Goal: Information Seeking & Learning: Learn about a topic

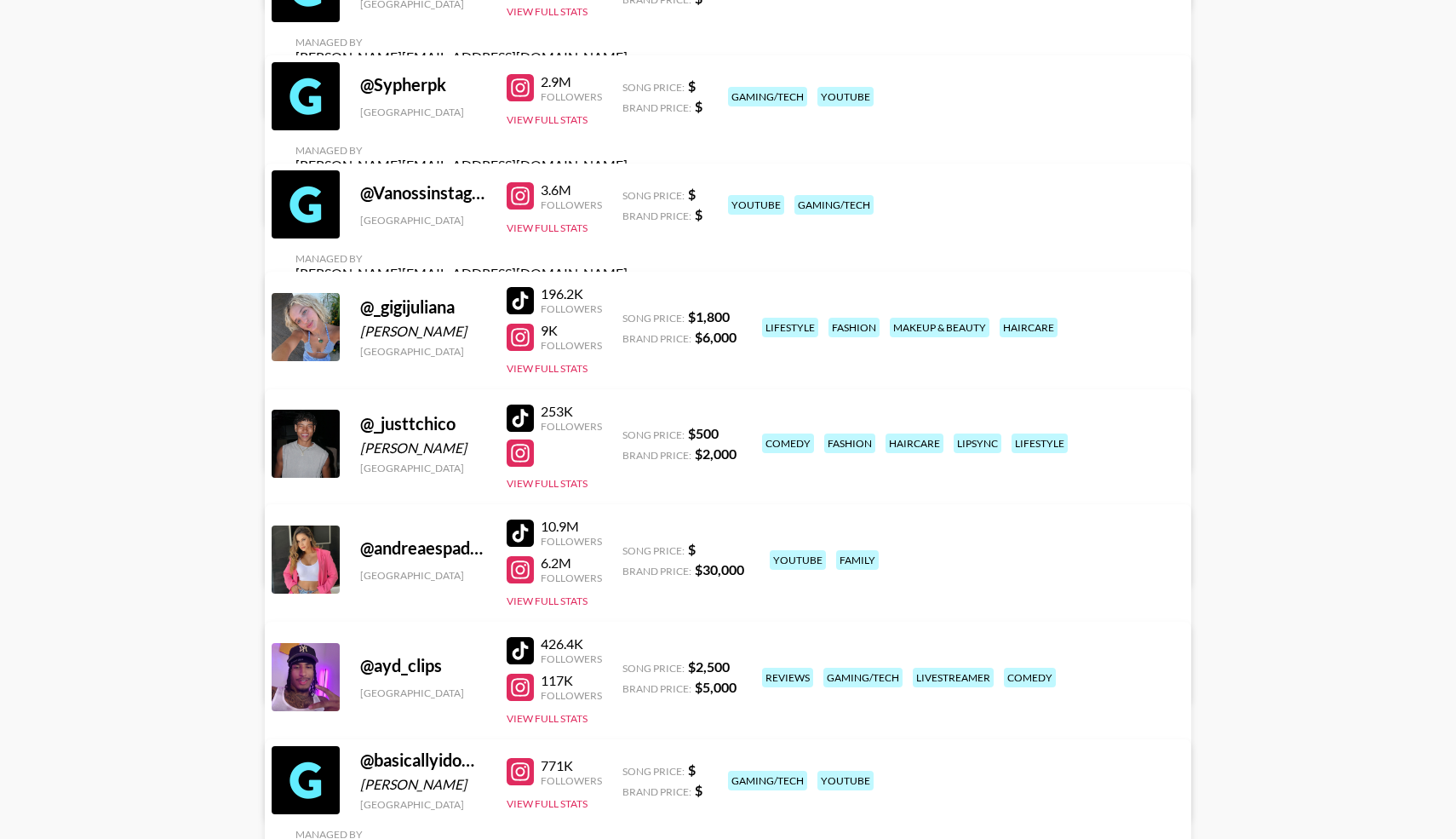
scroll to position [2253, 0]
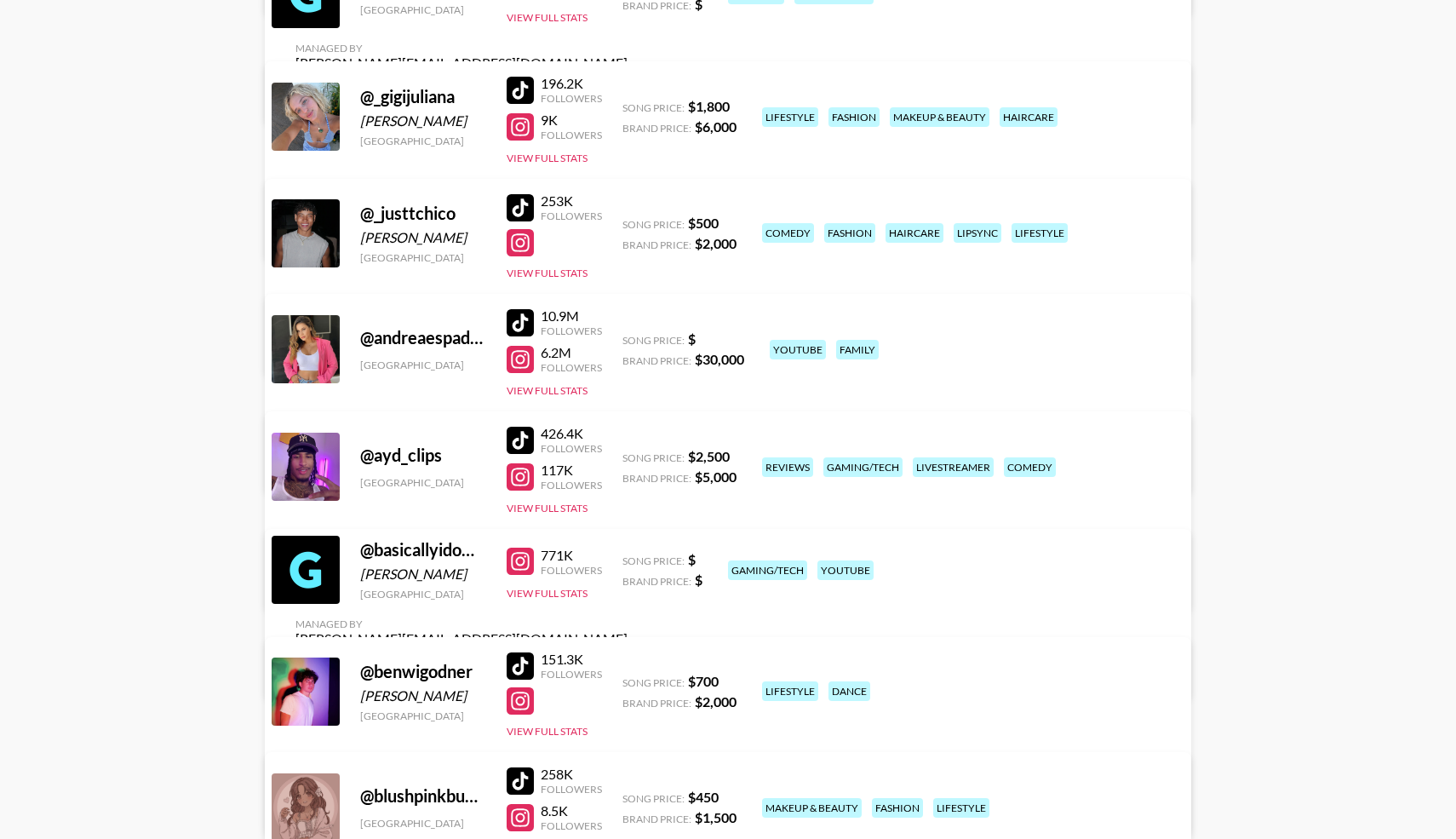
click at [524, 205] on div at bounding box center [520, 208] width 28 height 28
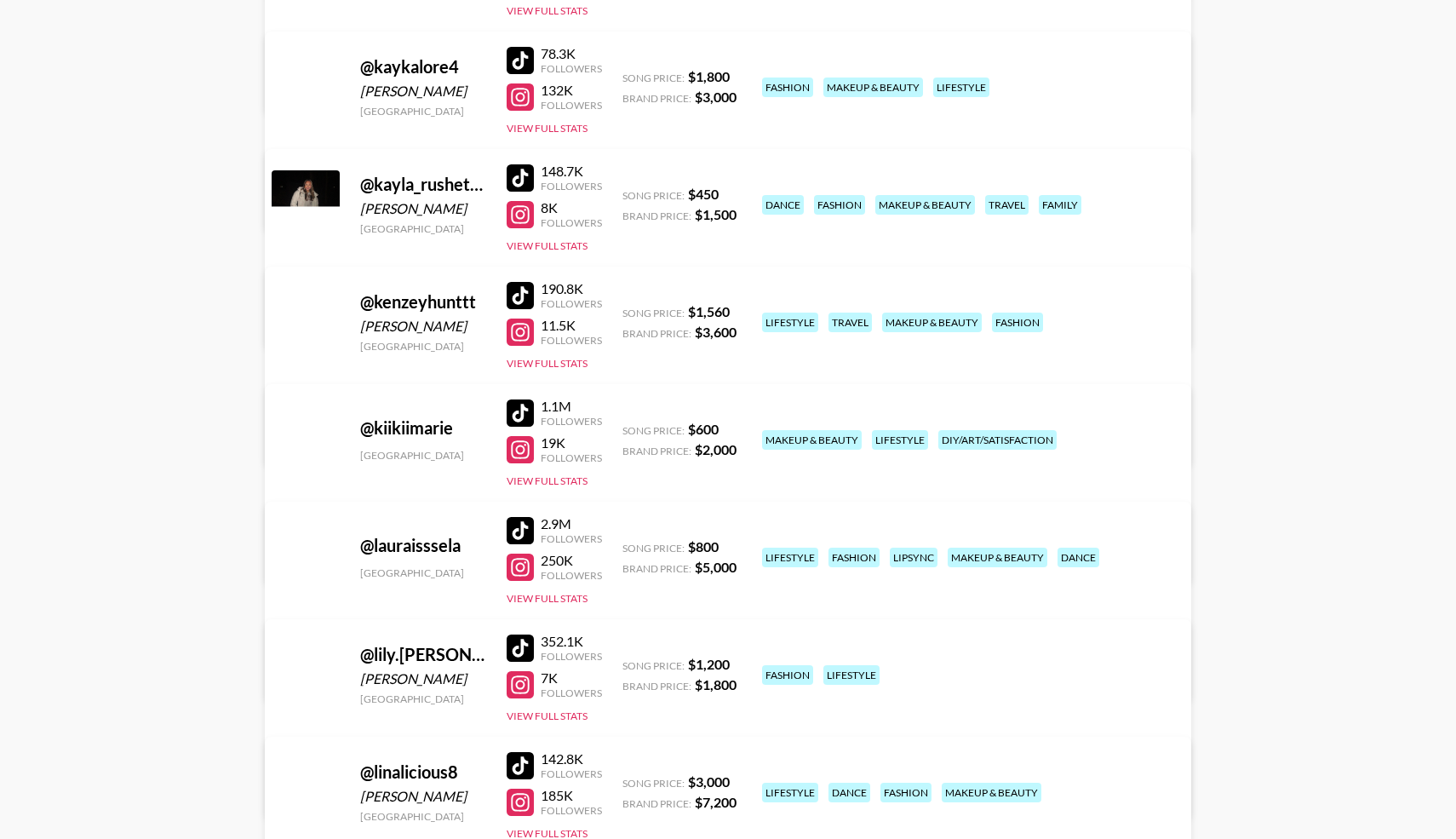
scroll to position [7176, 0]
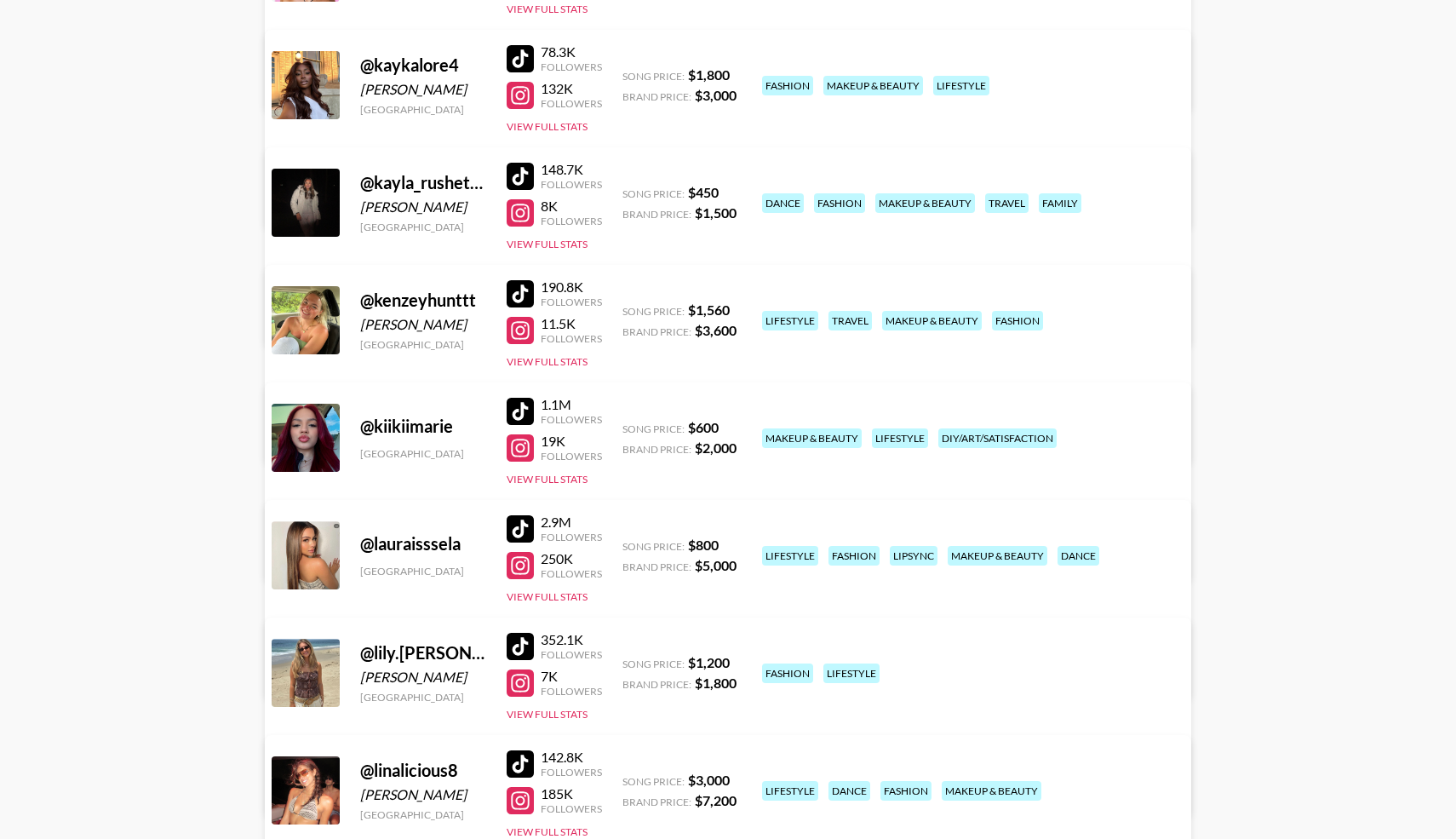
click at [526, 408] on div at bounding box center [520, 411] width 28 height 28
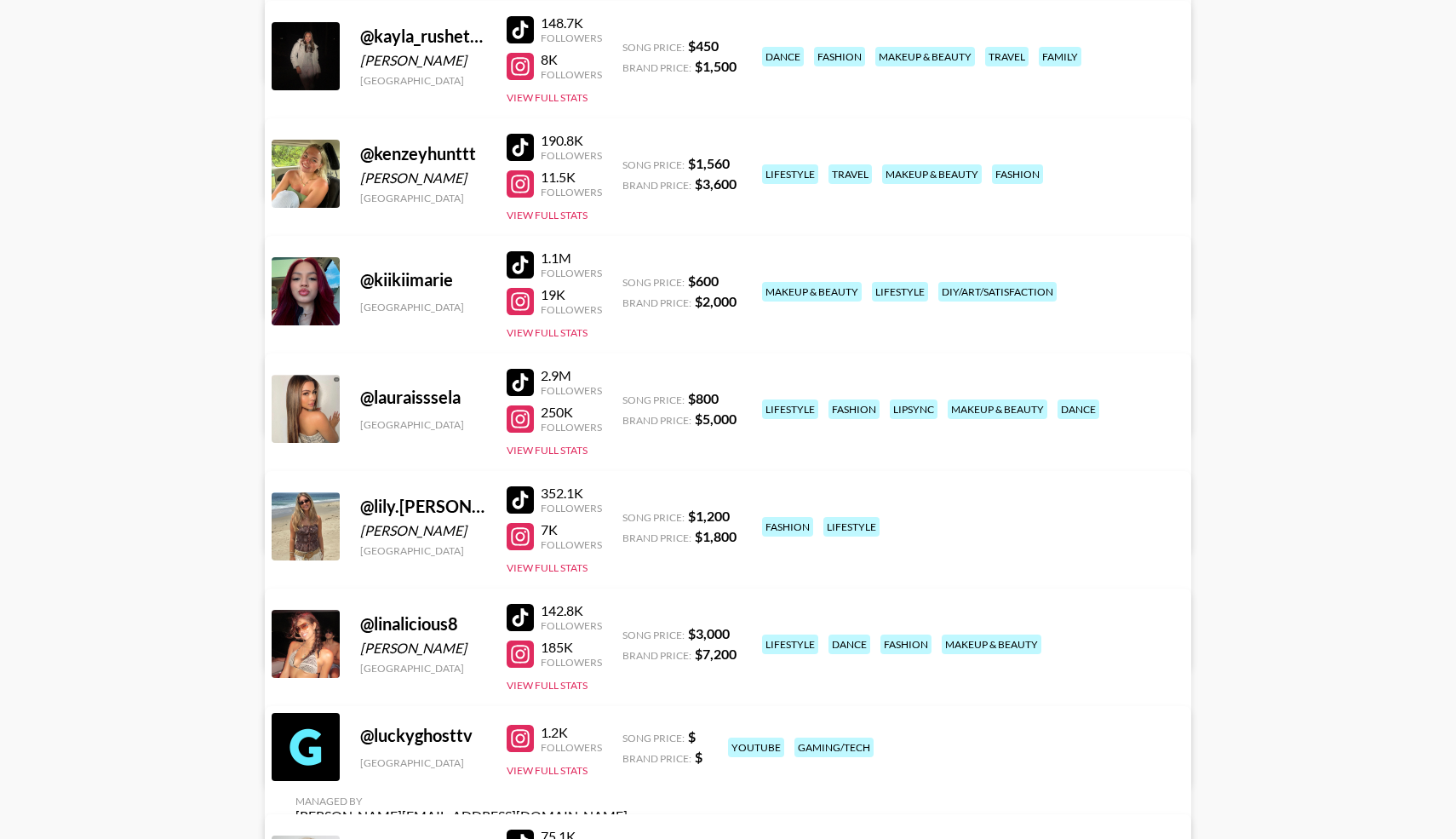
scroll to position [7332, 0]
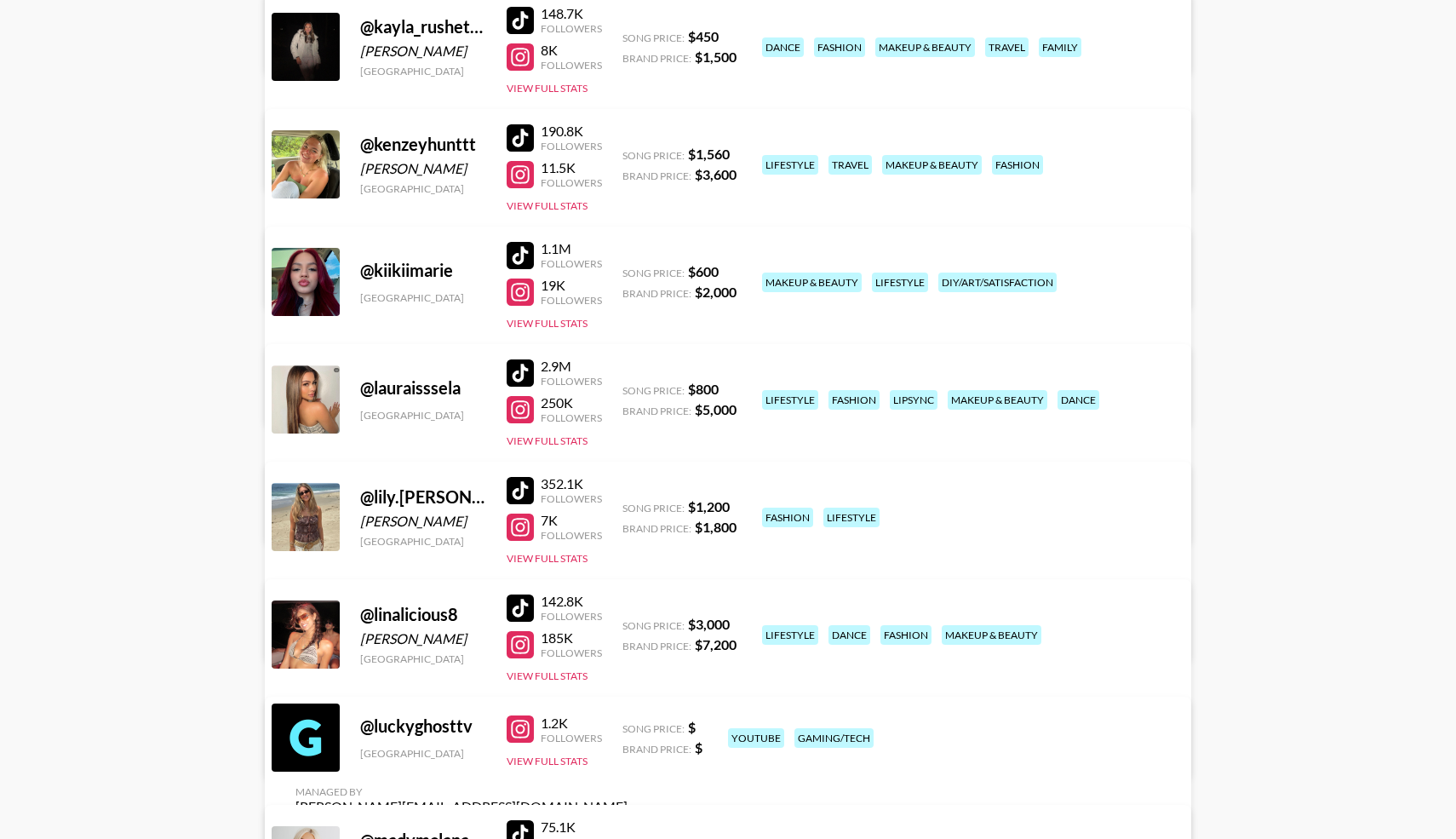
click at [522, 371] on div at bounding box center [520, 373] width 28 height 28
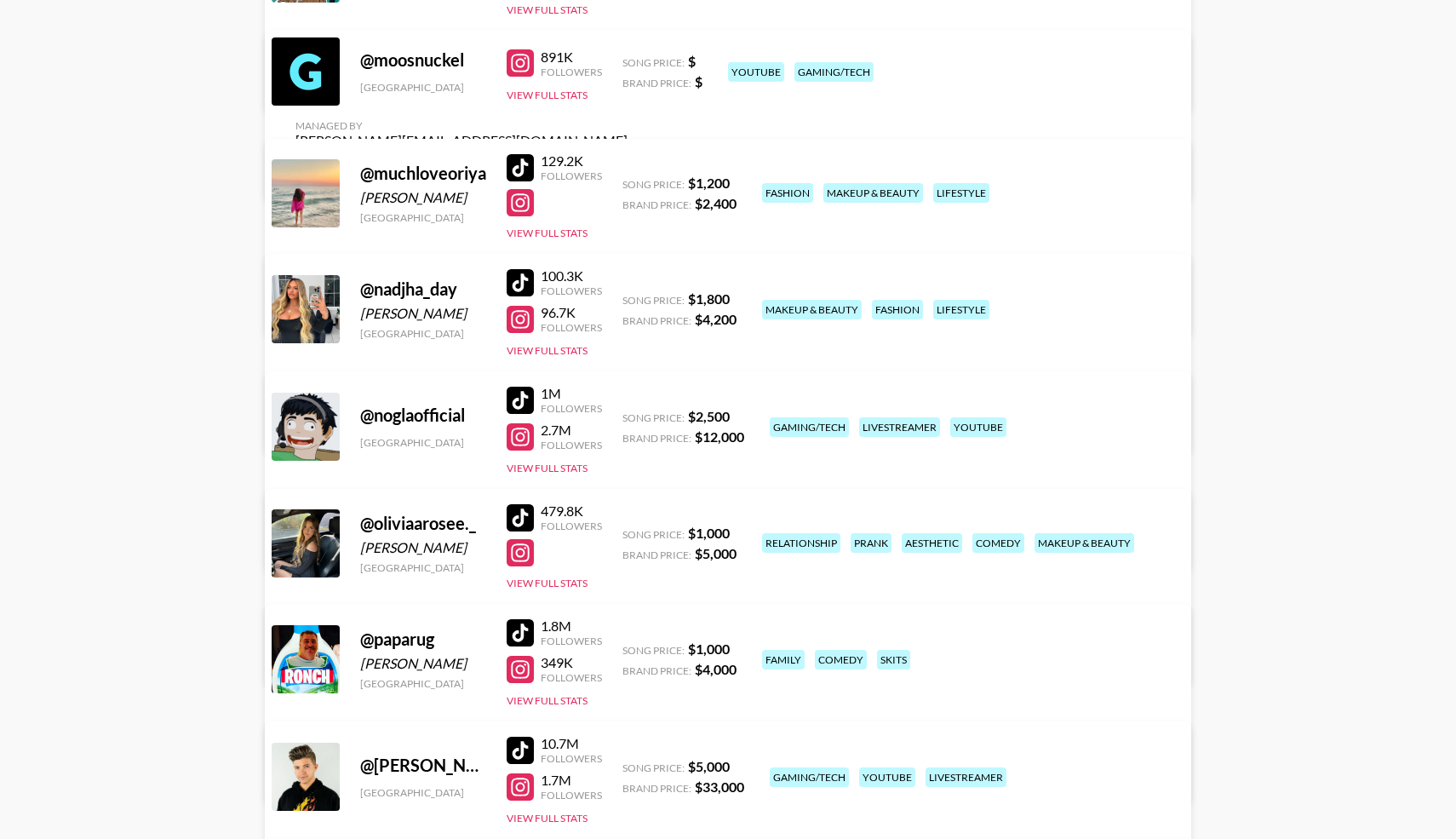
scroll to position [8467, 0]
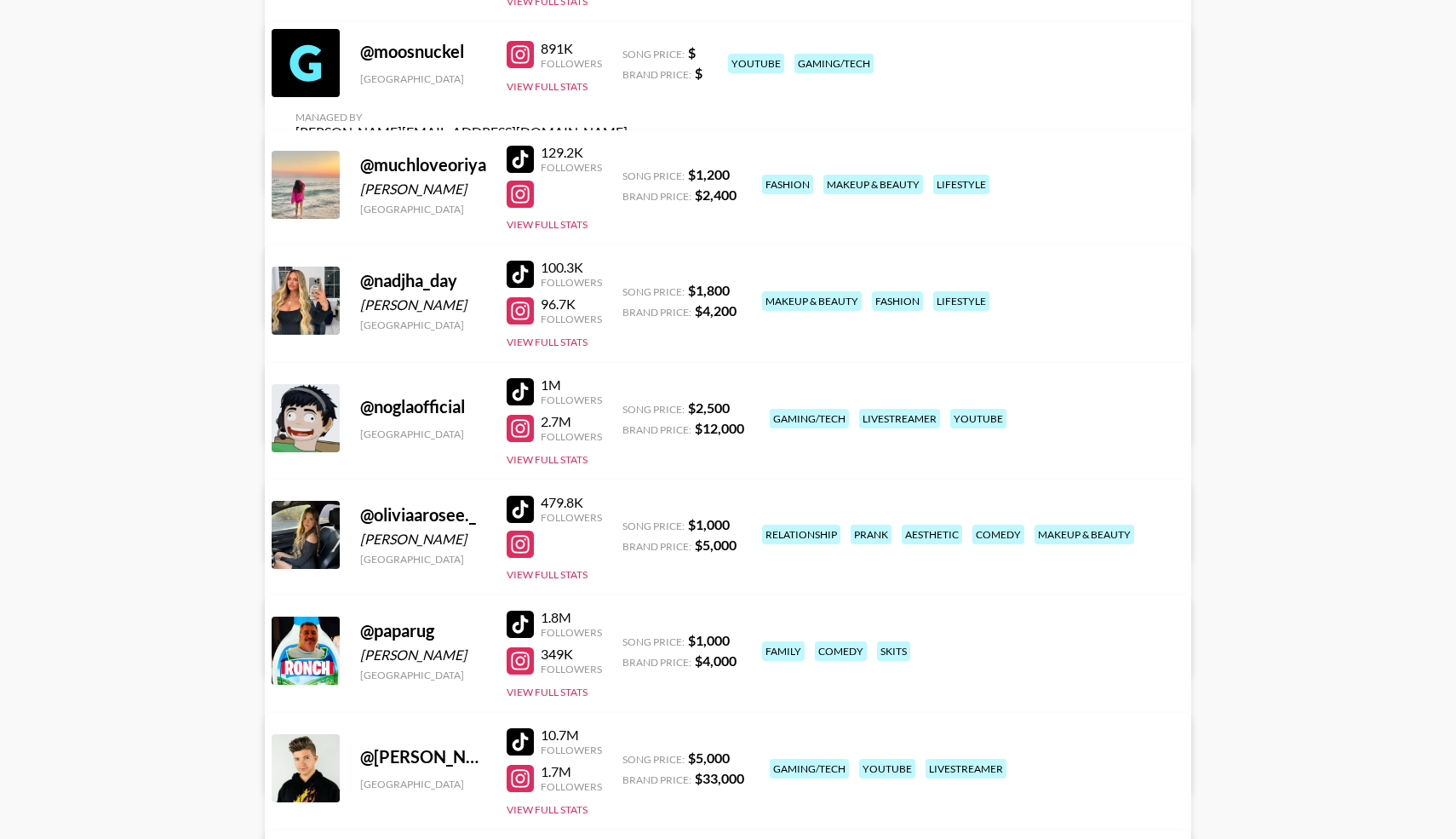
click at [521, 506] on div at bounding box center [520, 510] width 28 height 28
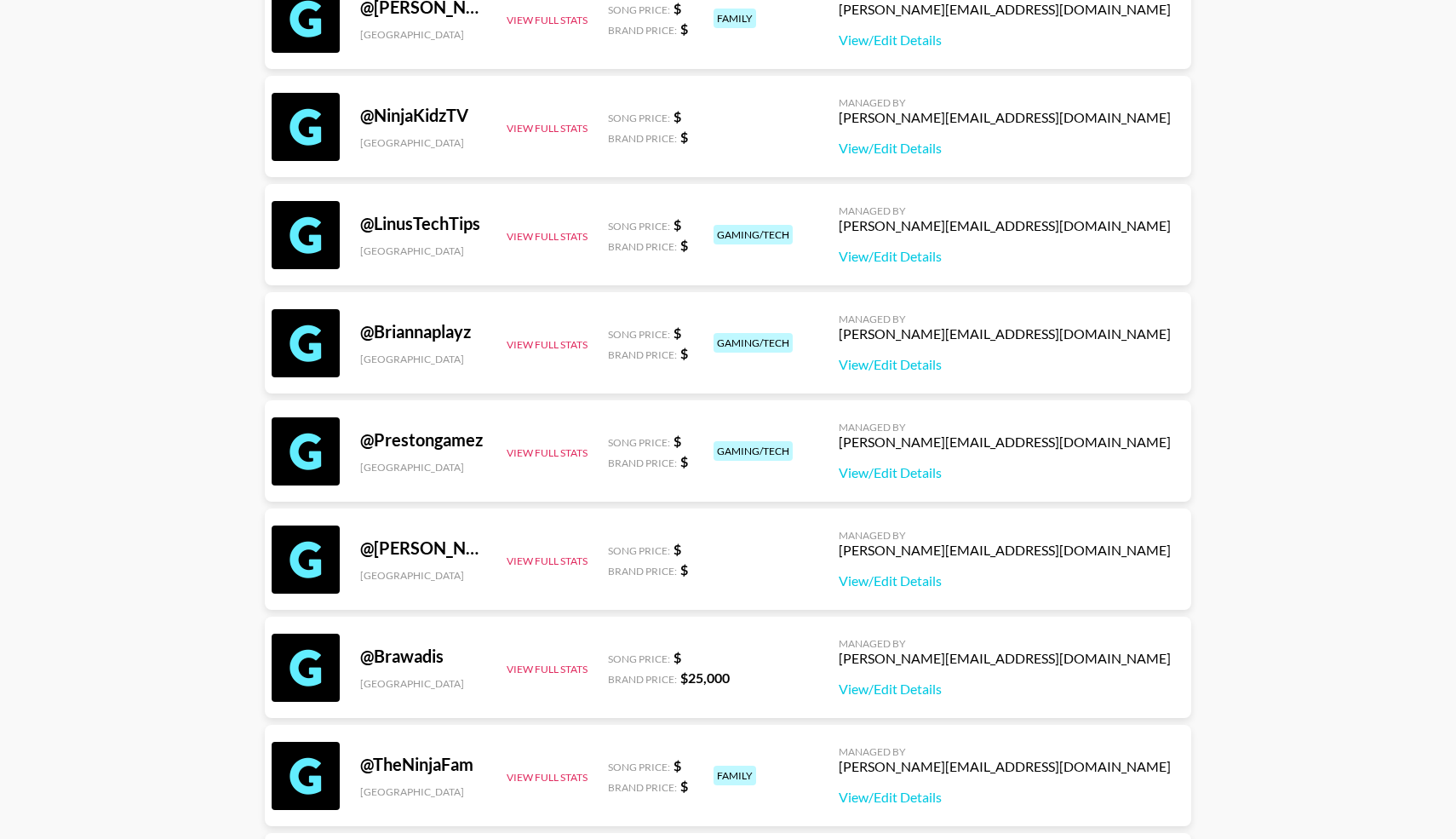
scroll to position [0, 0]
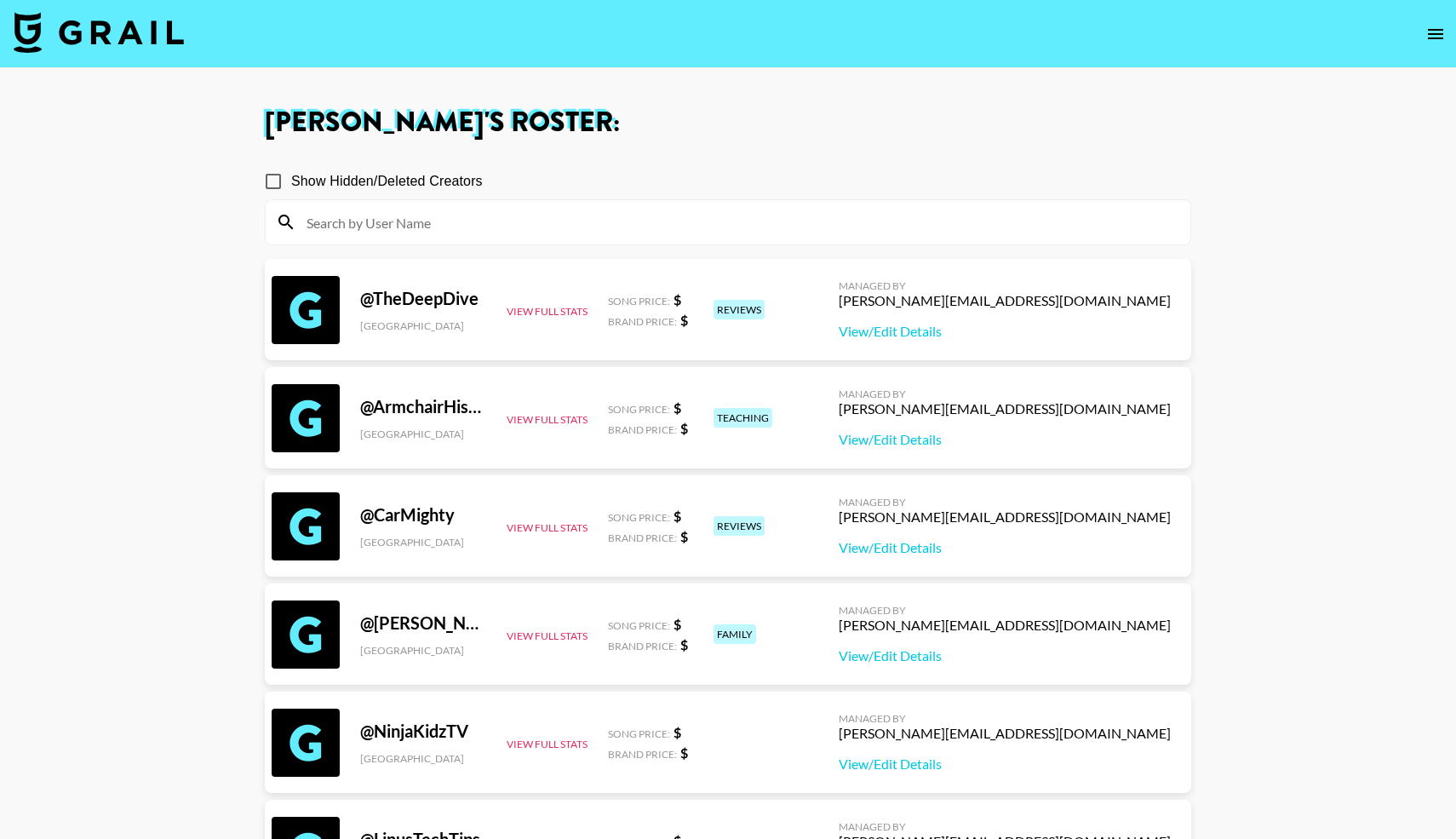
click at [109, 28] on img at bounding box center [99, 32] width 171 height 40
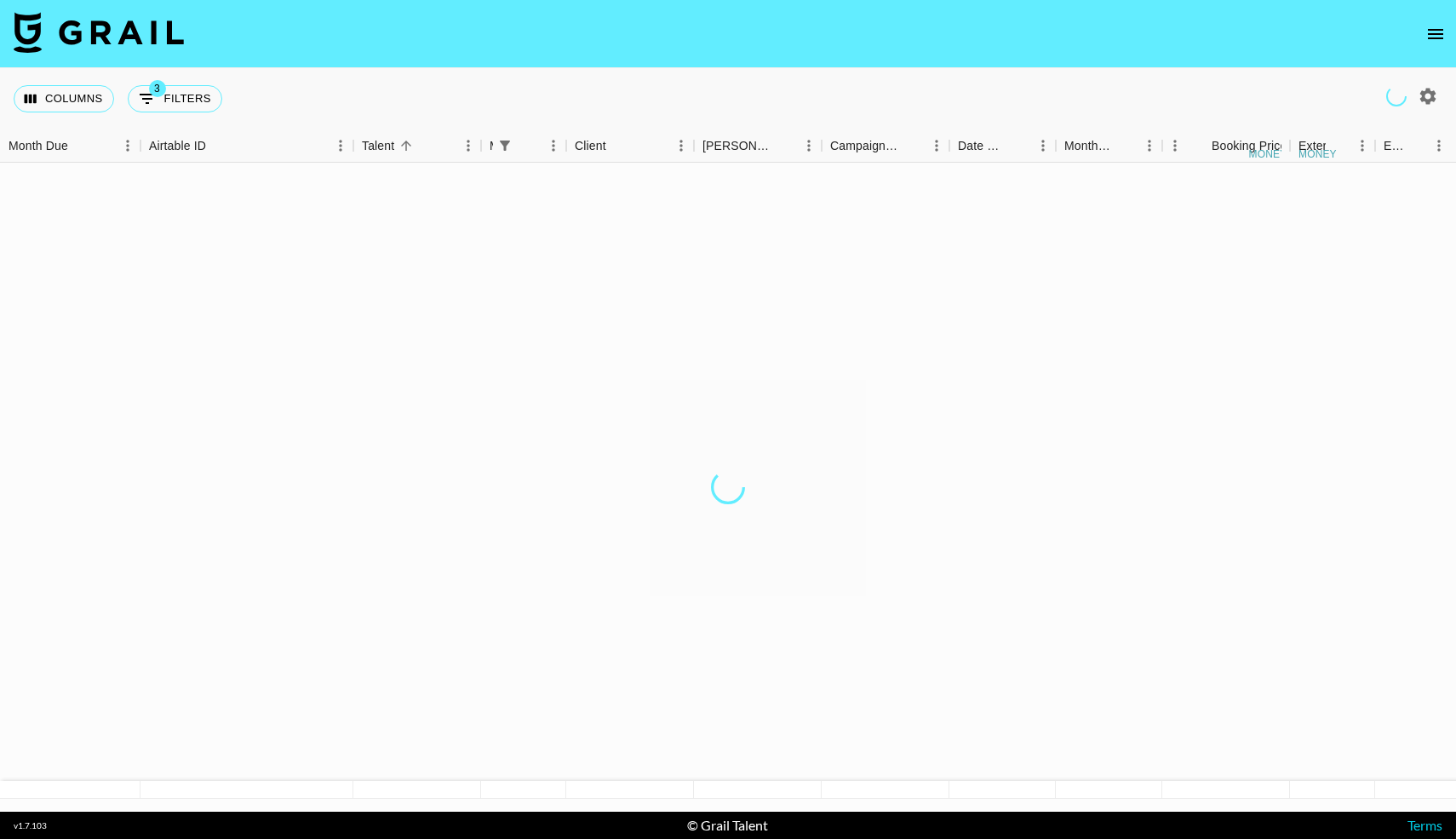
click at [109, 28] on img at bounding box center [99, 32] width 171 height 40
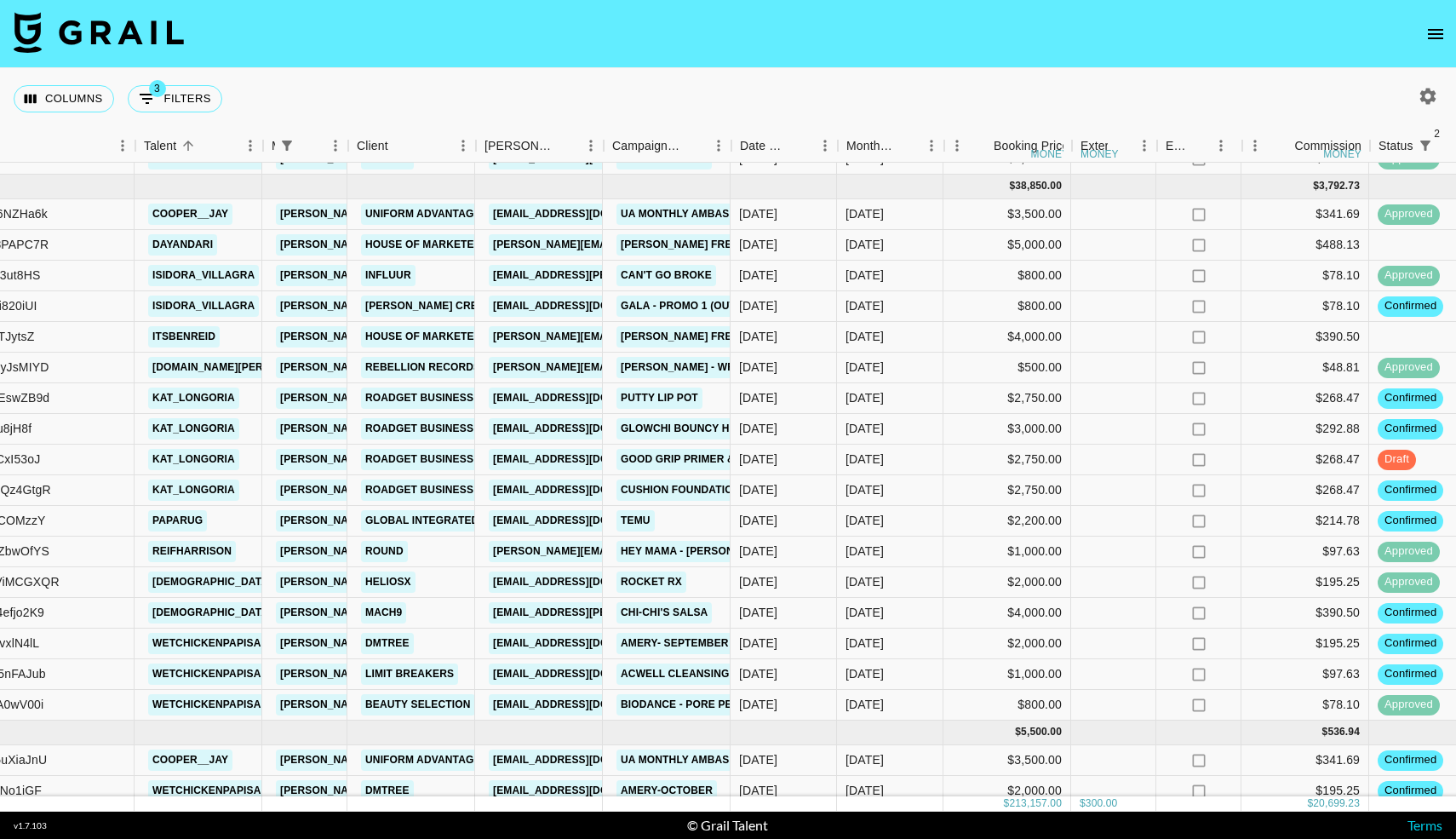
scroll to position [2453, 218]
click at [1031, 340] on div "$4,000.00" at bounding box center [1008, 336] width 128 height 31
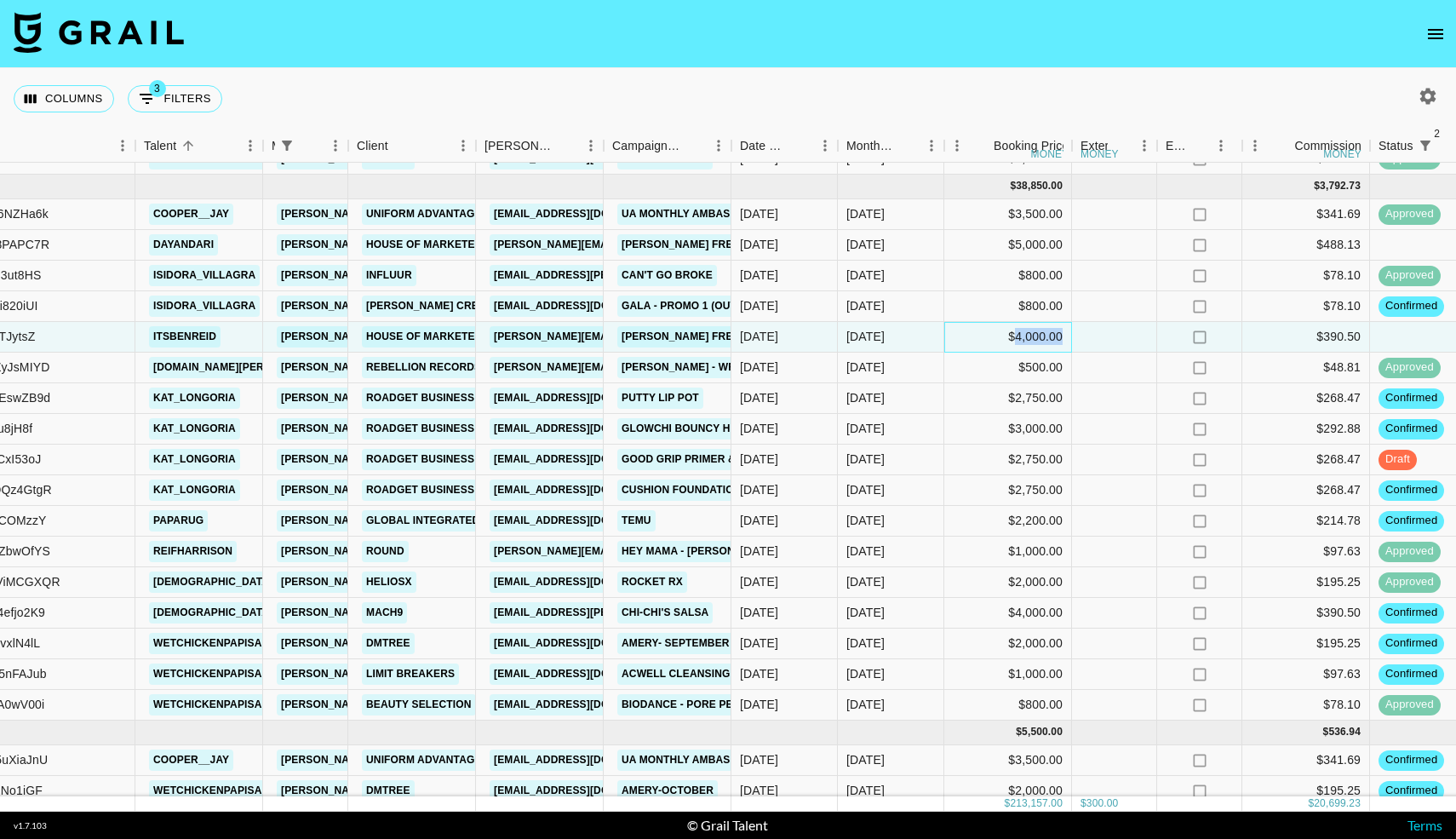
click at [1031, 340] on div "$4,000.00" at bounding box center [1008, 336] width 128 height 31
type input "4"
type input "5000"
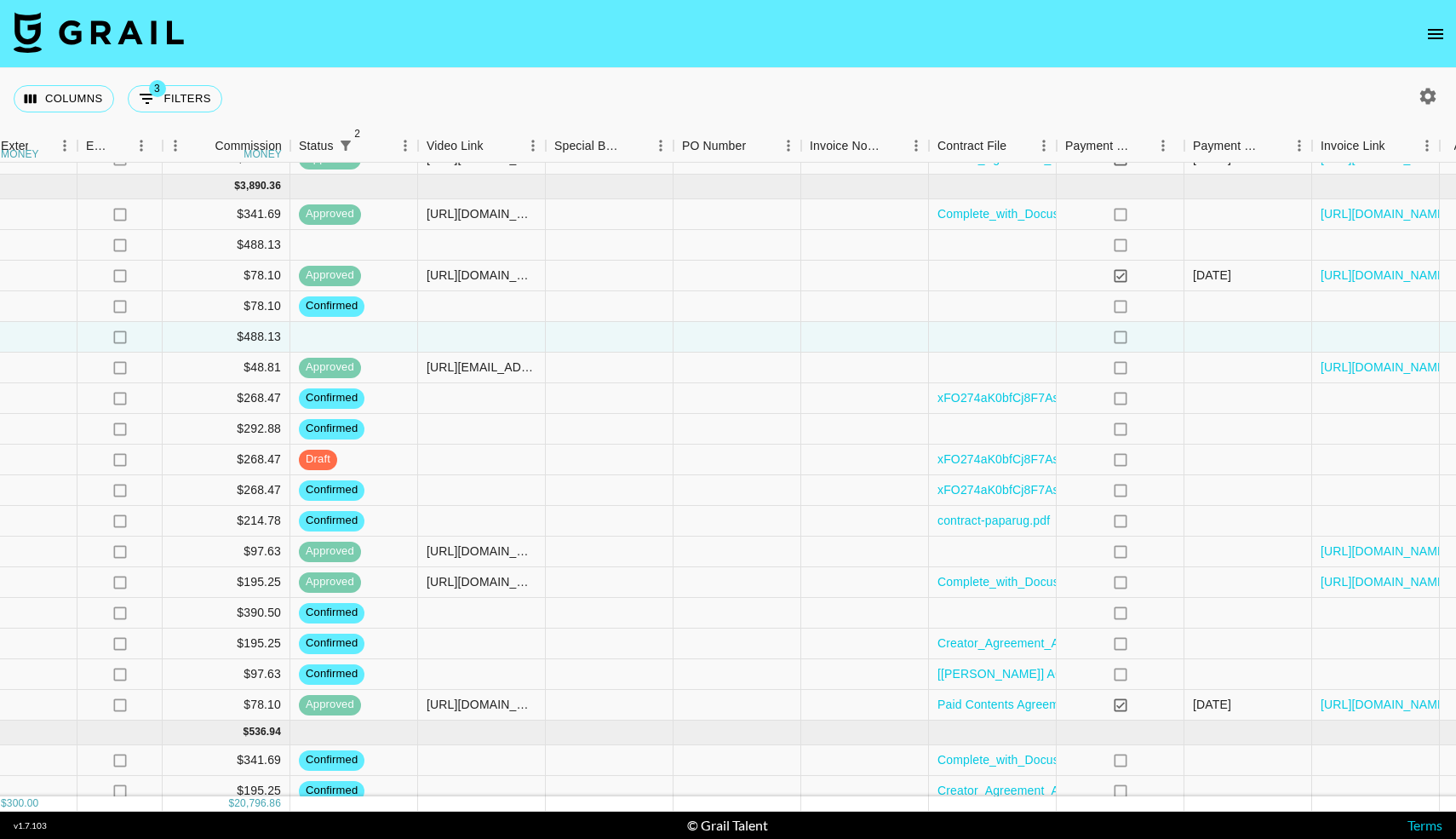
scroll to position [2453, 1350]
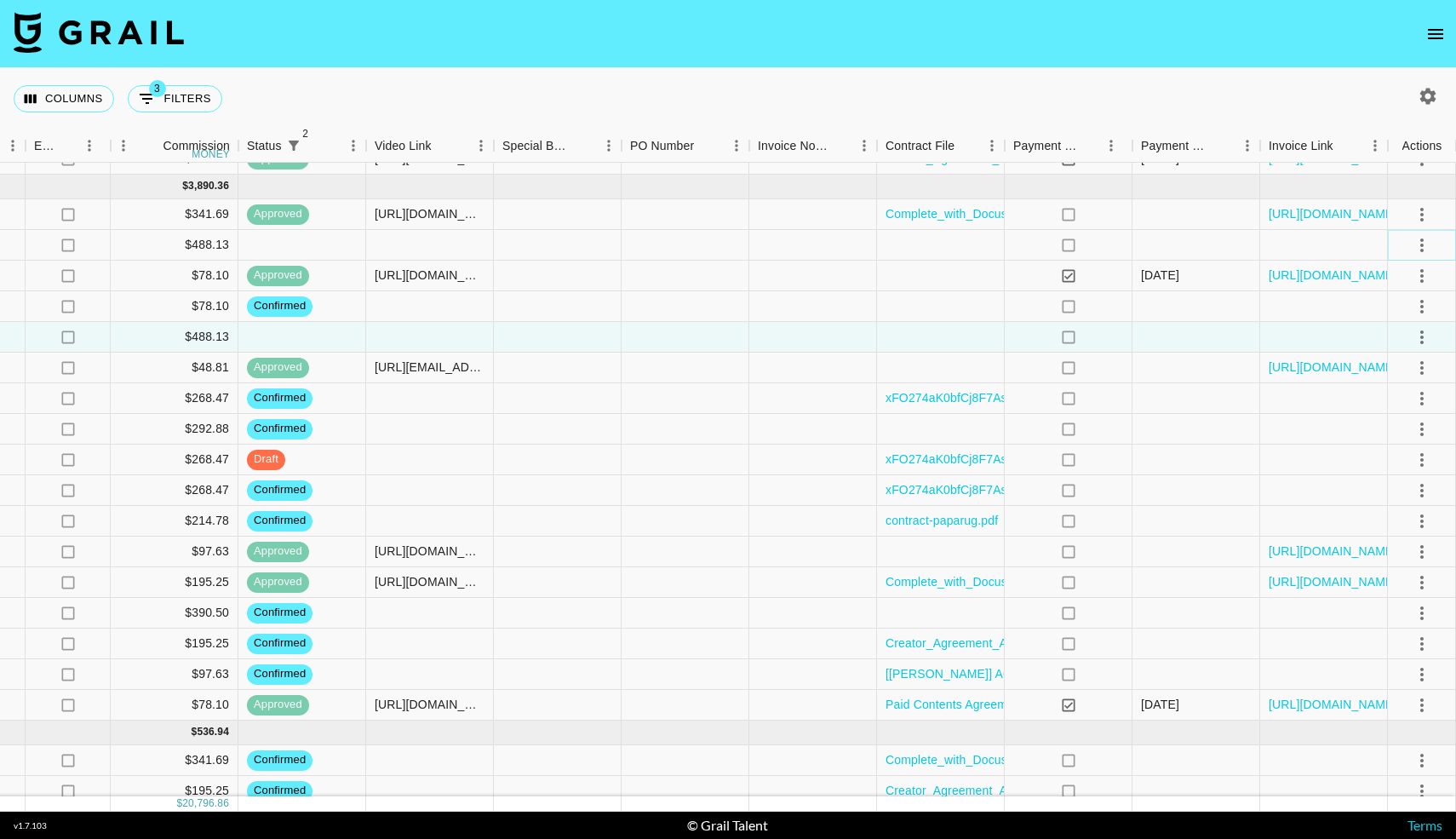
click at [1423, 247] on icon "select merge strategy" at bounding box center [1421, 245] width 21 height 21
click at [1394, 313] on li "Decline" at bounding box center [1401, 312] width 110 height 31
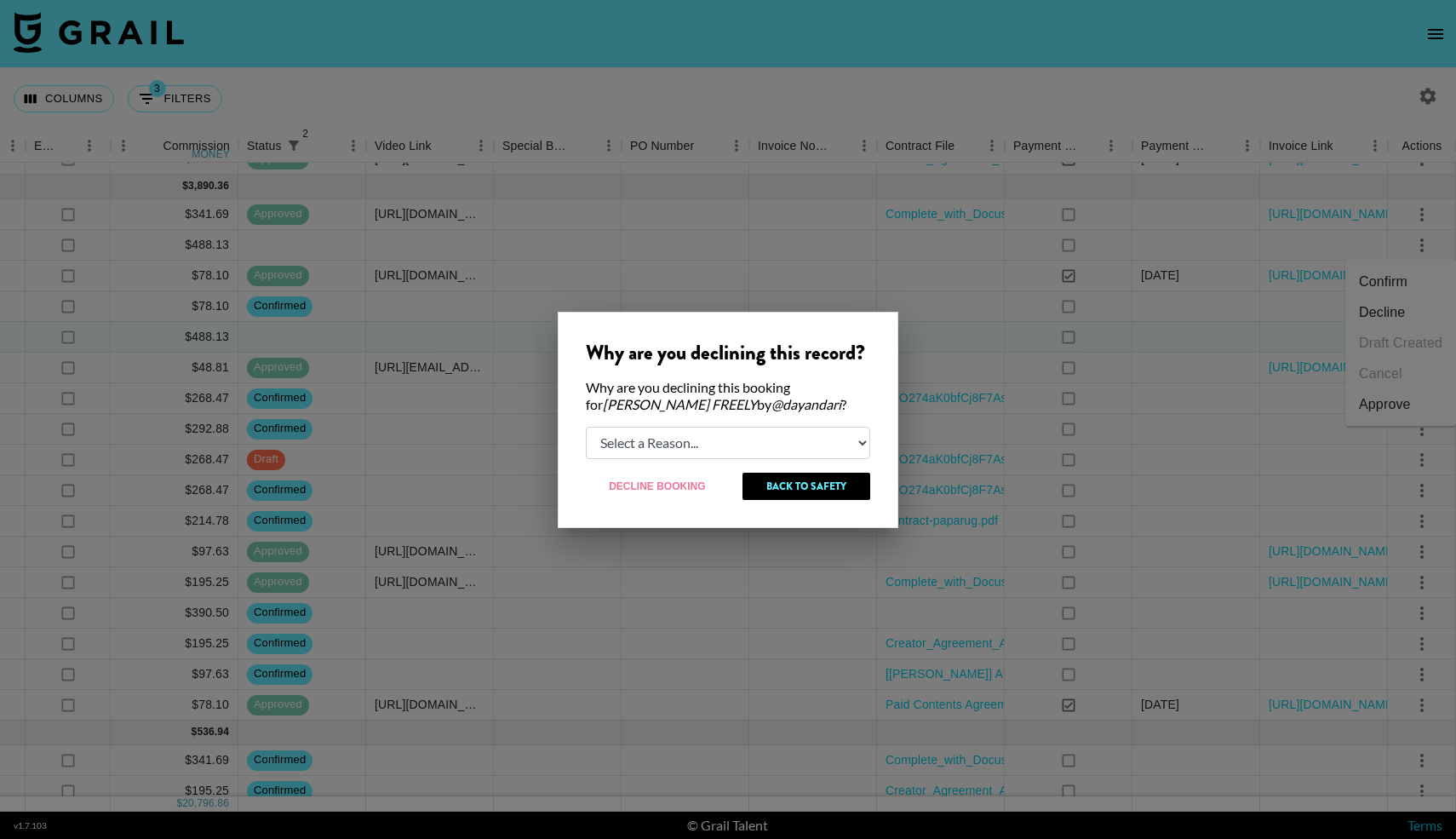
click at [753, 440] on select "Select a Reason... Relogging this deal due to a data issue The [PERSON_NAME] ca…" at bounding box center [728, 443] width 284 height 33
select select "creator_decline"
click at [586, 427] on select "Select a Reason... Relogging this deal due to a data issue The [PERSON_NAME] ca…" at bounding box center [728, 443] width 284 height 33
click at [675, 481] on button "Decline Booking" at bounding box center [658, 486] width 144 height 28
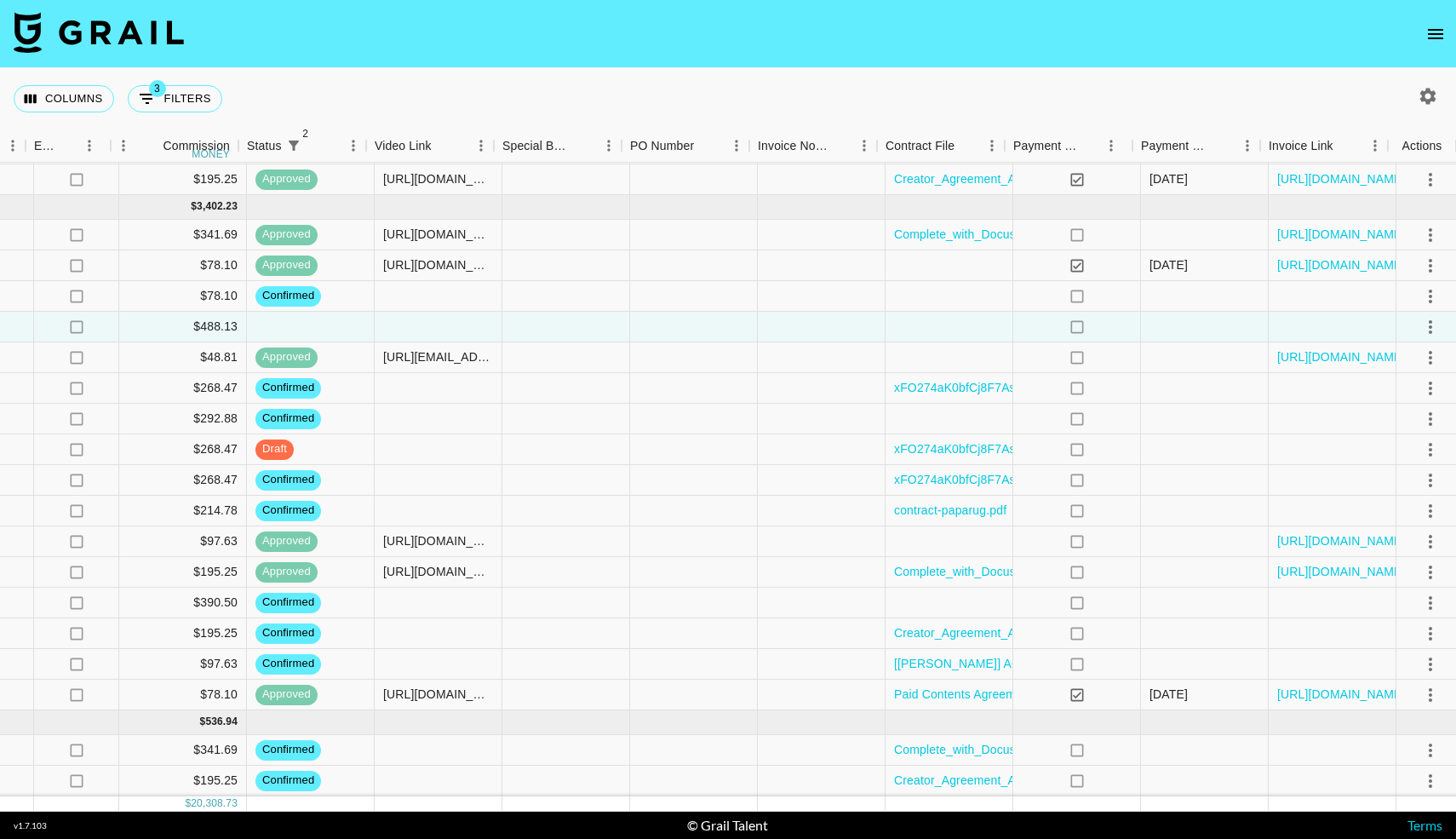
scroll to position [2433, 1350]
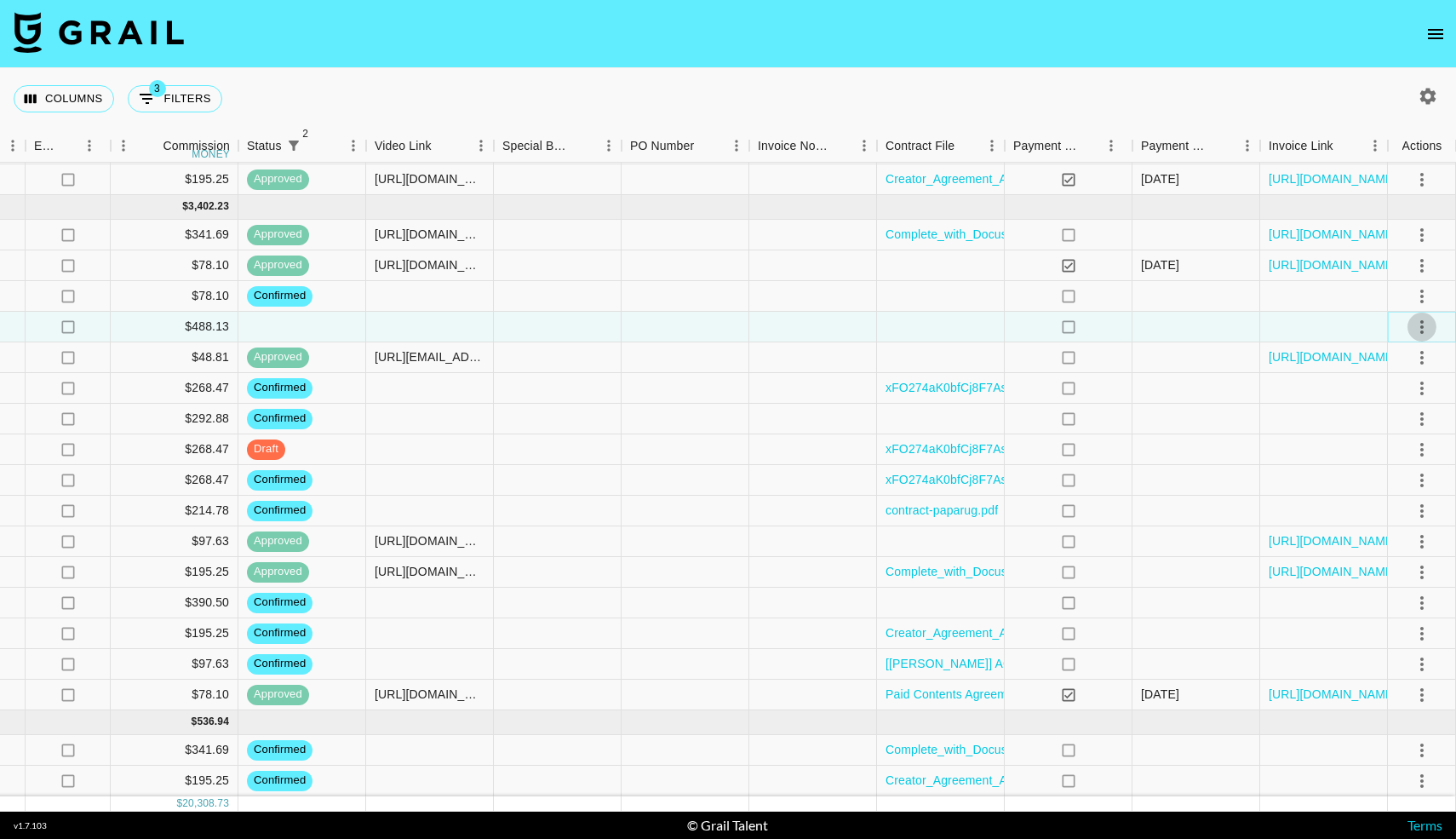
click at [1427, 323] on icon "select merge strategy" at bounding box center [1421, 326] width 21 height 21
click at [1390, 354] on li "Confirm" at bounding box center [1401, 363] width 110 height 31
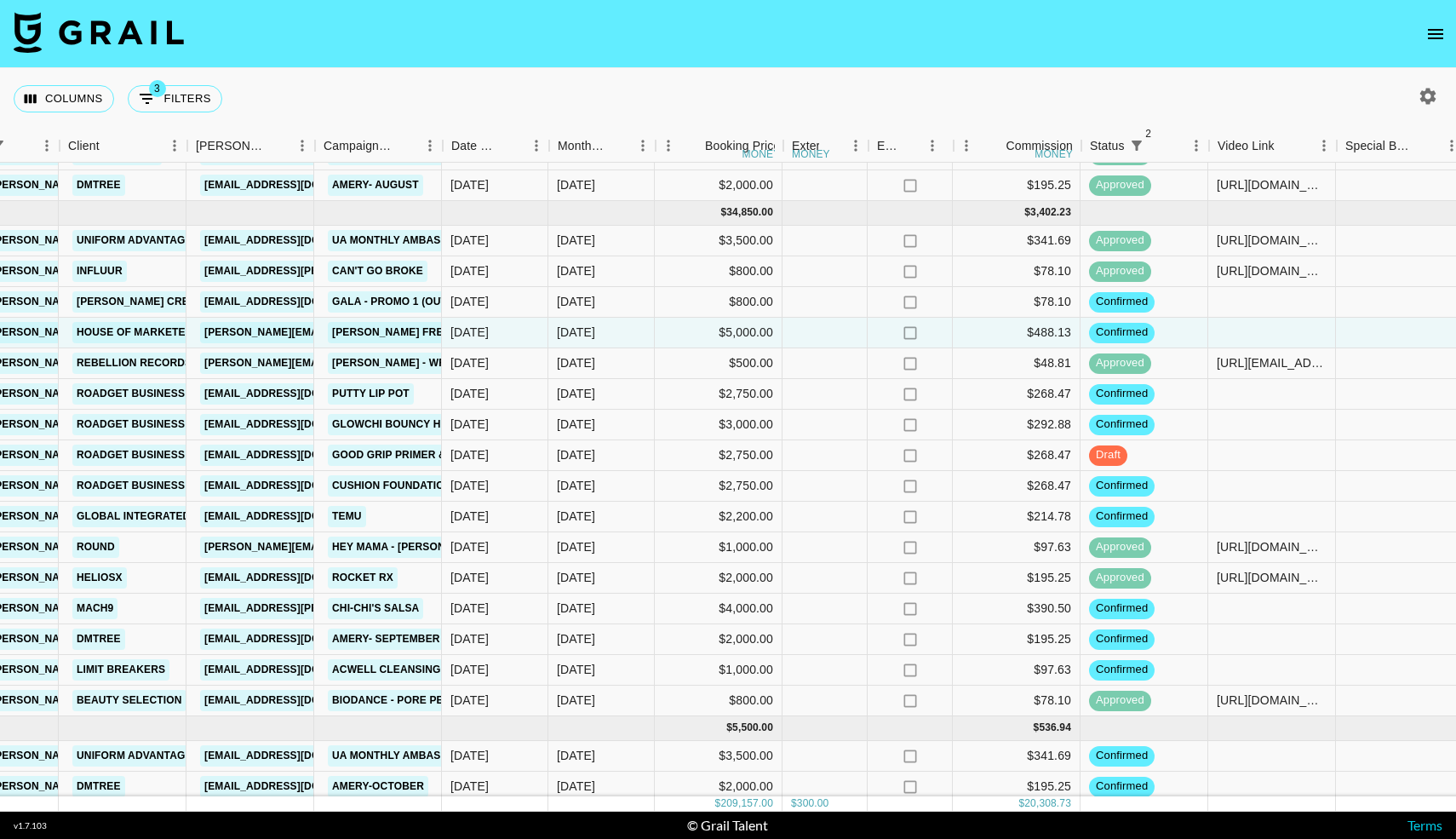
scroll to position [2433, 495]
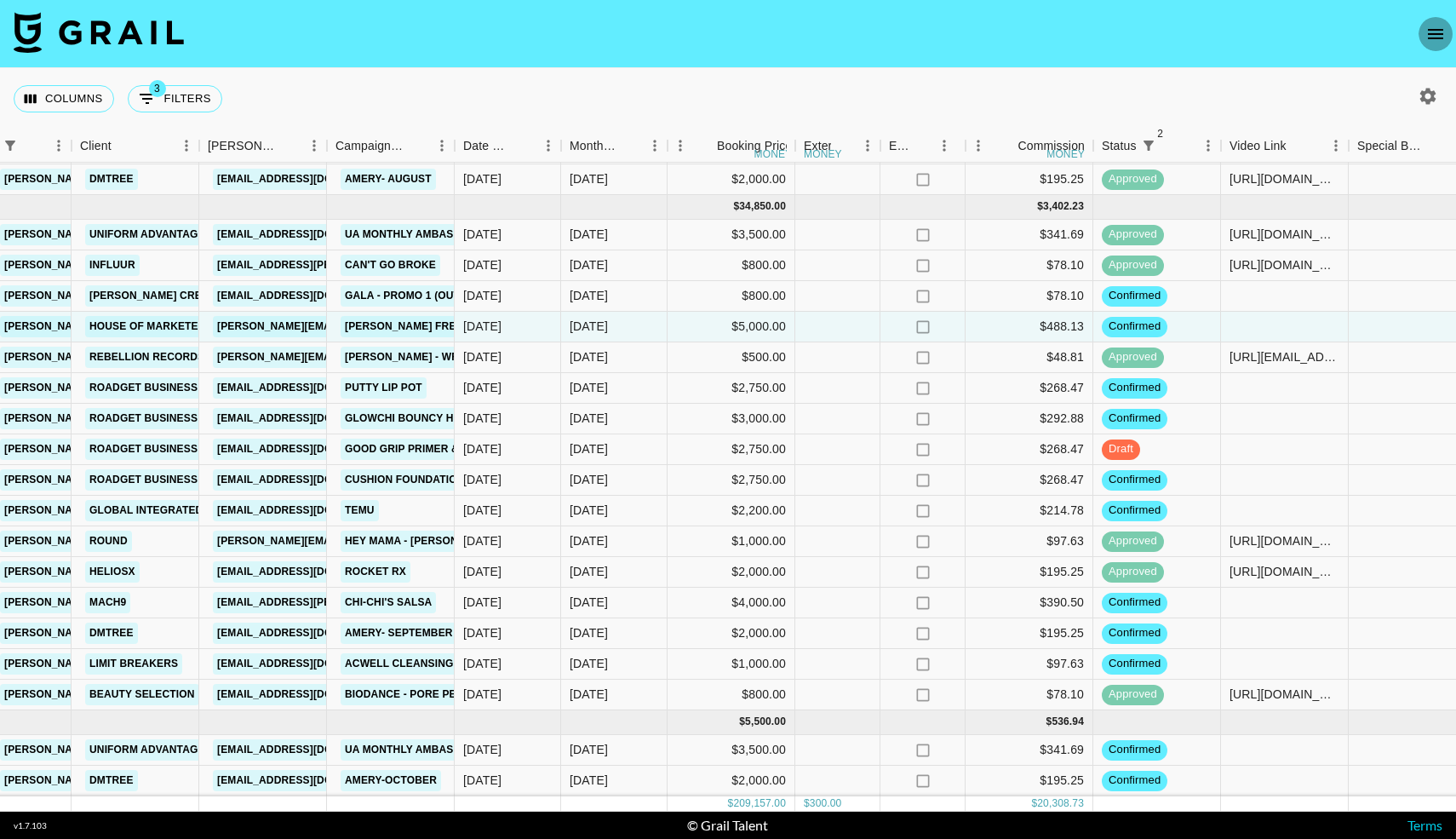
click at [1434, 42] on icon "open drawer" at bounding box center [1435, 34] width 21 height 21
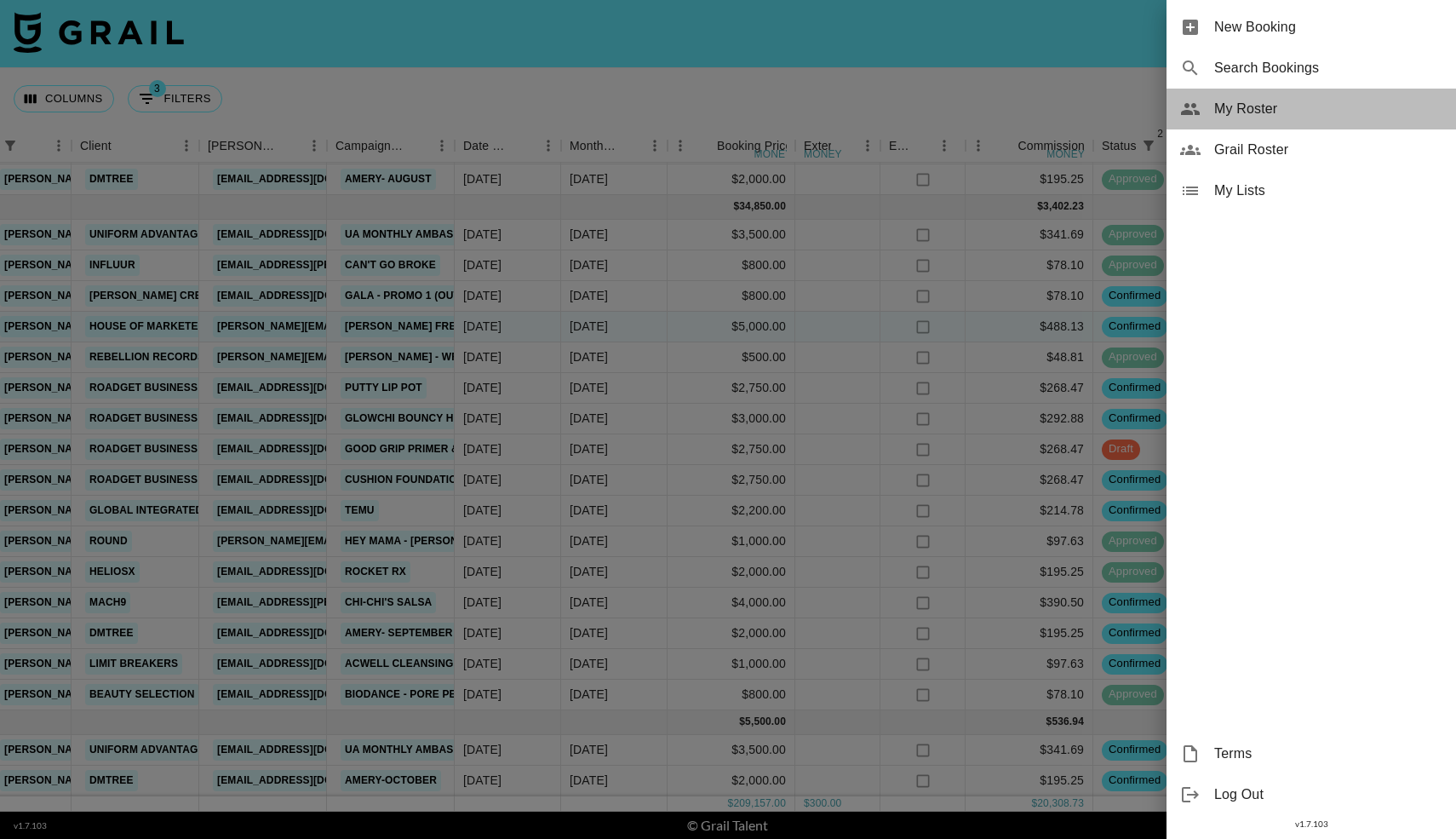
click at [1270, 116] on span "My Roster" at bounding box center [1328, 108] width 228 height 21
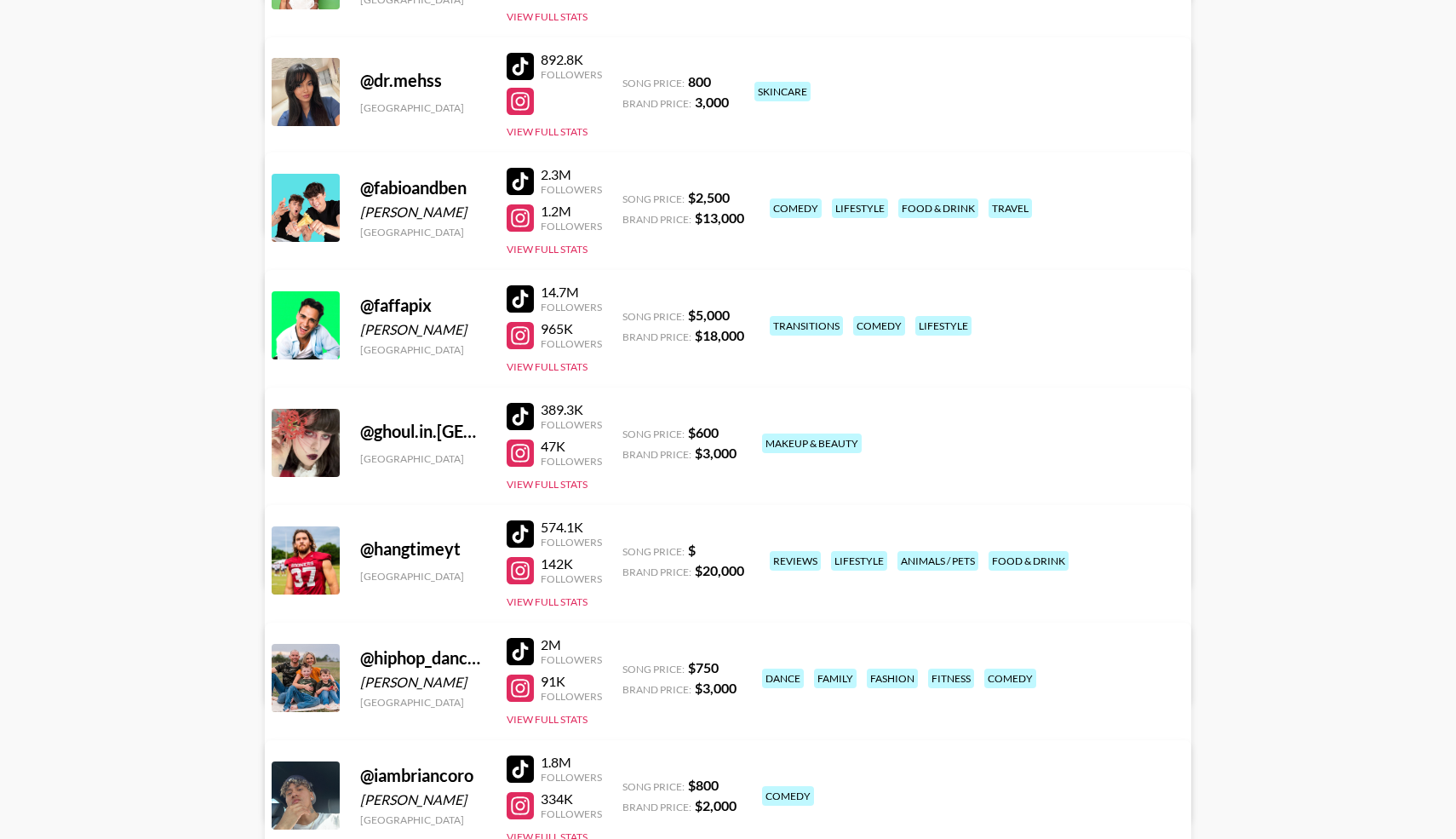
scroll to position [4378, 0]
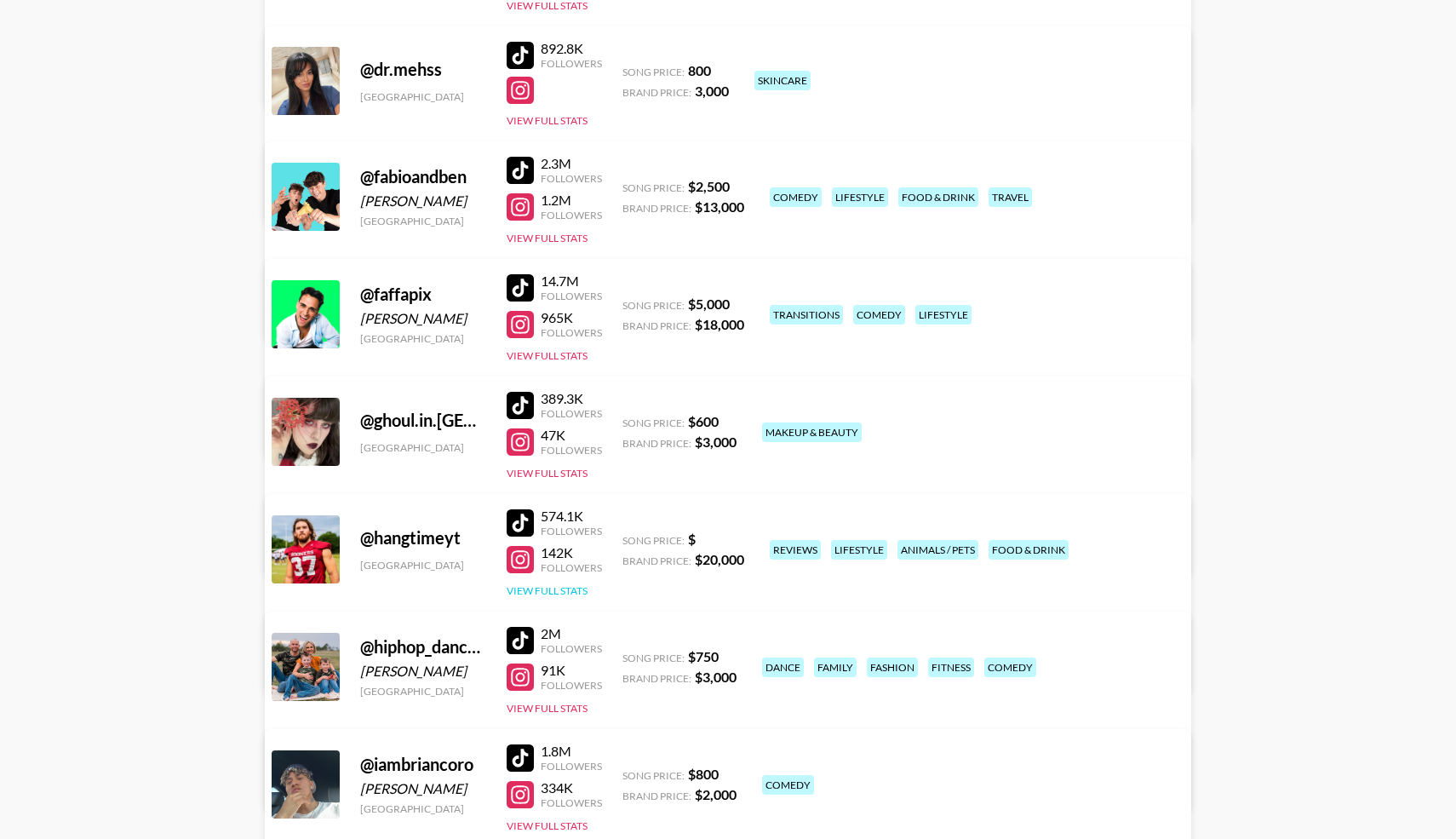
click at [534, 586] on button "View Full Stats" at bounding box center [547, 591] width 81 height 13
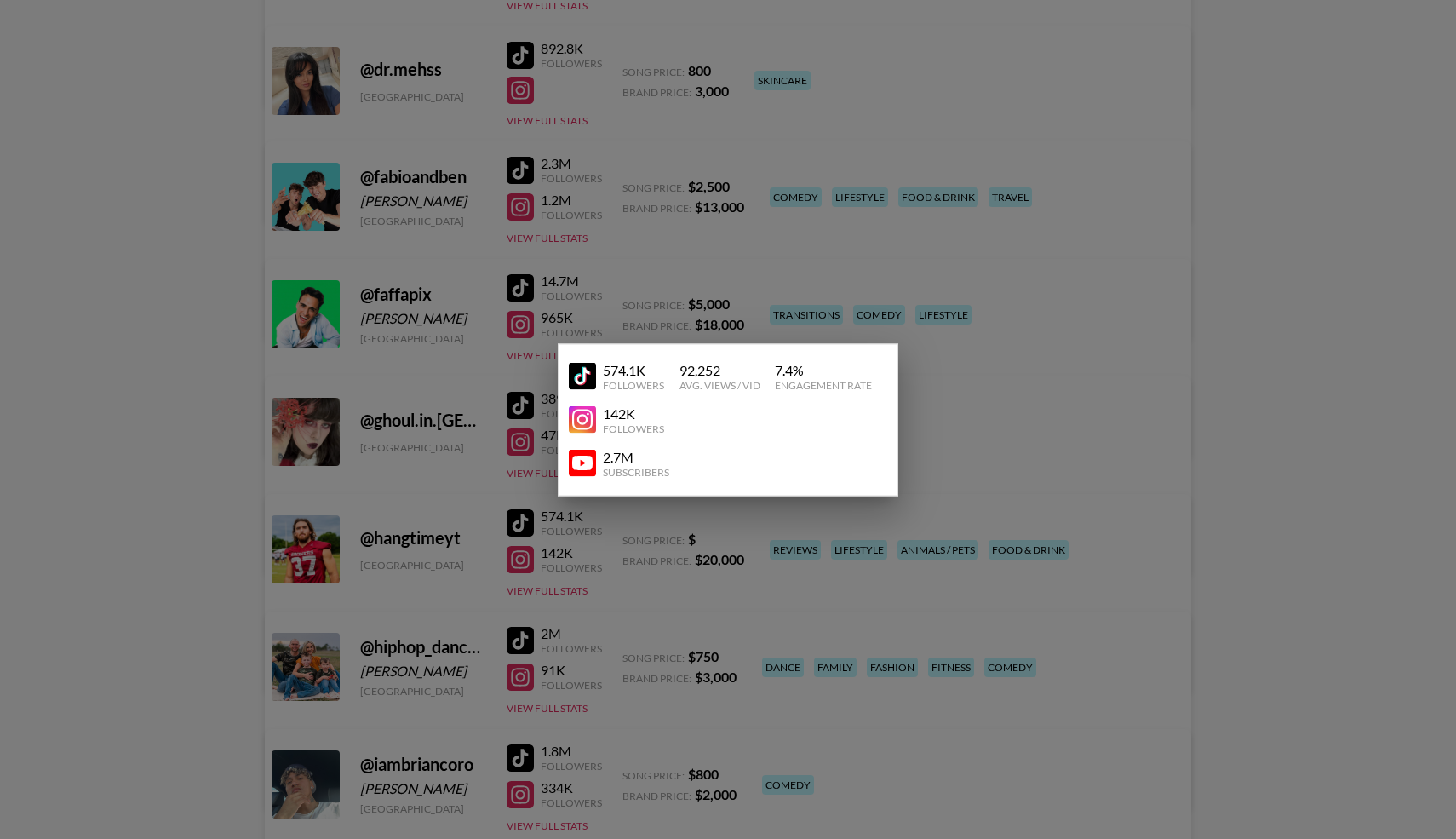
click at [588, 462] on img at bounding box center [583, 463] width 28 height 28
click at [573, 373] on img at bounding box center [583, 377] width 28 height 28
click at [254, 390] on div at bounding box center [728, 419] width 1456 height 839
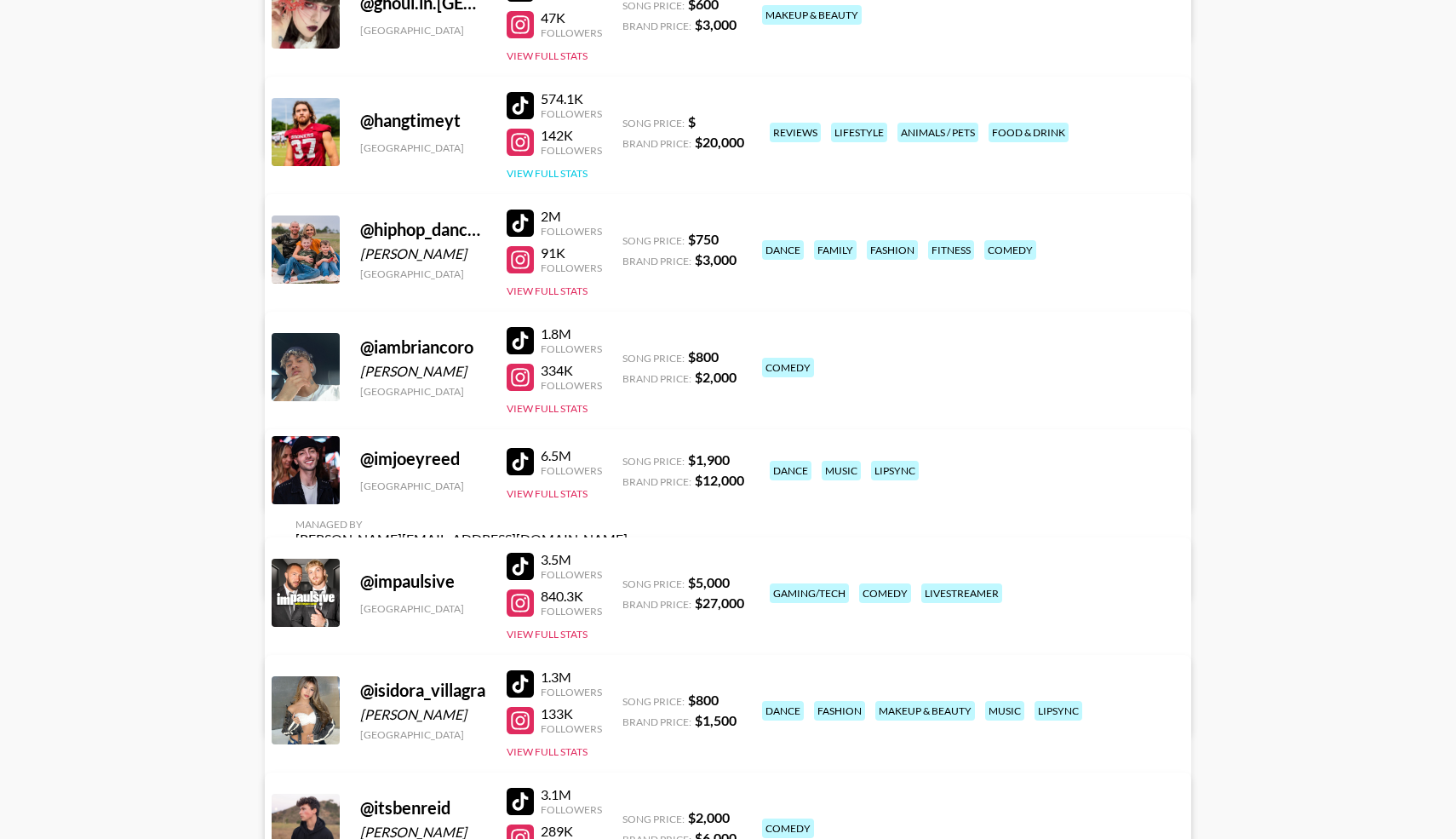
scroll to position [4799, 0]
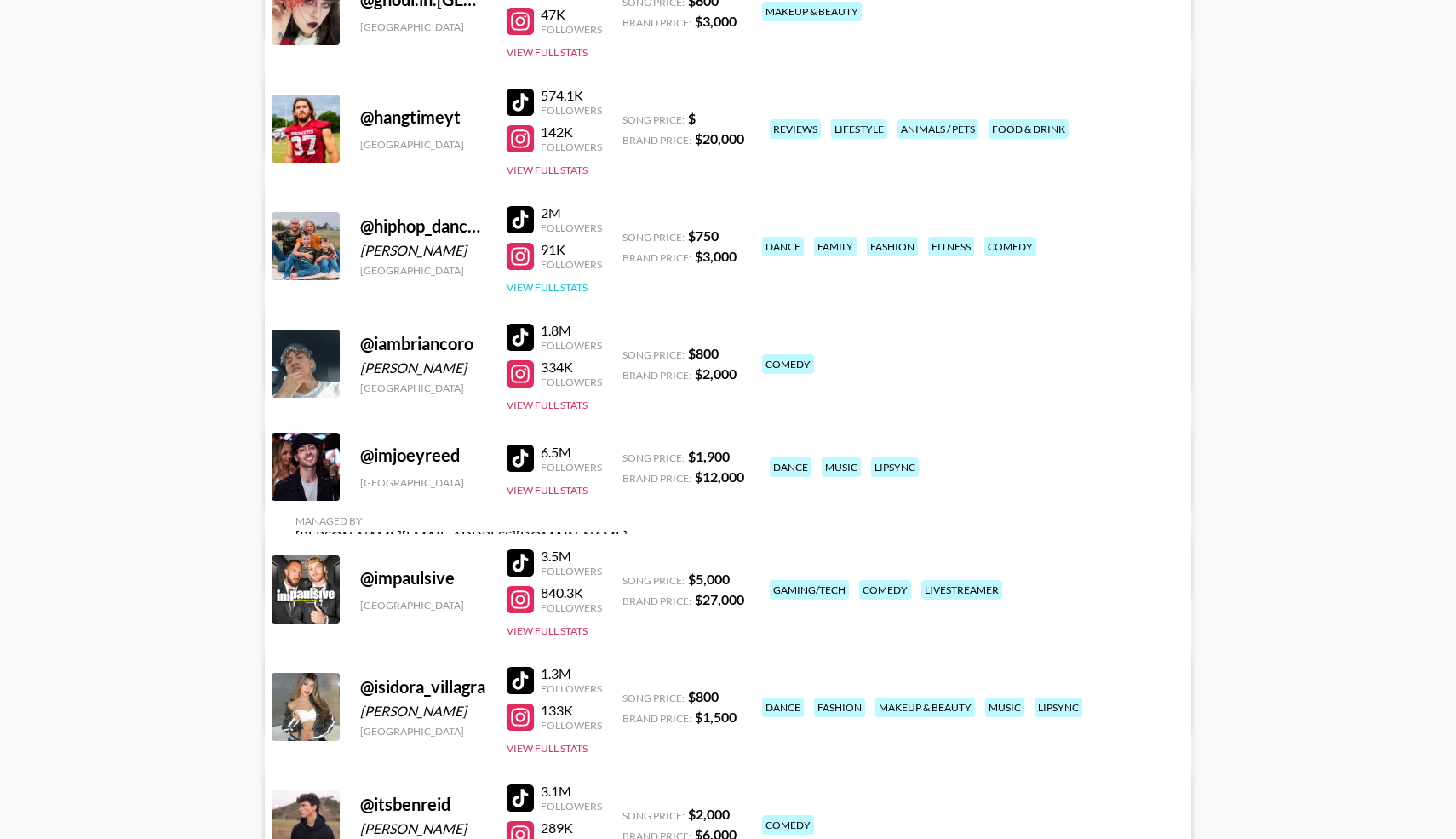
click at [548, 288] on button "View Full Stats" at bounding box center [547, 287] width 81 height 13
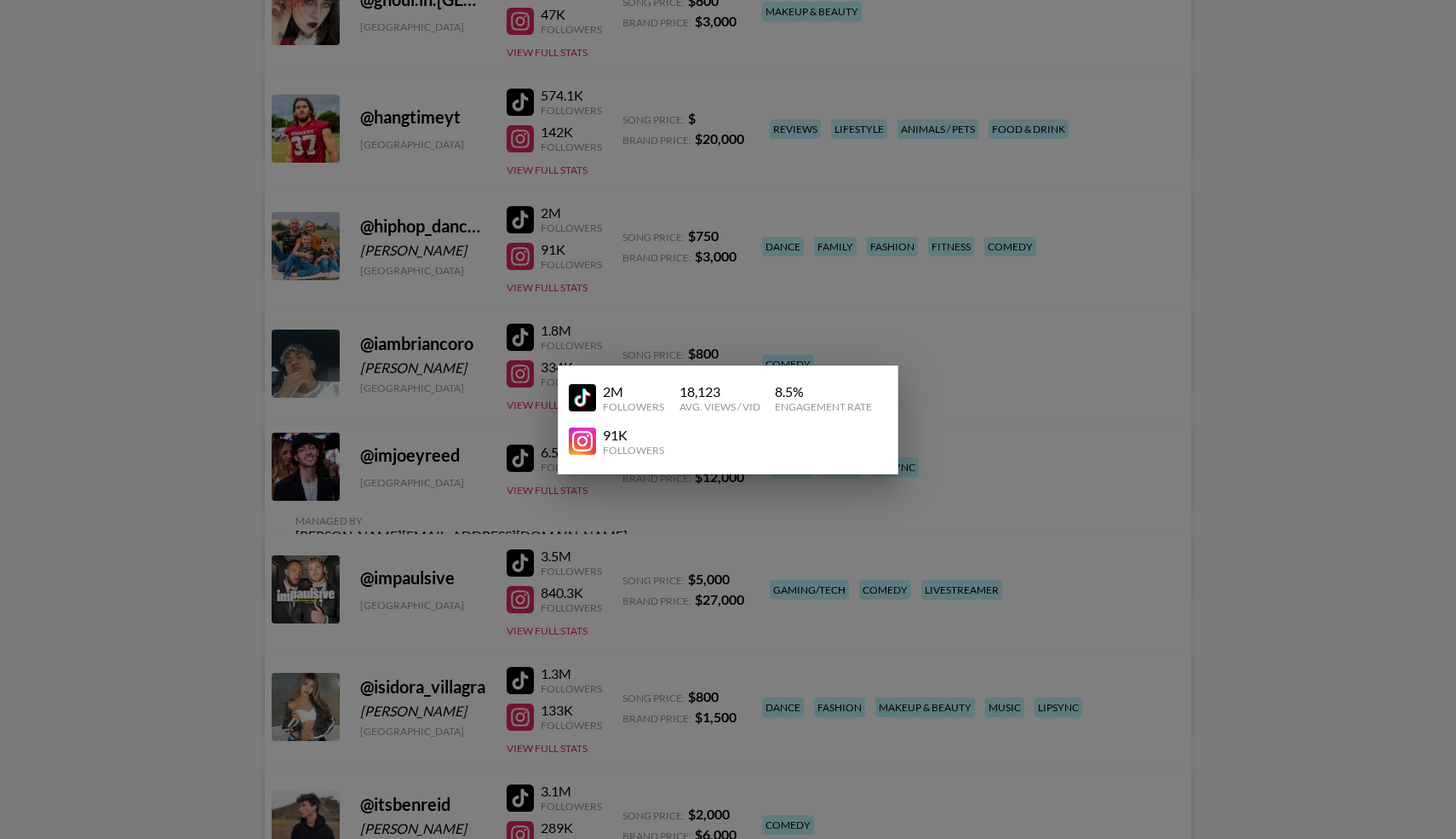
click at [160, 368] on div at bounding box center [728, 419] width 1456 height 839
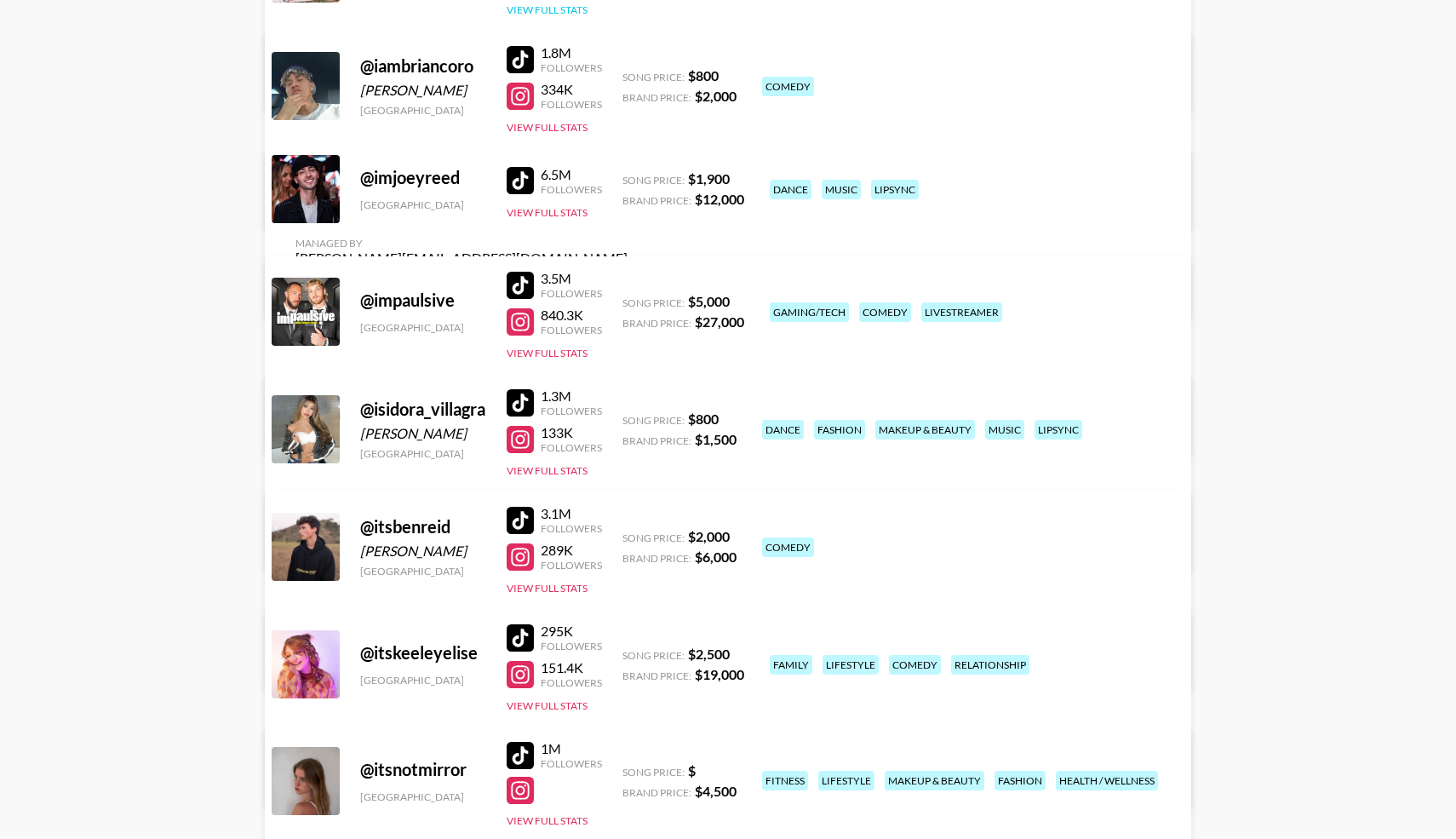
scroll to position [5088, 0]
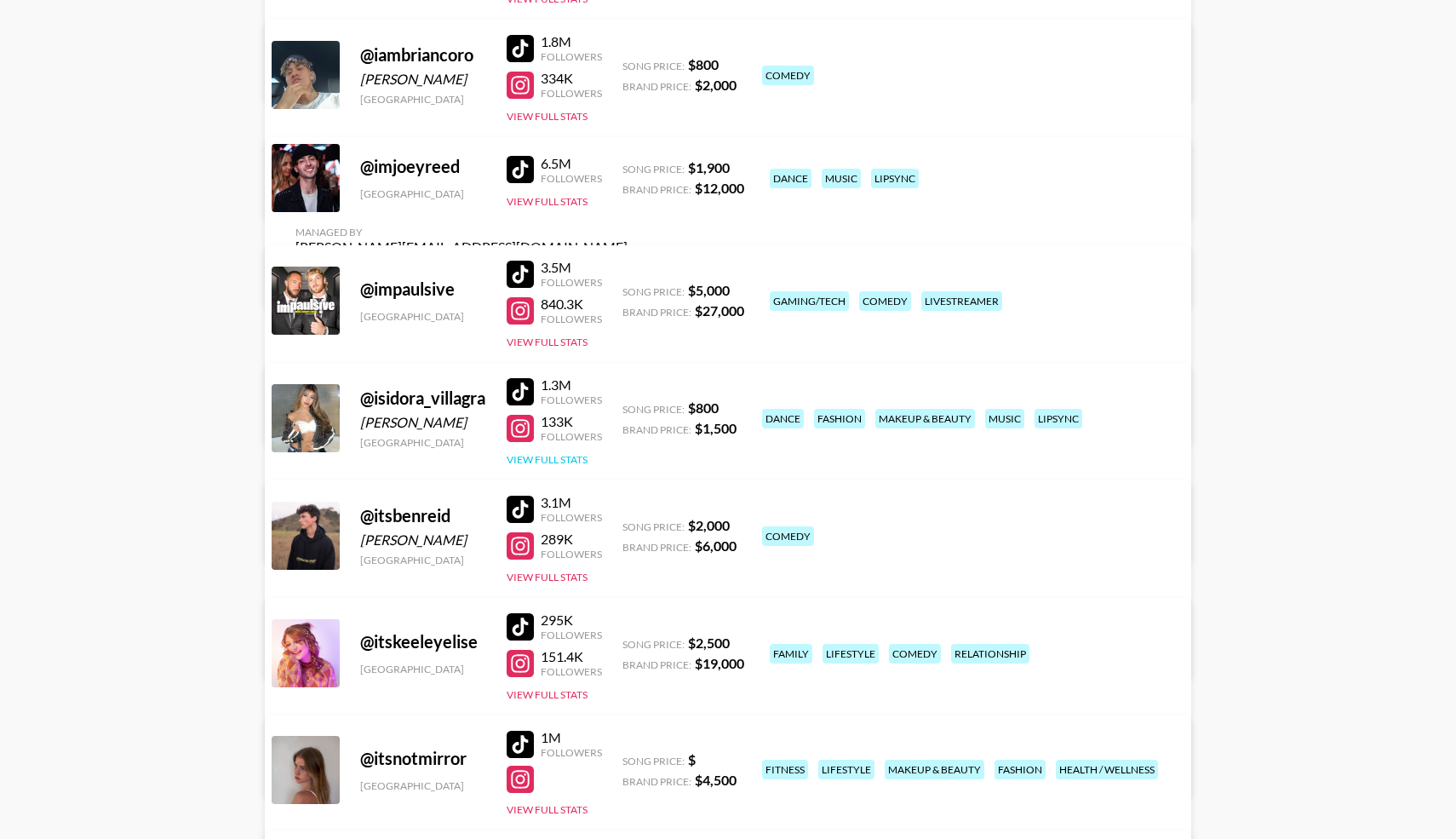
click at [513, 459] on button "View Full Stats" at bounding box center [547, 459] width 81 height 13
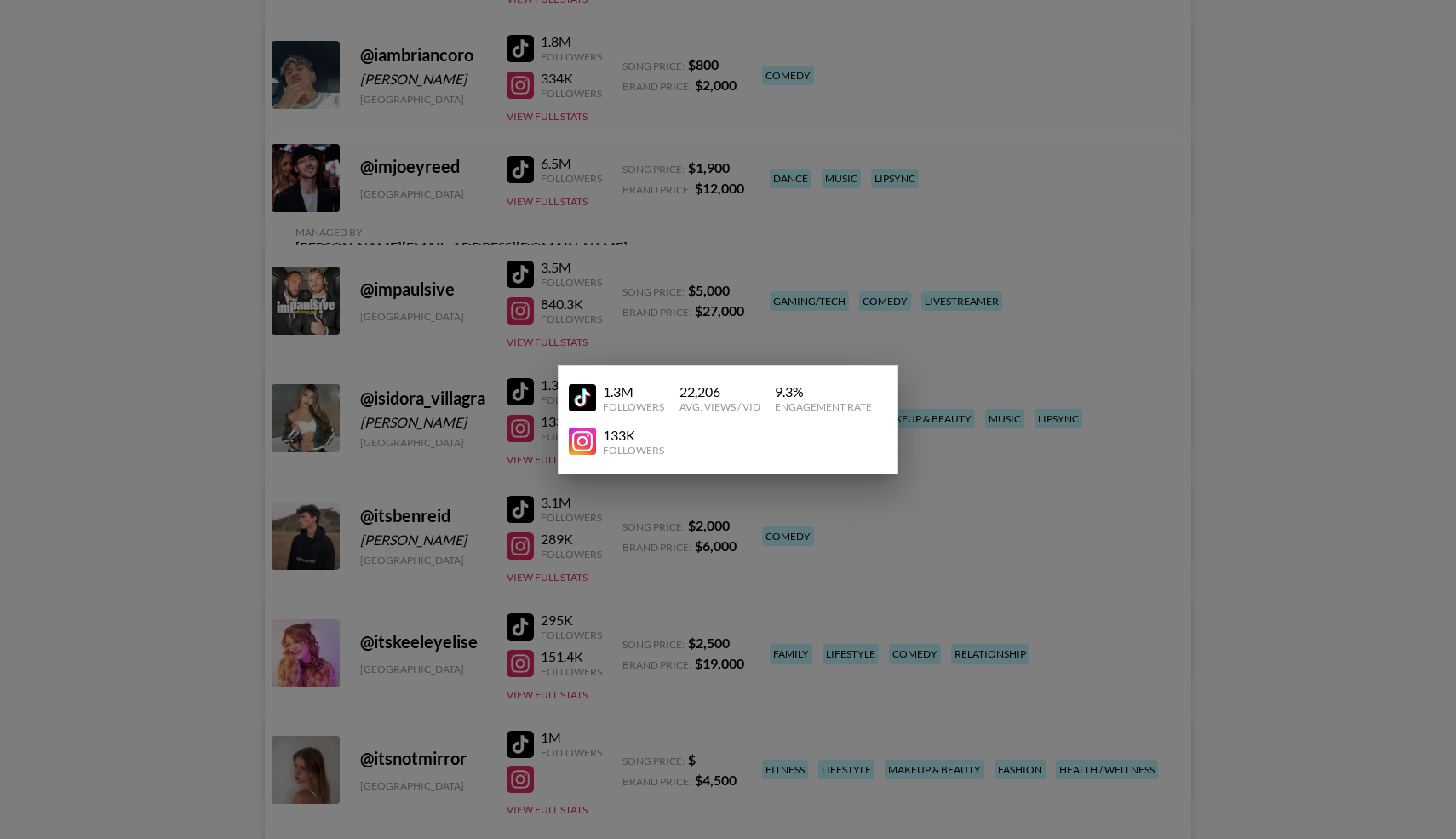
click at [428, 407] on div at bounding box center [728, 419] width 1456 height 839
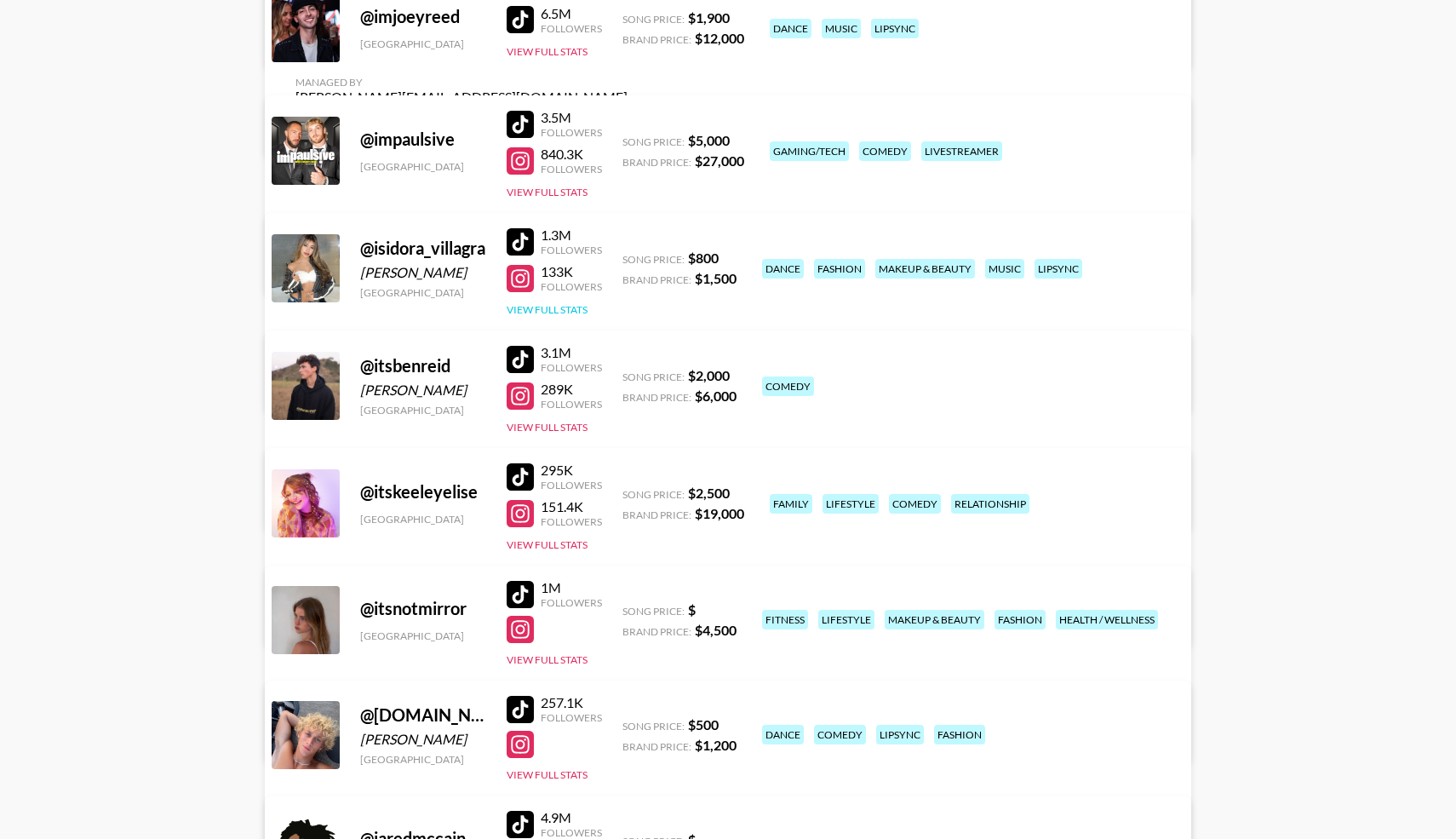
scroll to position [5247, 0]
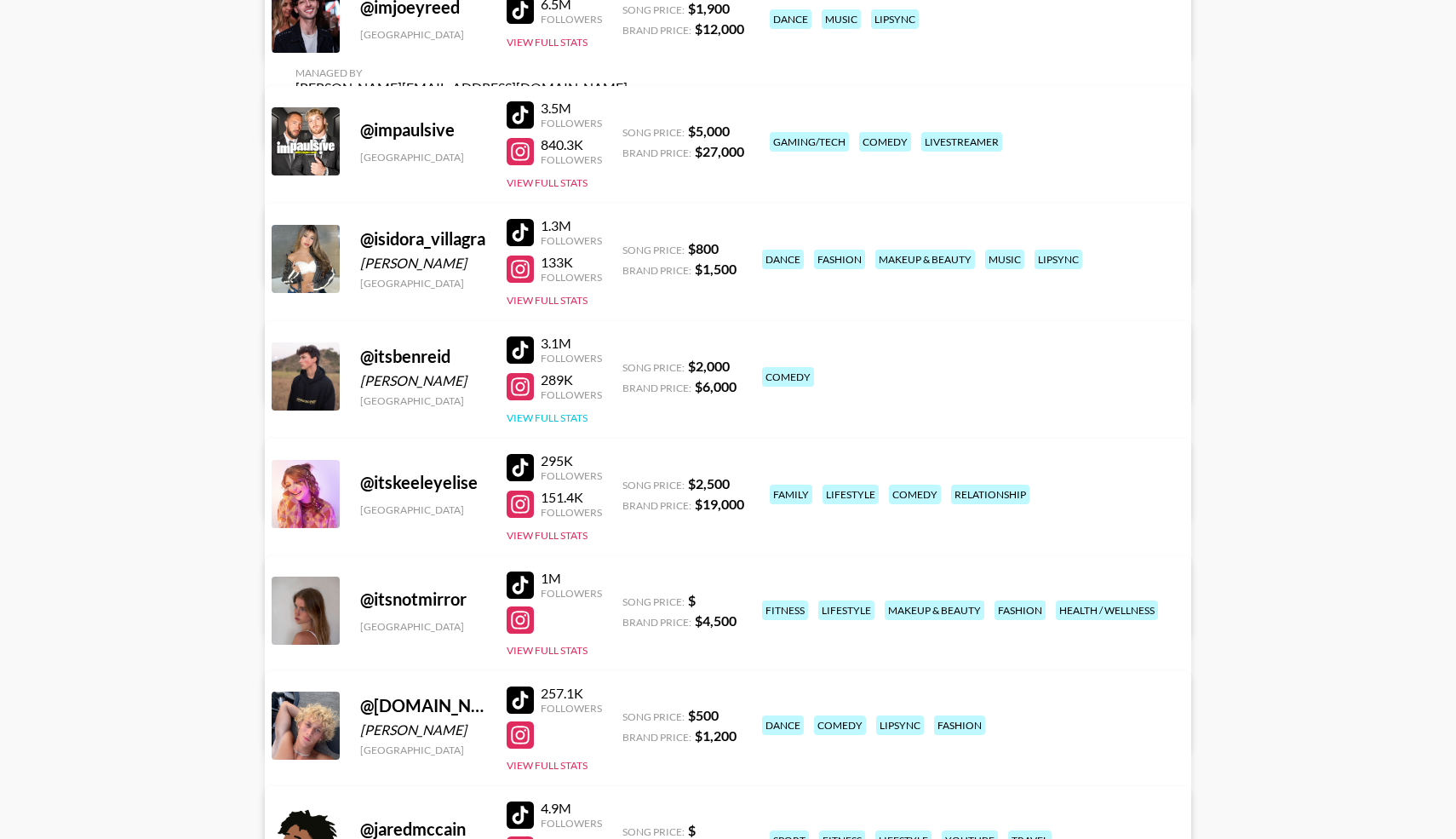
click at [533, 421] on button "View Full Stats" at bounding box center [547, 417] width 81 height 13
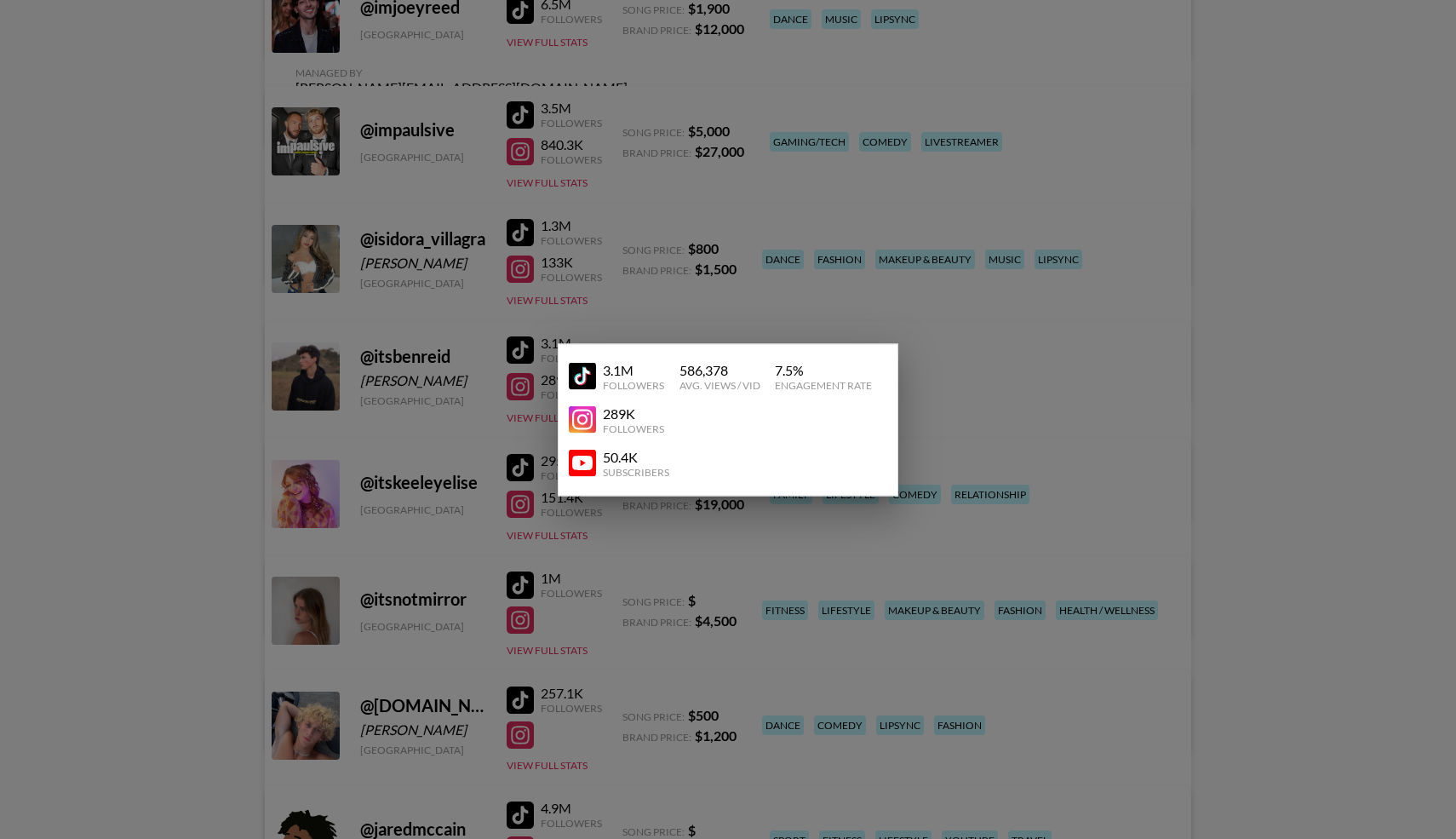
click at [422, 433] on div at bounding box center [728, 419] width 1456 height 839
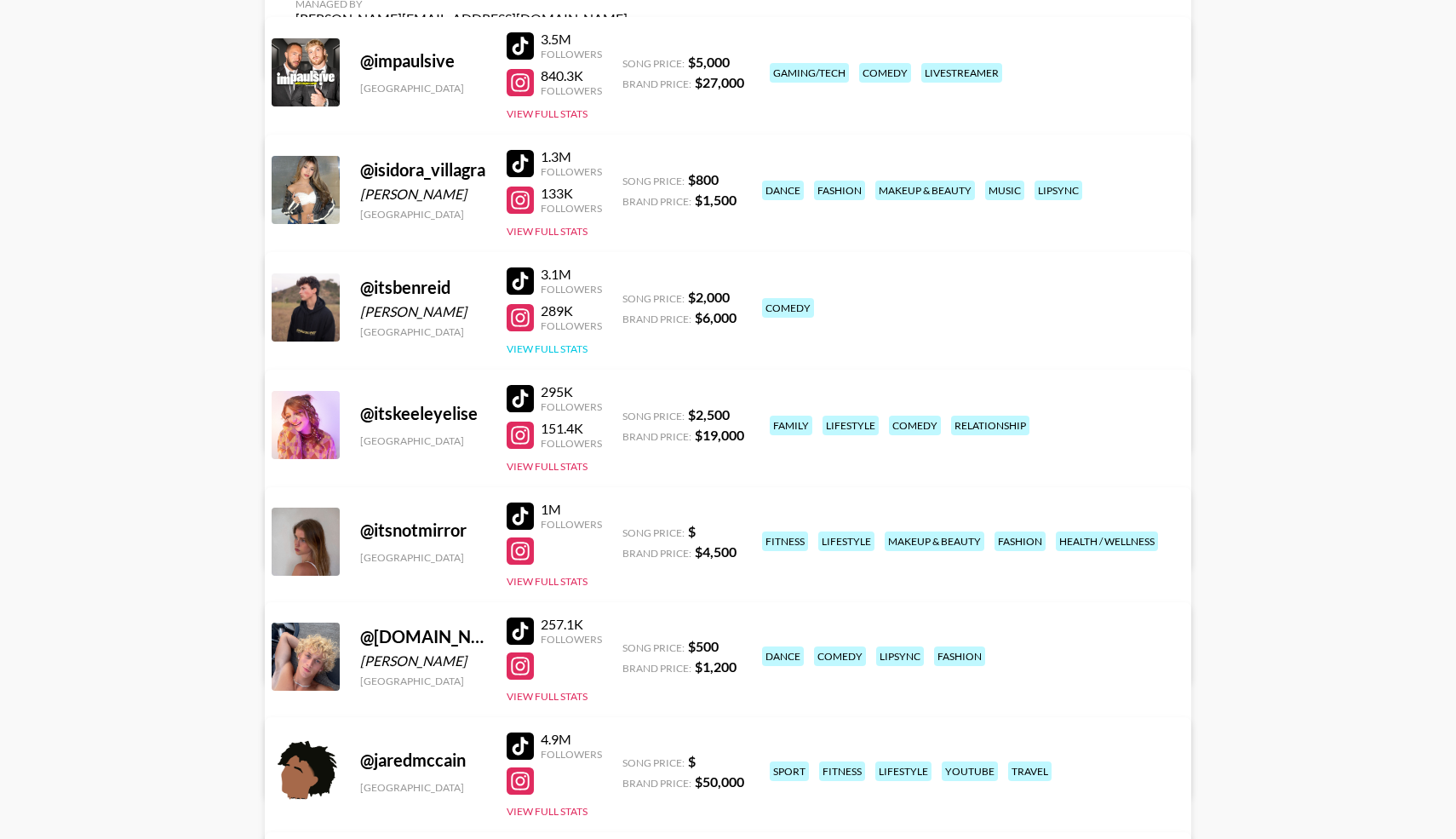
scroll to position [5322, 0]
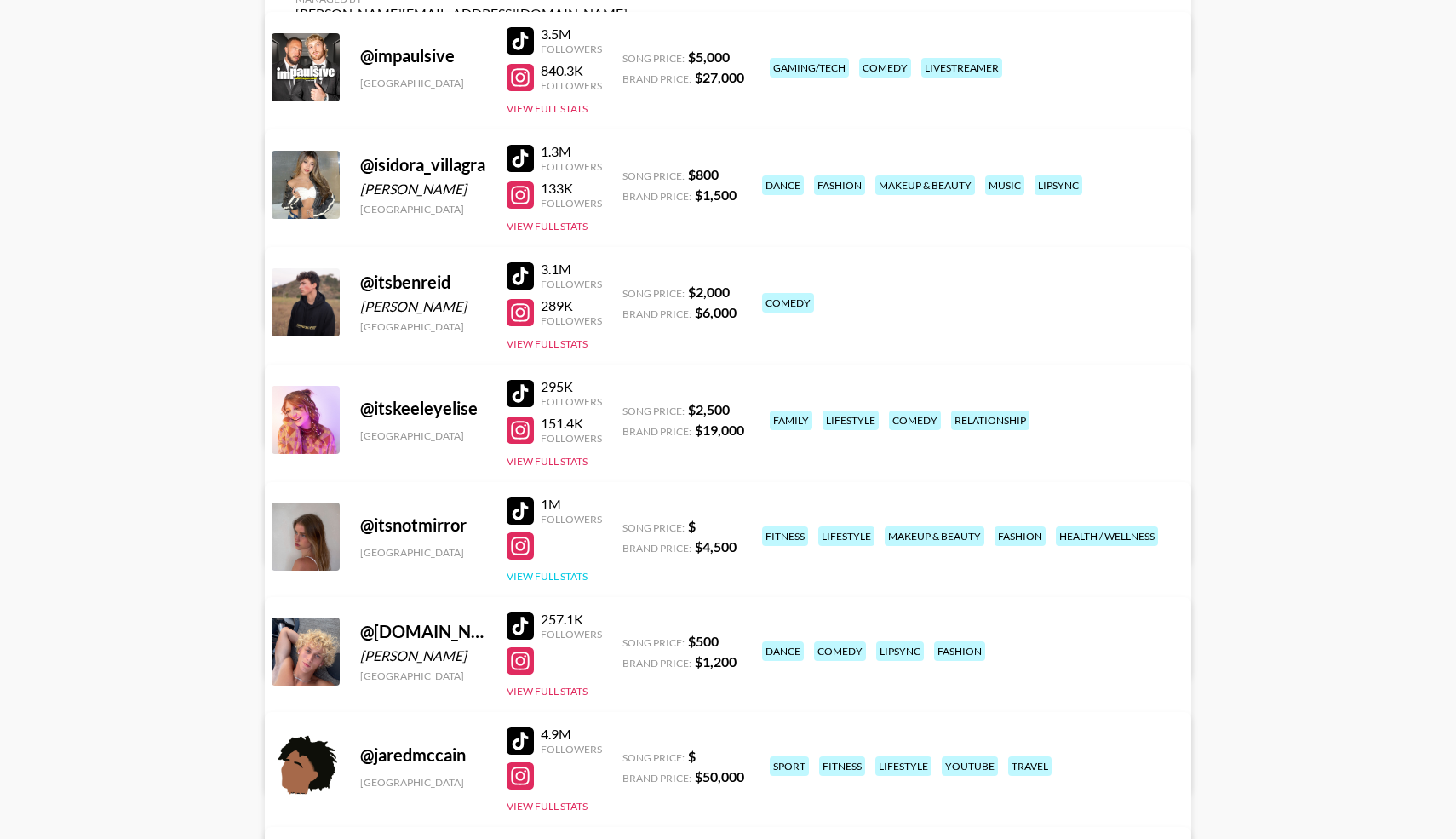
click at [527, 578] on button "View Full Stats" at bounding box center [547, 576] width 81 height 13
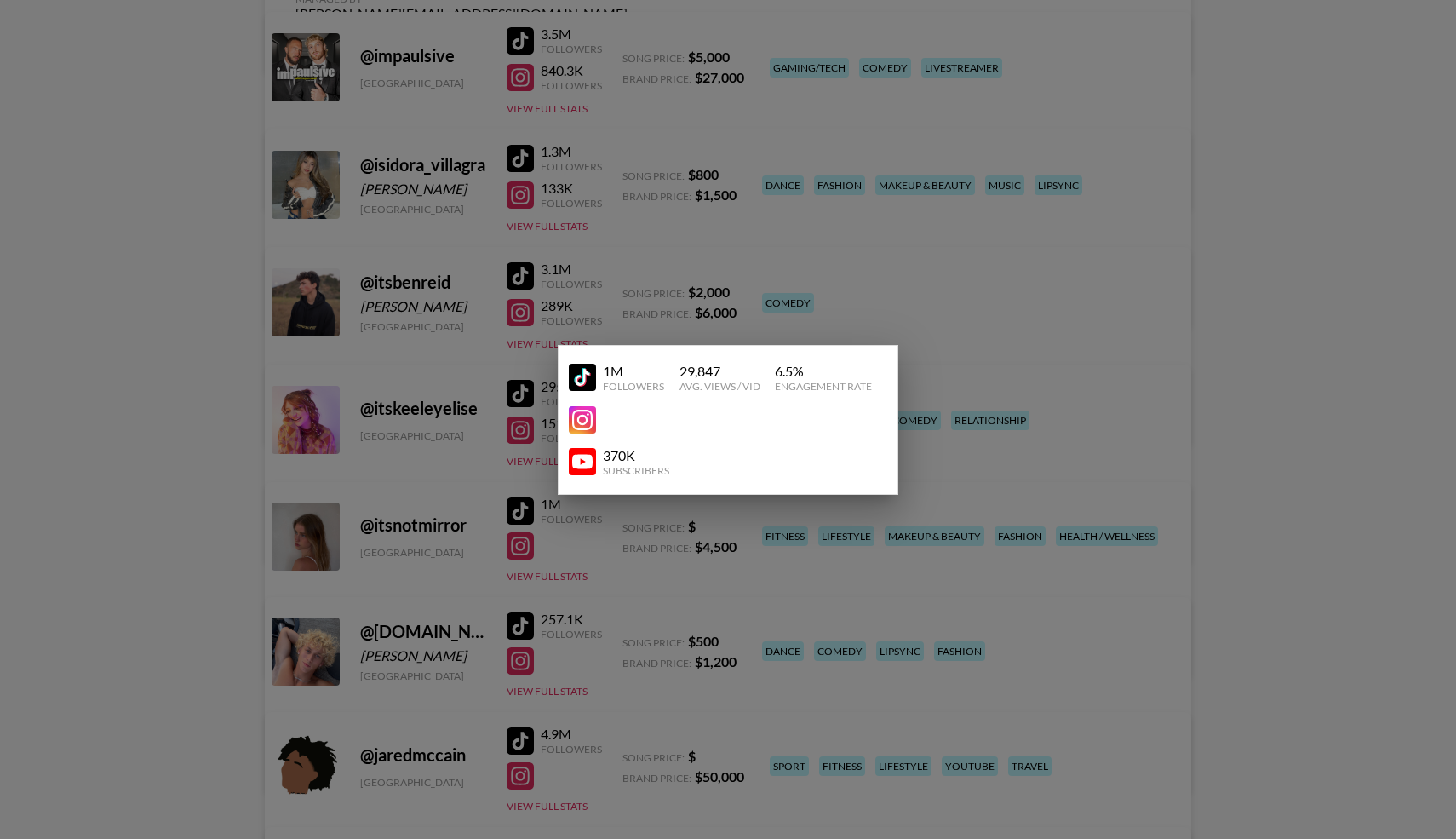
click at [581, 372] on img at bounding box center [583, 378] width 28 height 28
click at [585, 373] on img at bounding box center [583, 378] width 28 height 28
click at [583, 464] on img at bounding box center [583, 461] width 28 height 28
click at [155, 321] on div at bounding box center [728, 419] width 1456 height 839
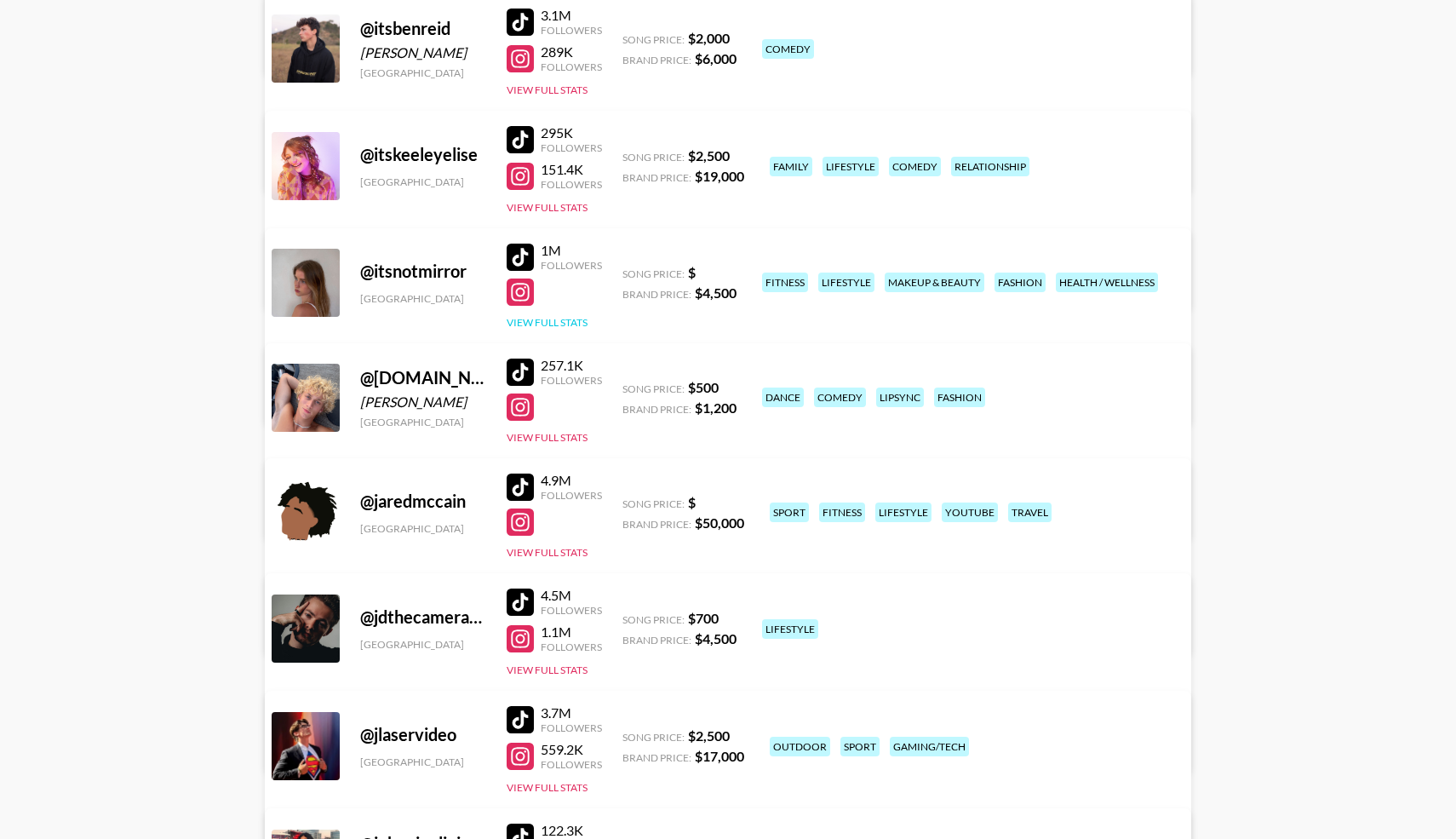
scroll to position [5578, 0]
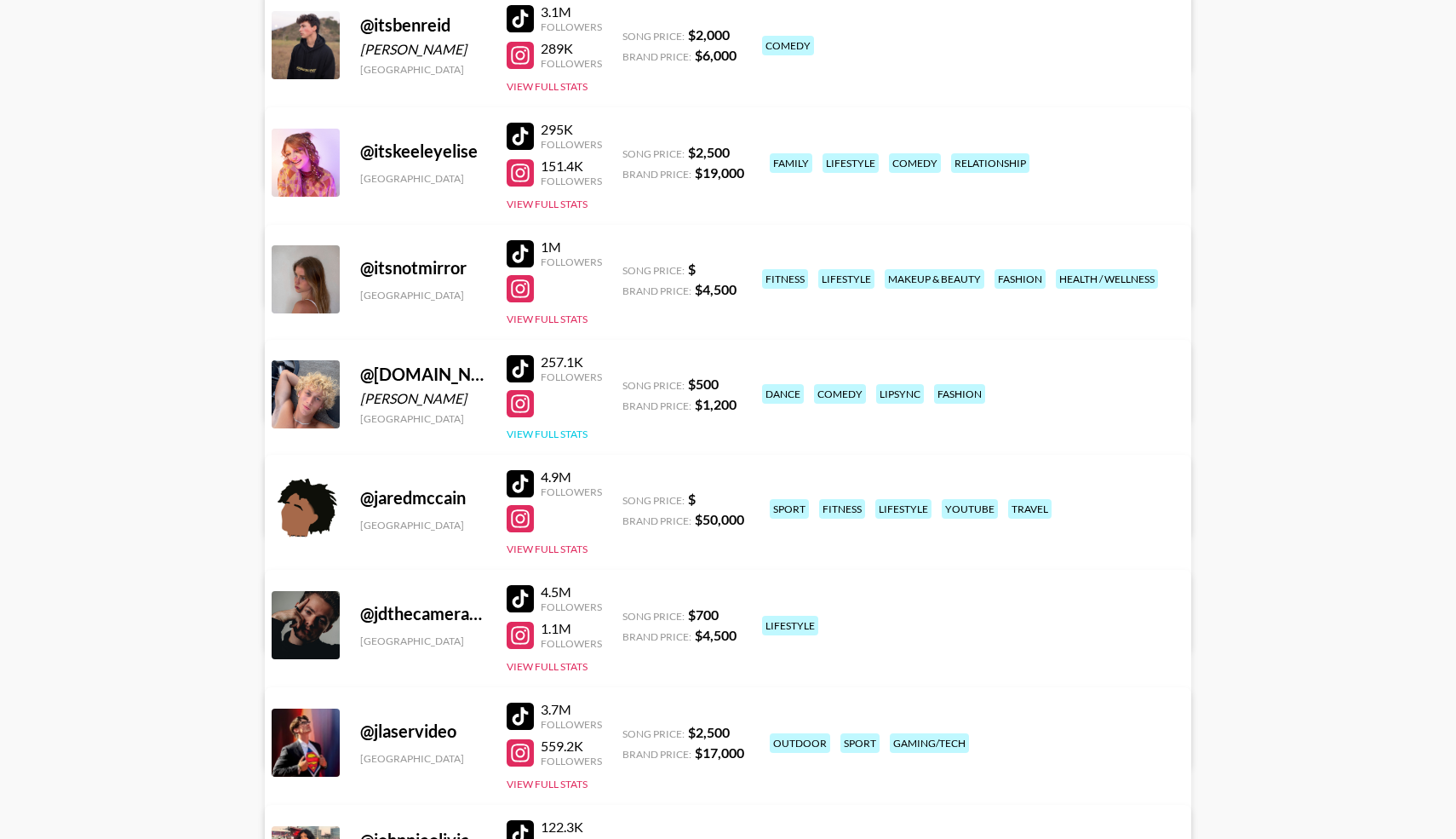
click at [541, 428] on button "View Full Stats" at bounding box center [547, 434] width 81 height 13
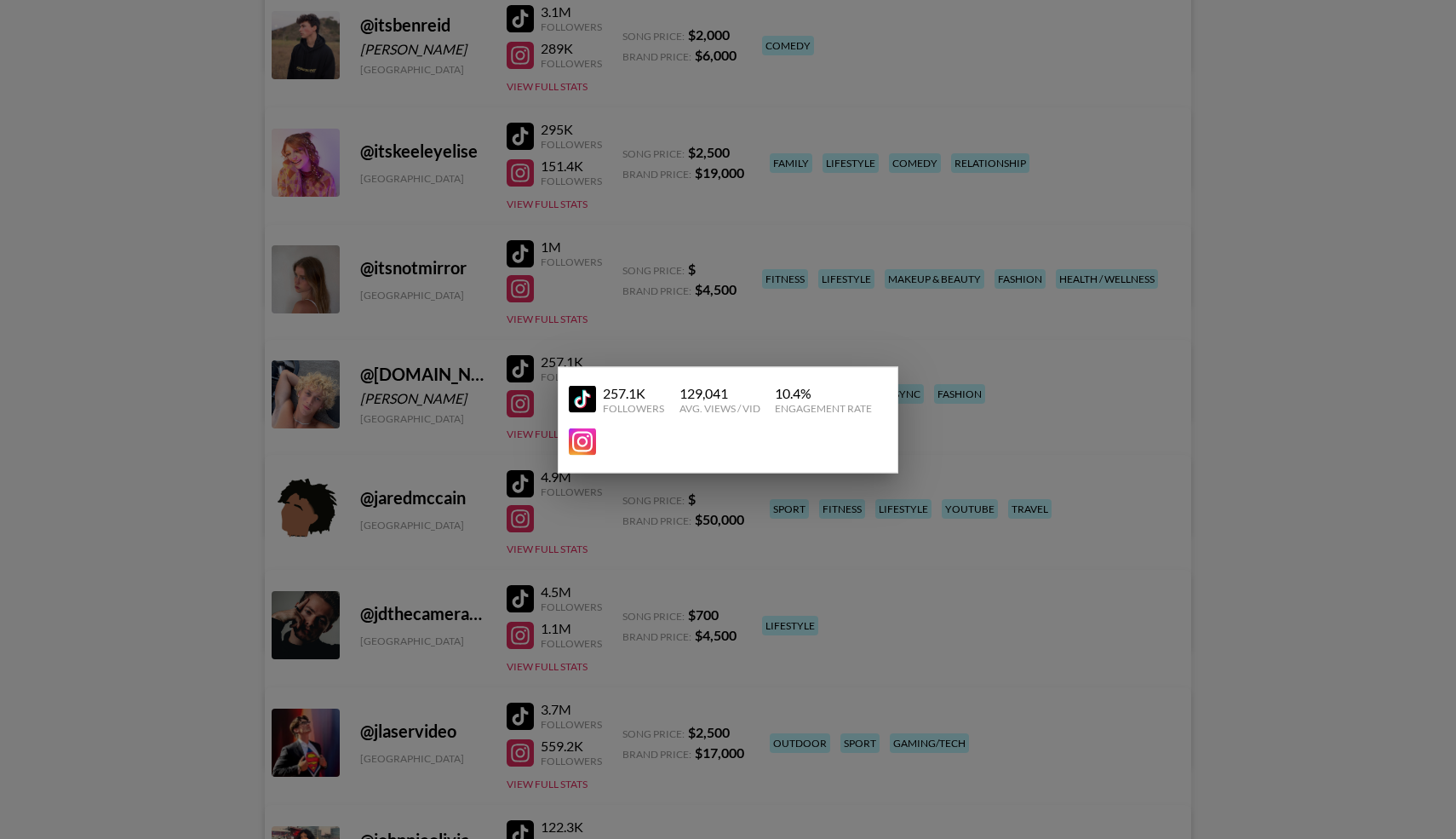
click at [422, 385] on div at bounding box center [728, 419] width 1456 height 839
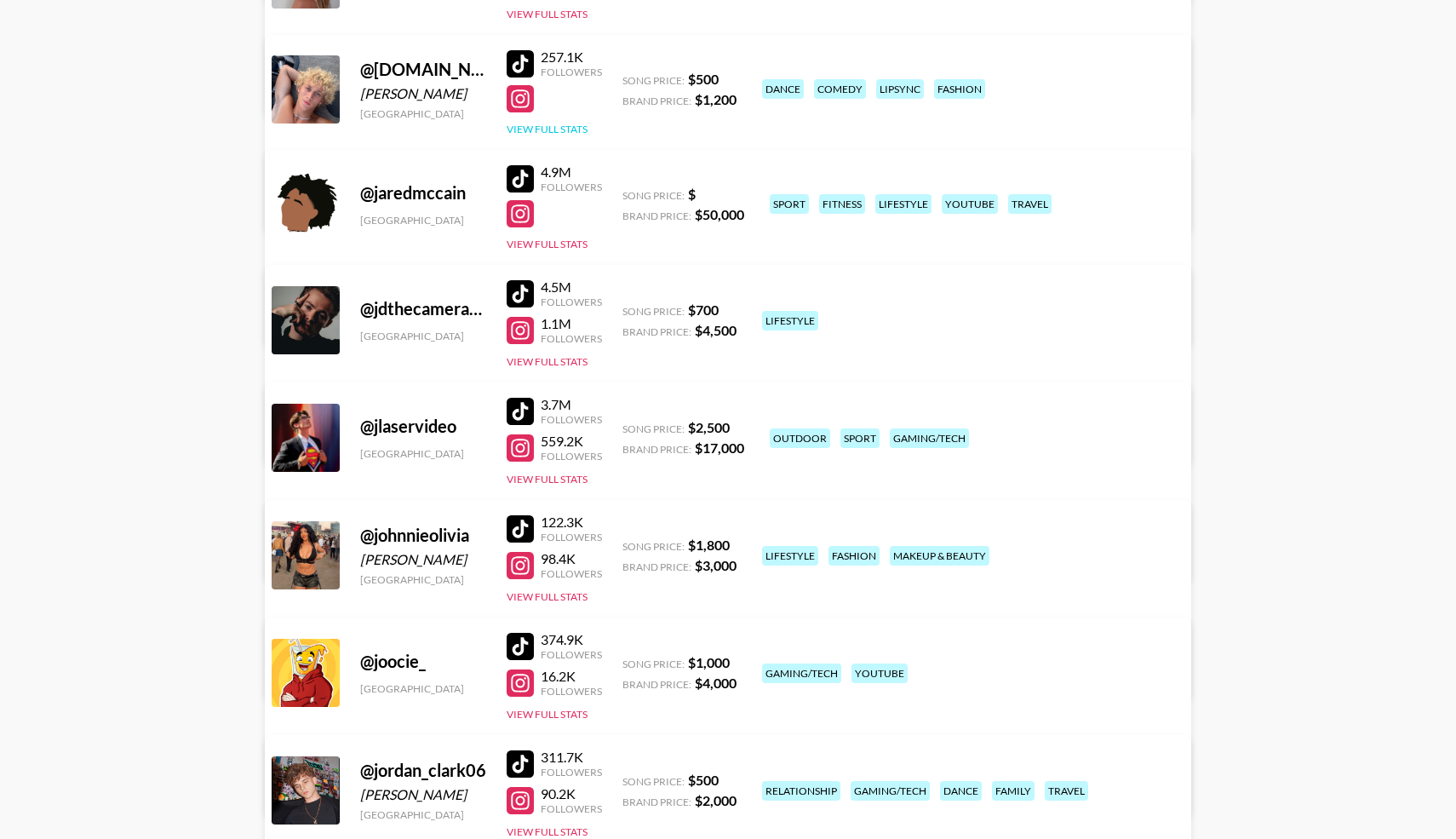
scroll to position [5901, 0]
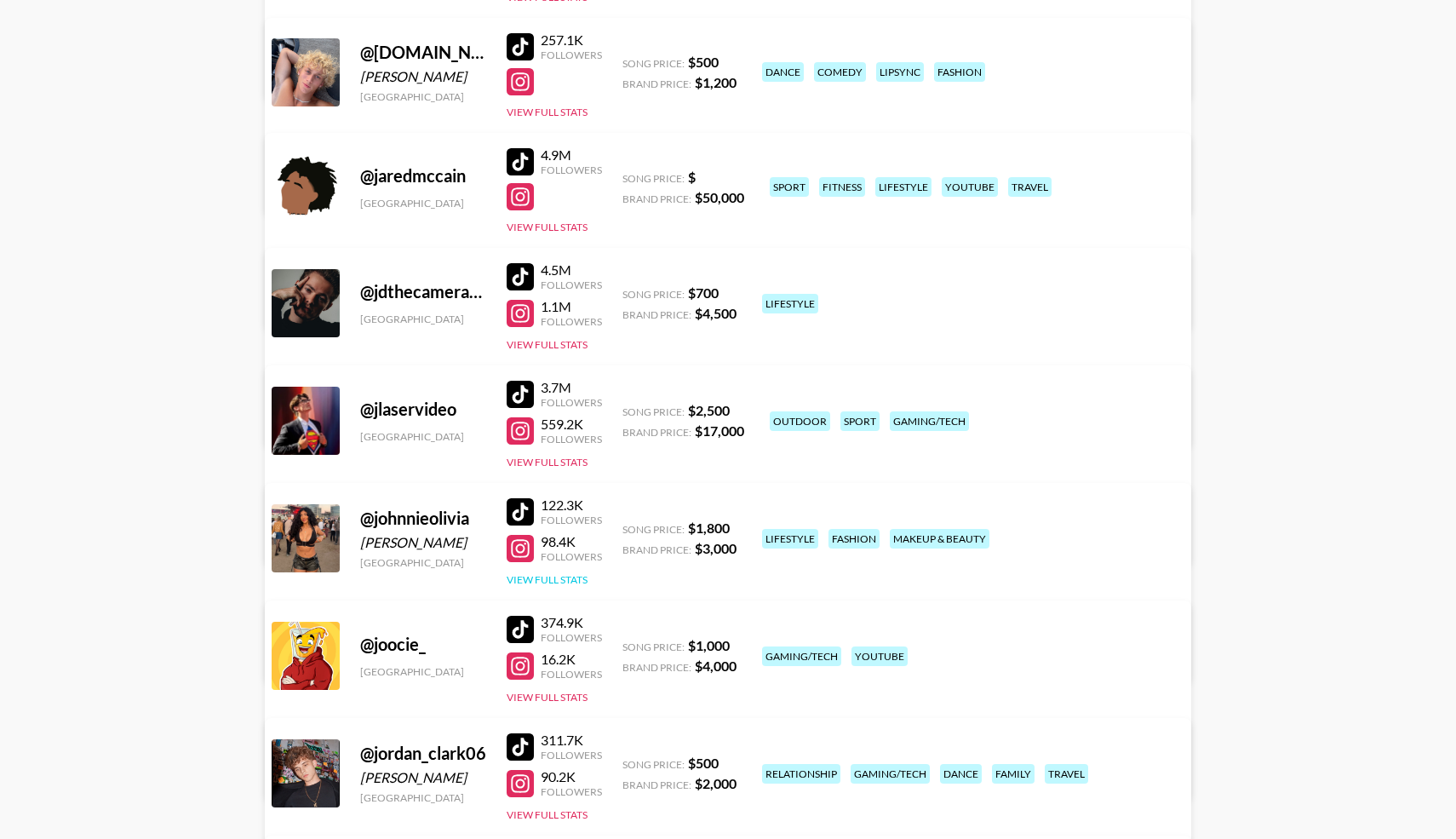
click at [543, 575] on button "View Full Stats" at bounding box center [547, 579] width 81 height 13
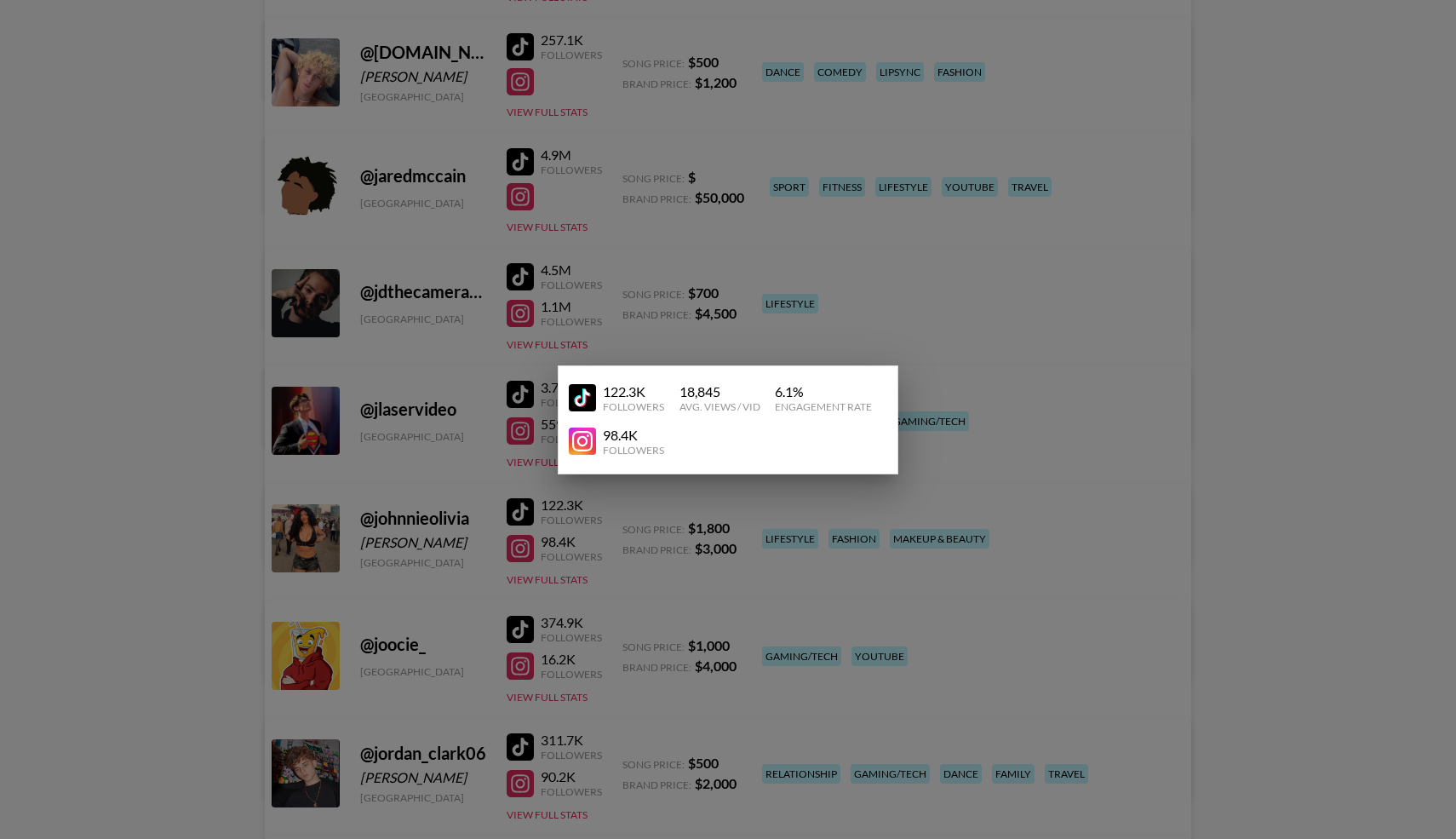
click at [405, 596] on div at bounding box center [728, 419] width 1456 height 839
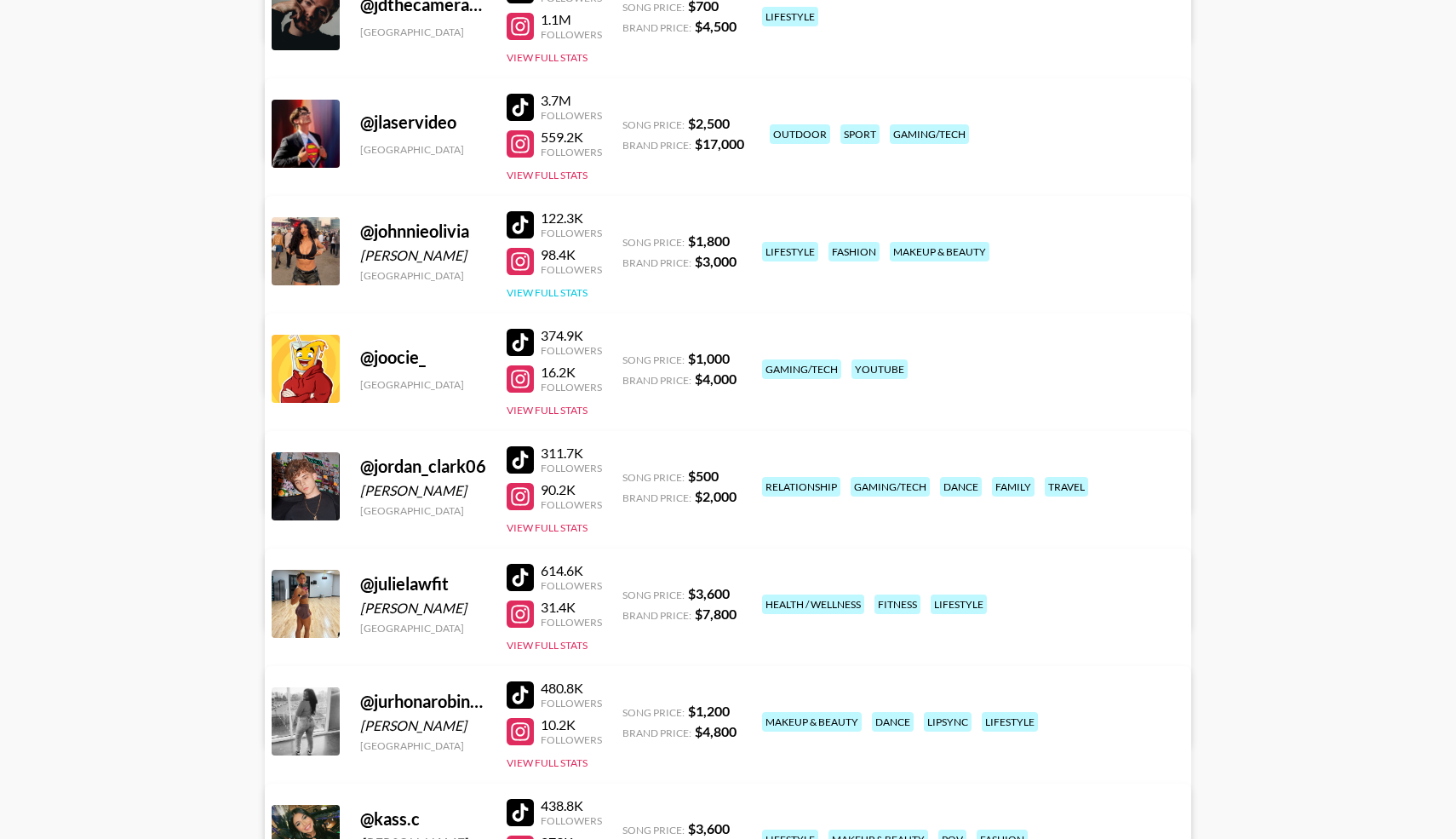
scroll to position [6196, 0]
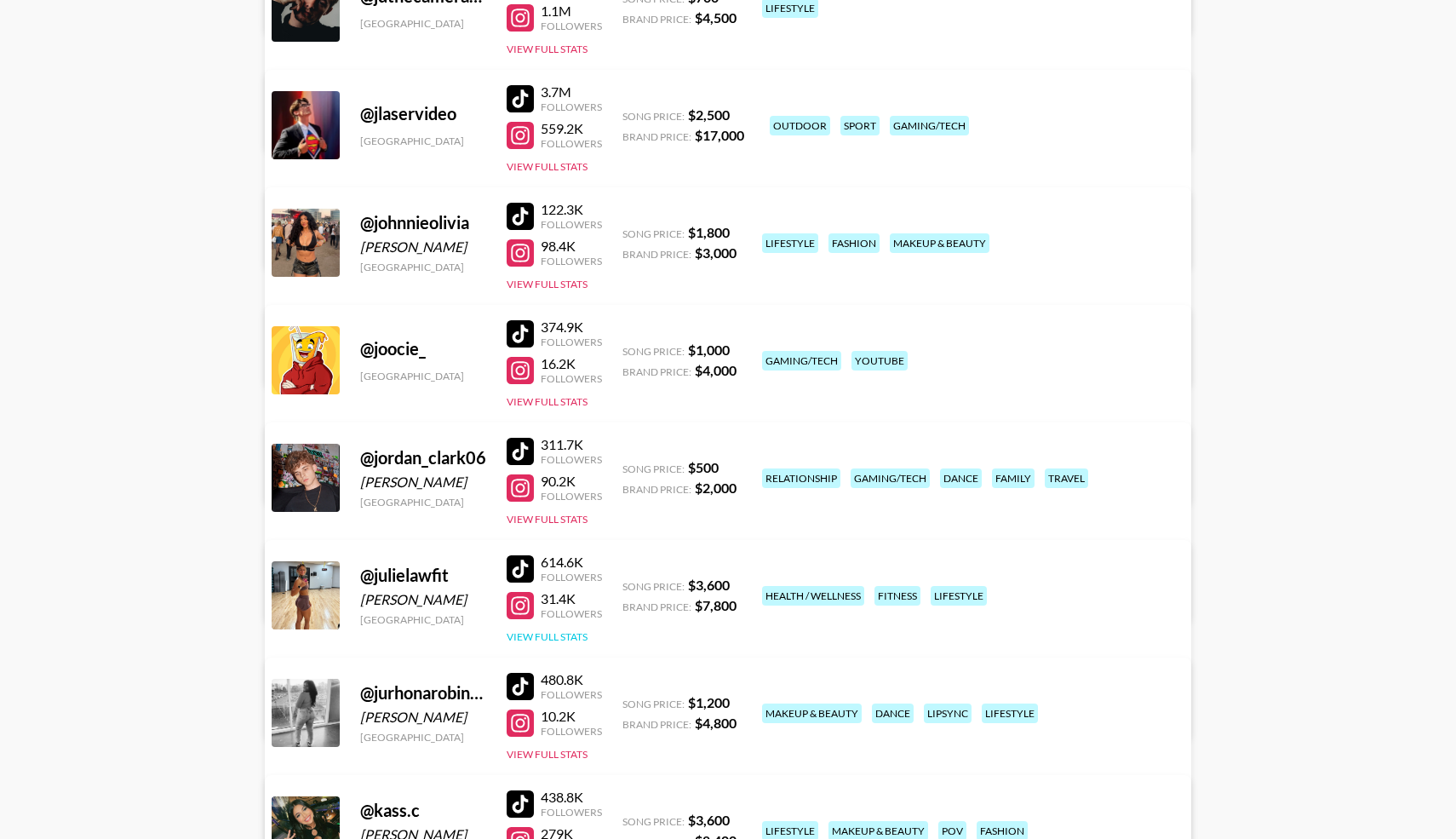
click at [534, 632] on button "View Full Stats" at bounding box center [547, 636] width 81 height 13
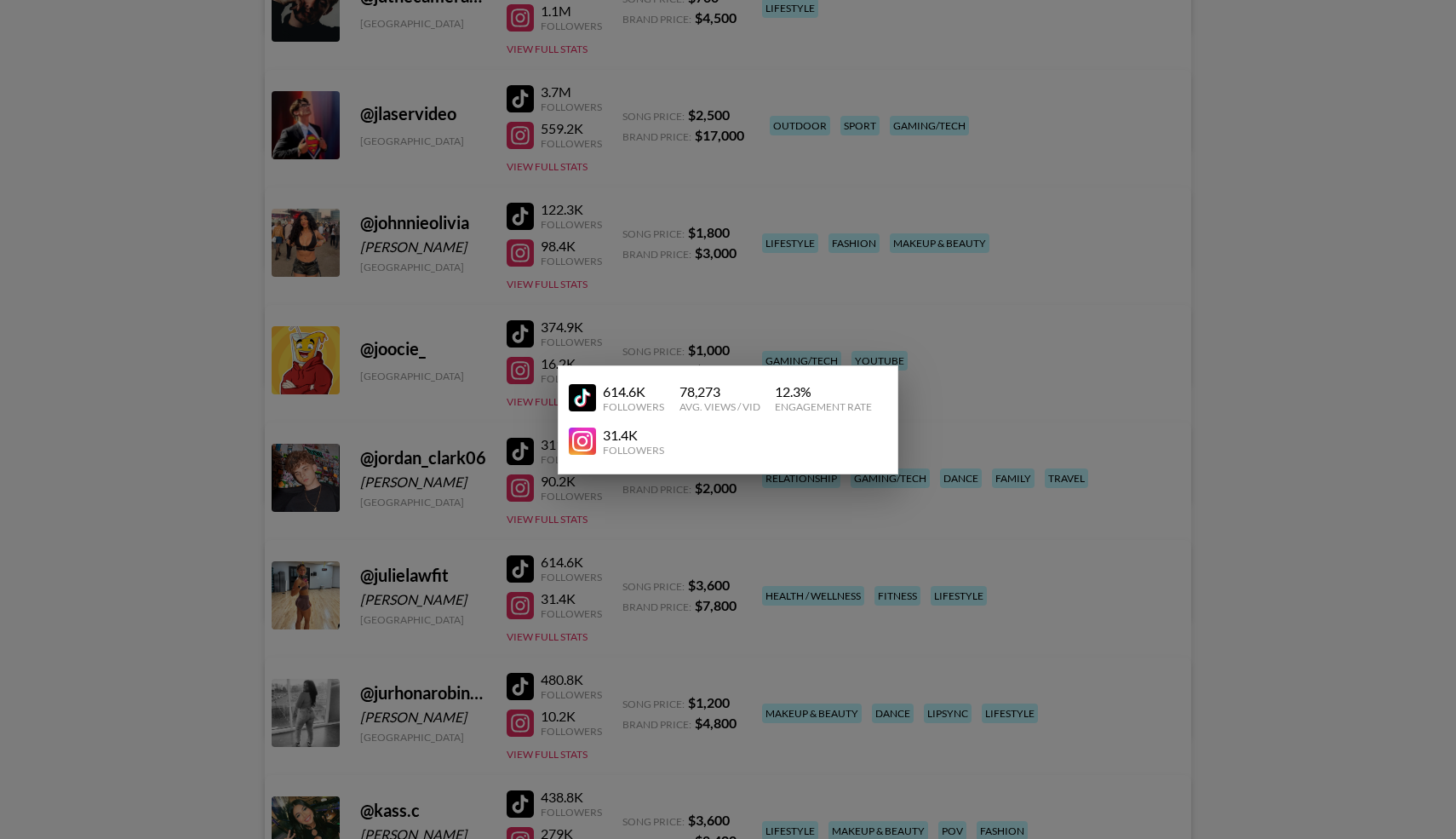
click at [443, 547] on div at bounding box center [728, 419] width 1456 height 839
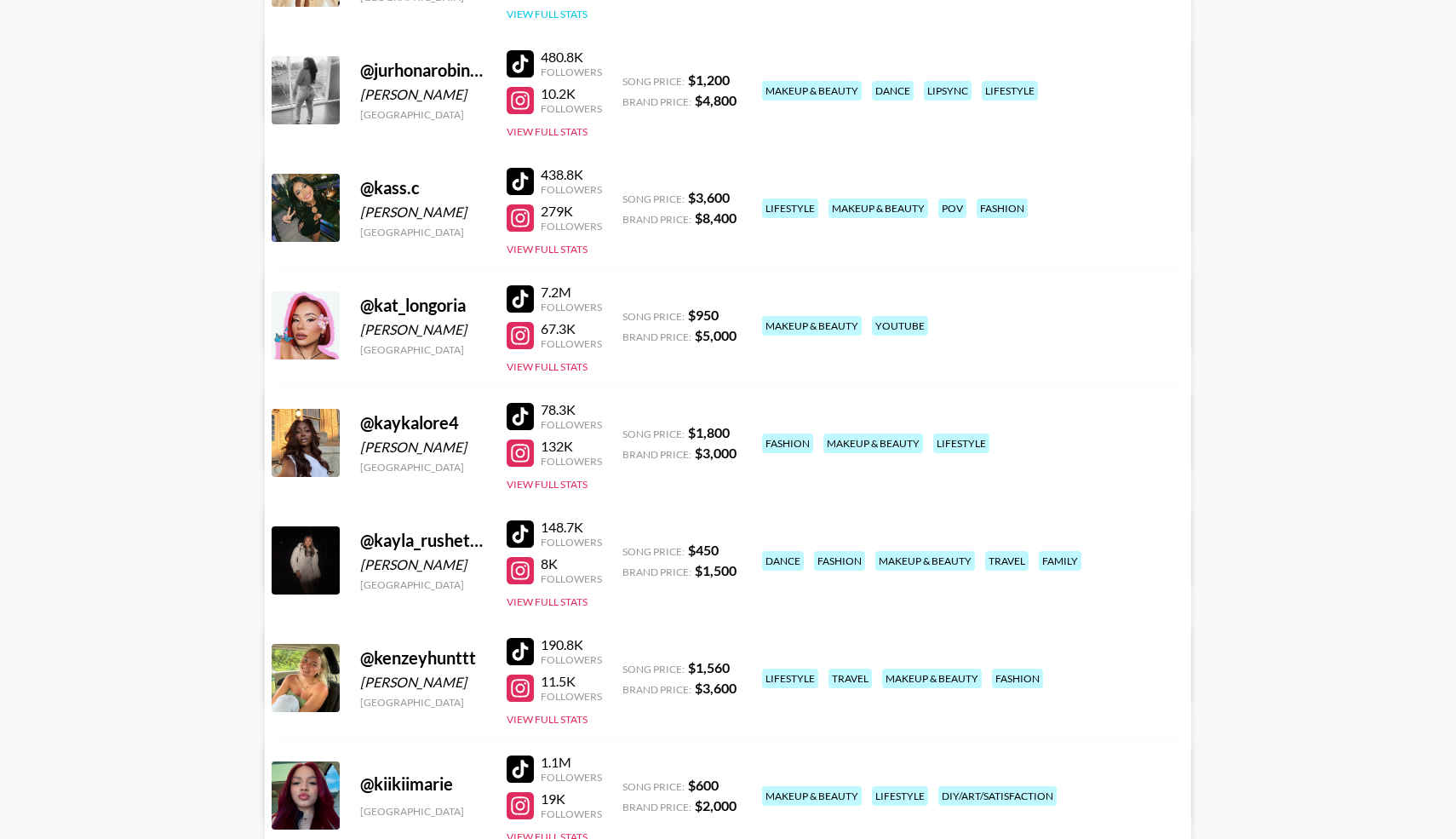
scroll to position [6821, 0]
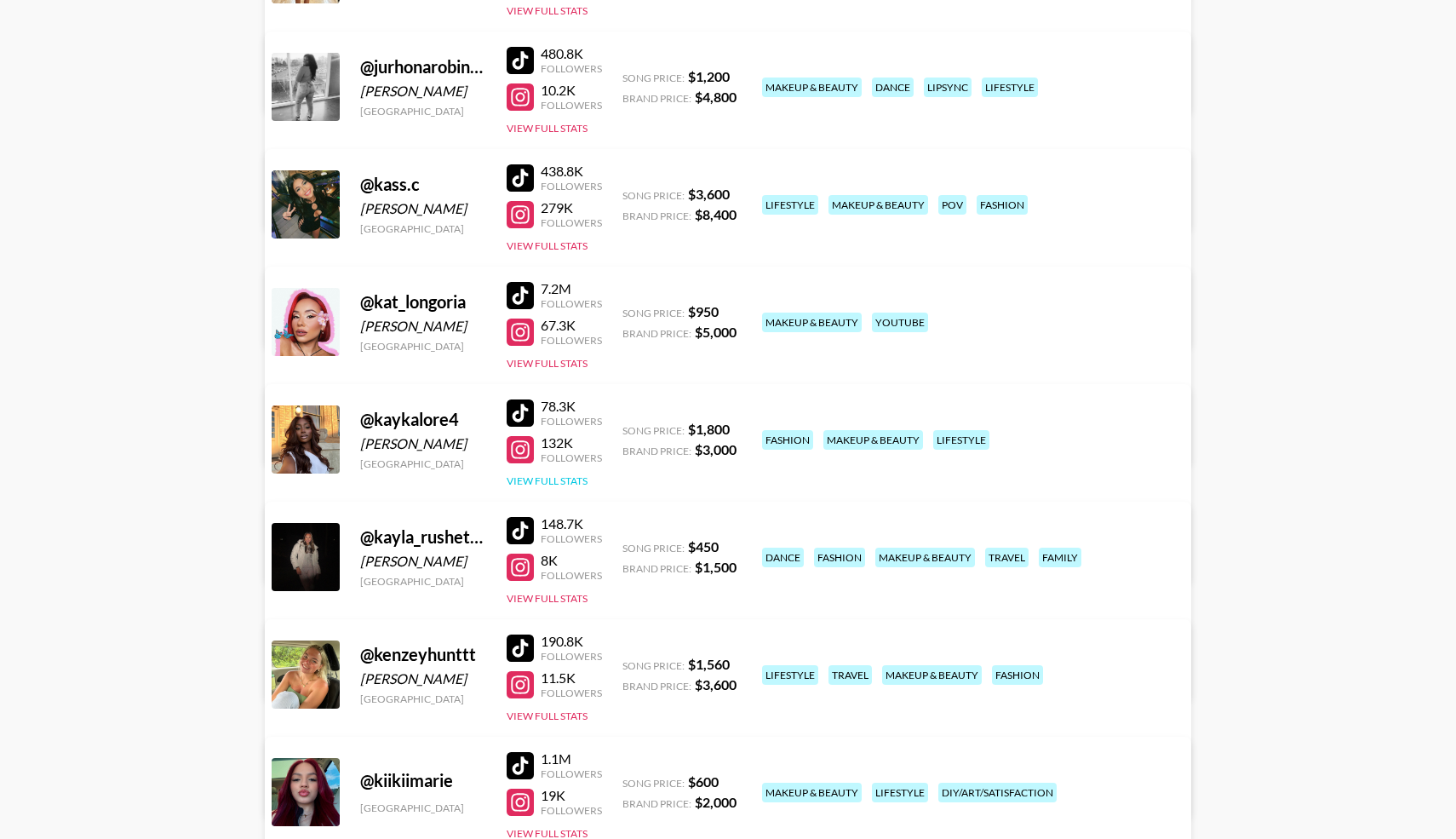
click at [551, 483] on button "View Full Stats" at bounding box center [547, 480] width 81 height 13
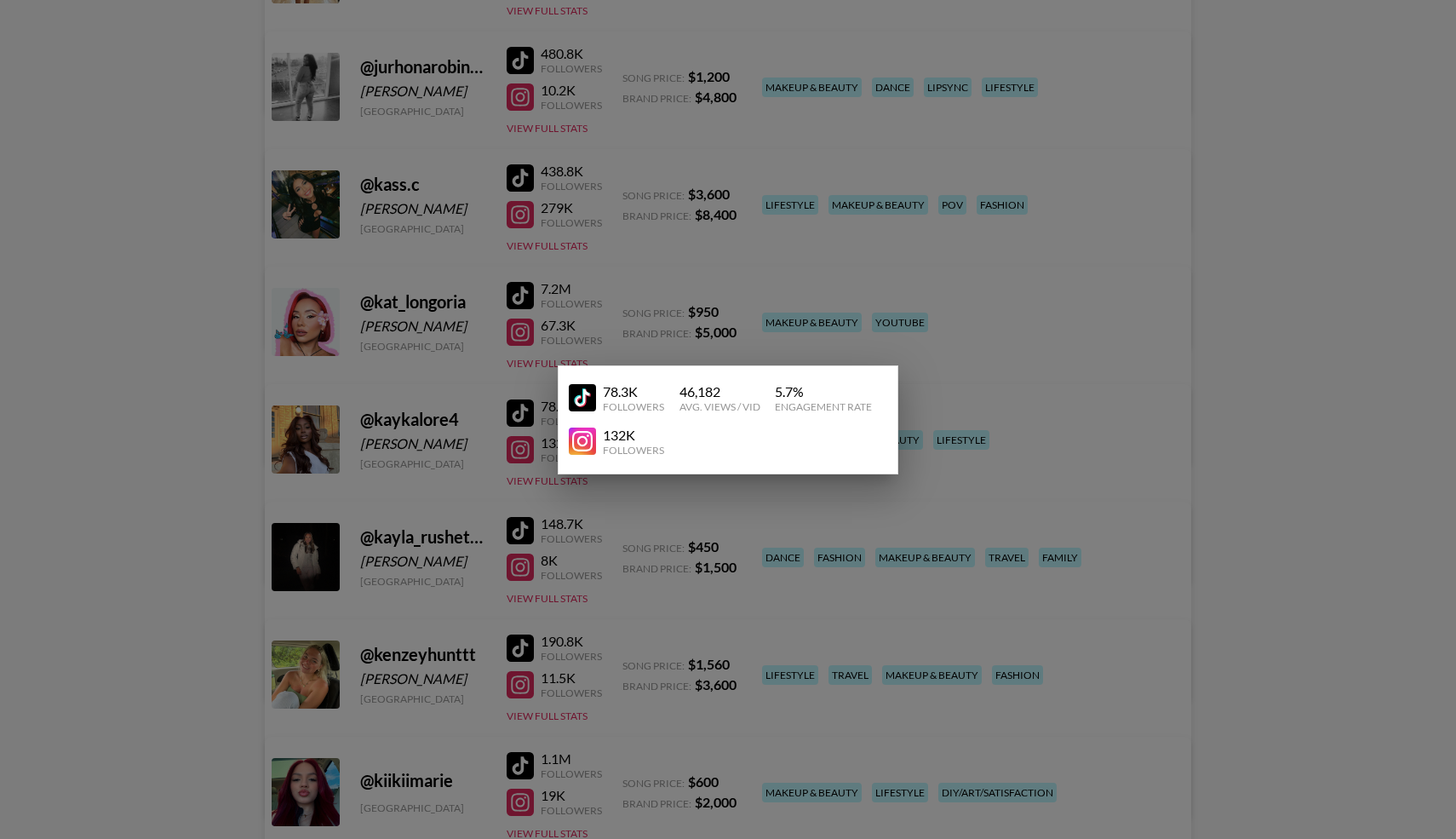
click at [525, 599] on div at bounding box center [728, 419] width 1456 height 839
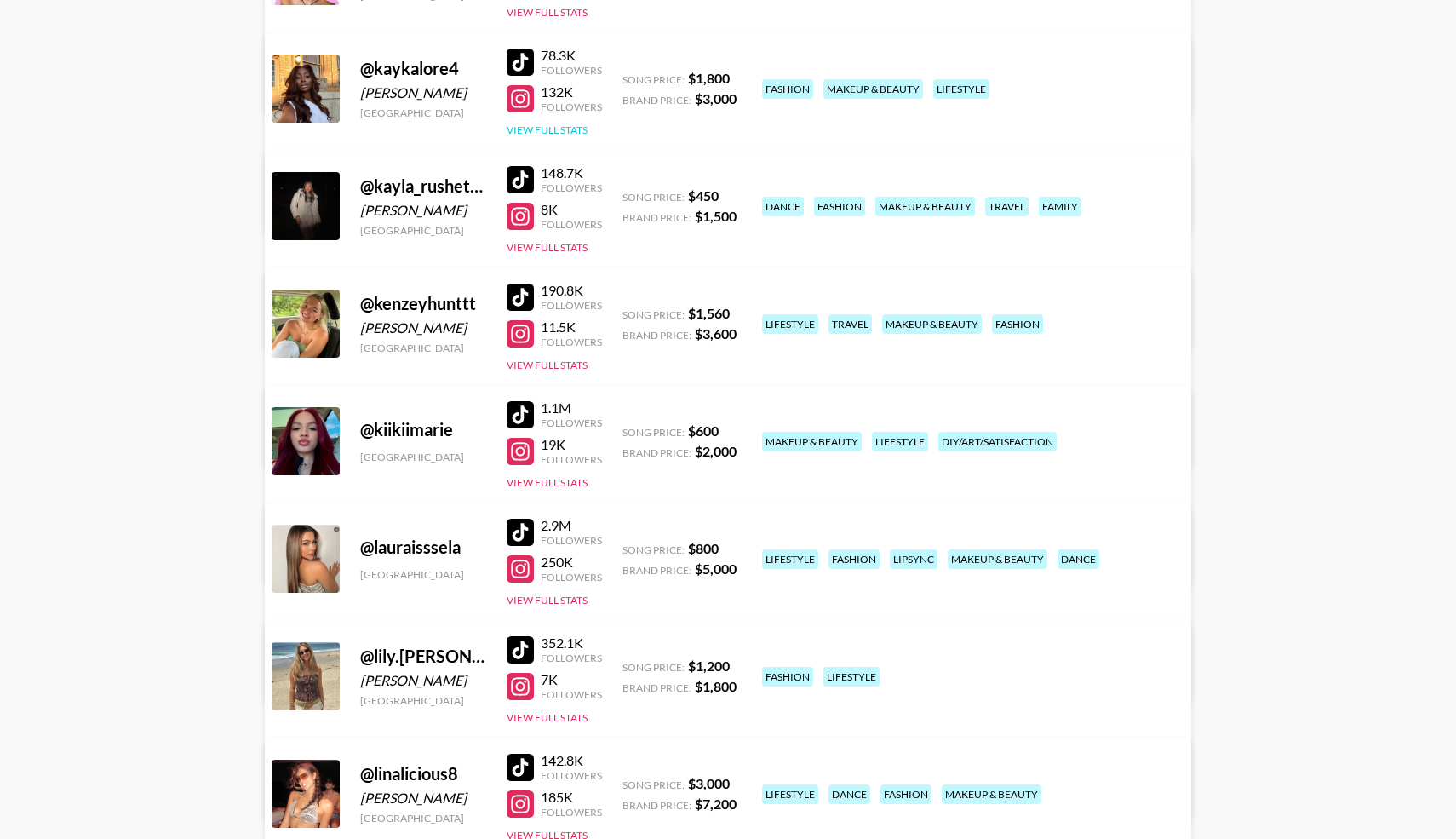
scroll to position [7178, 0]
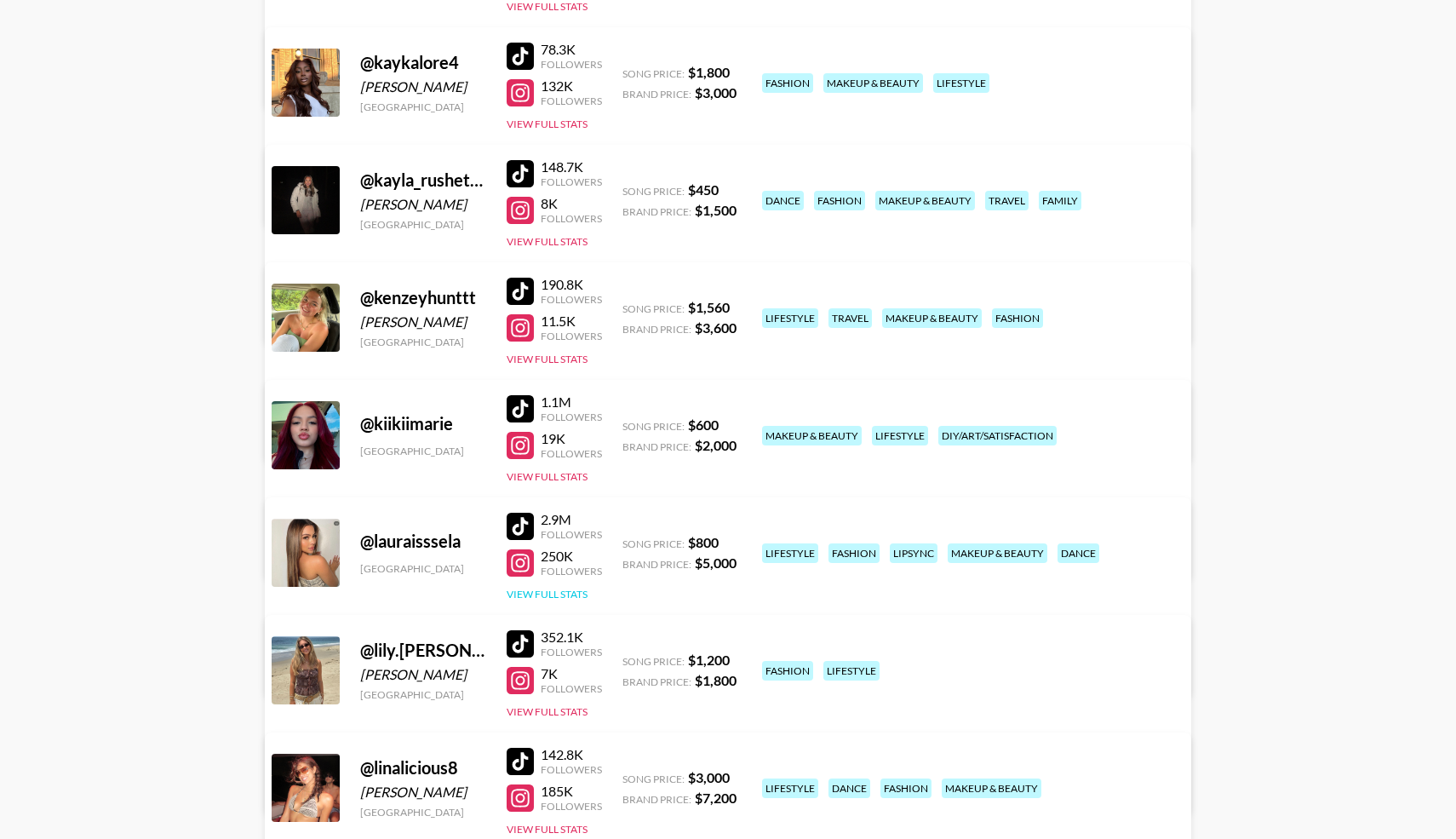
click at [525, 599] on button "View Full Stats" at bounding box center [547, 594] width 81 height 13
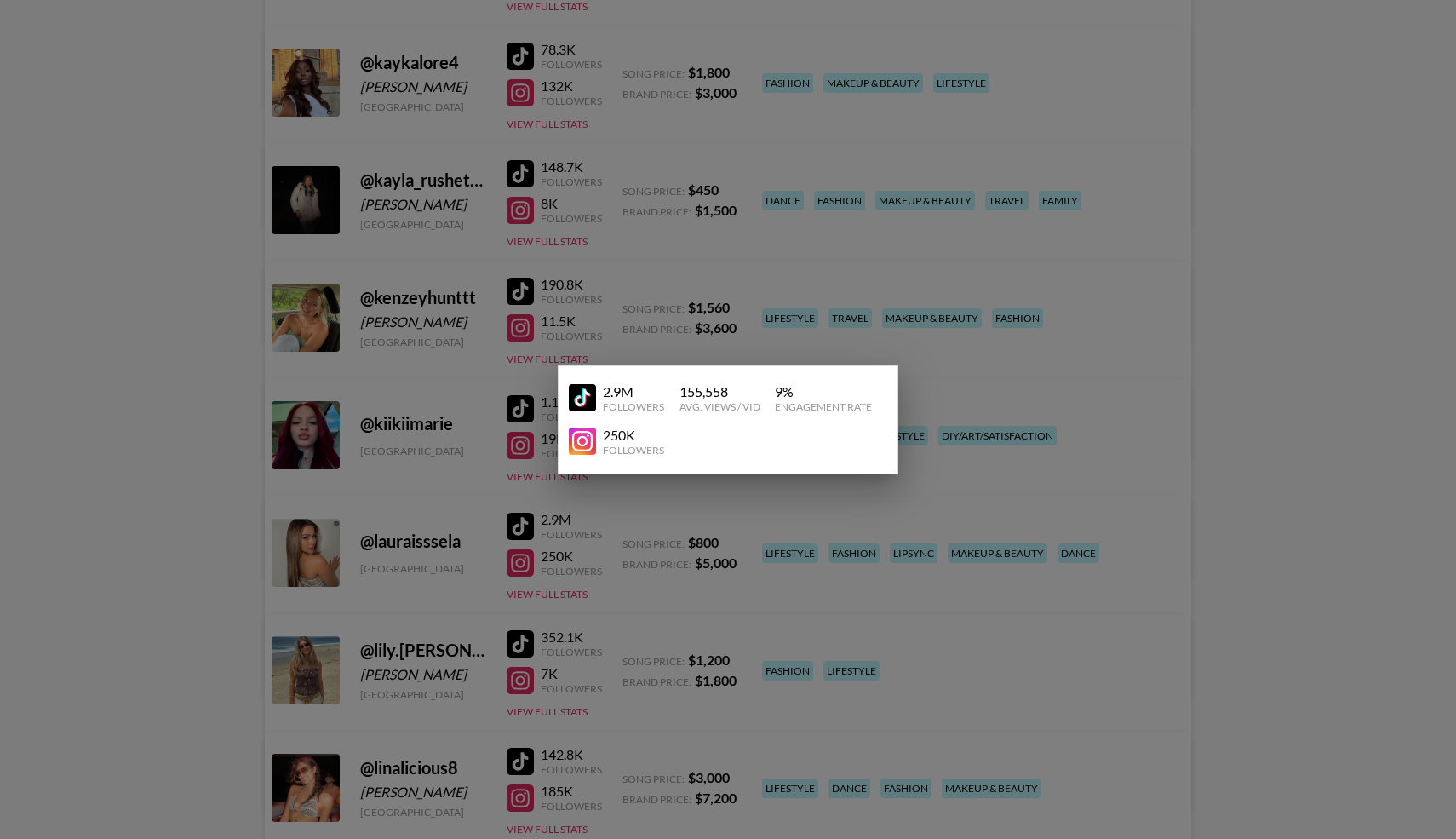
click at [482, 606] on div at bounding box center [728, 419] width 1456 height 839
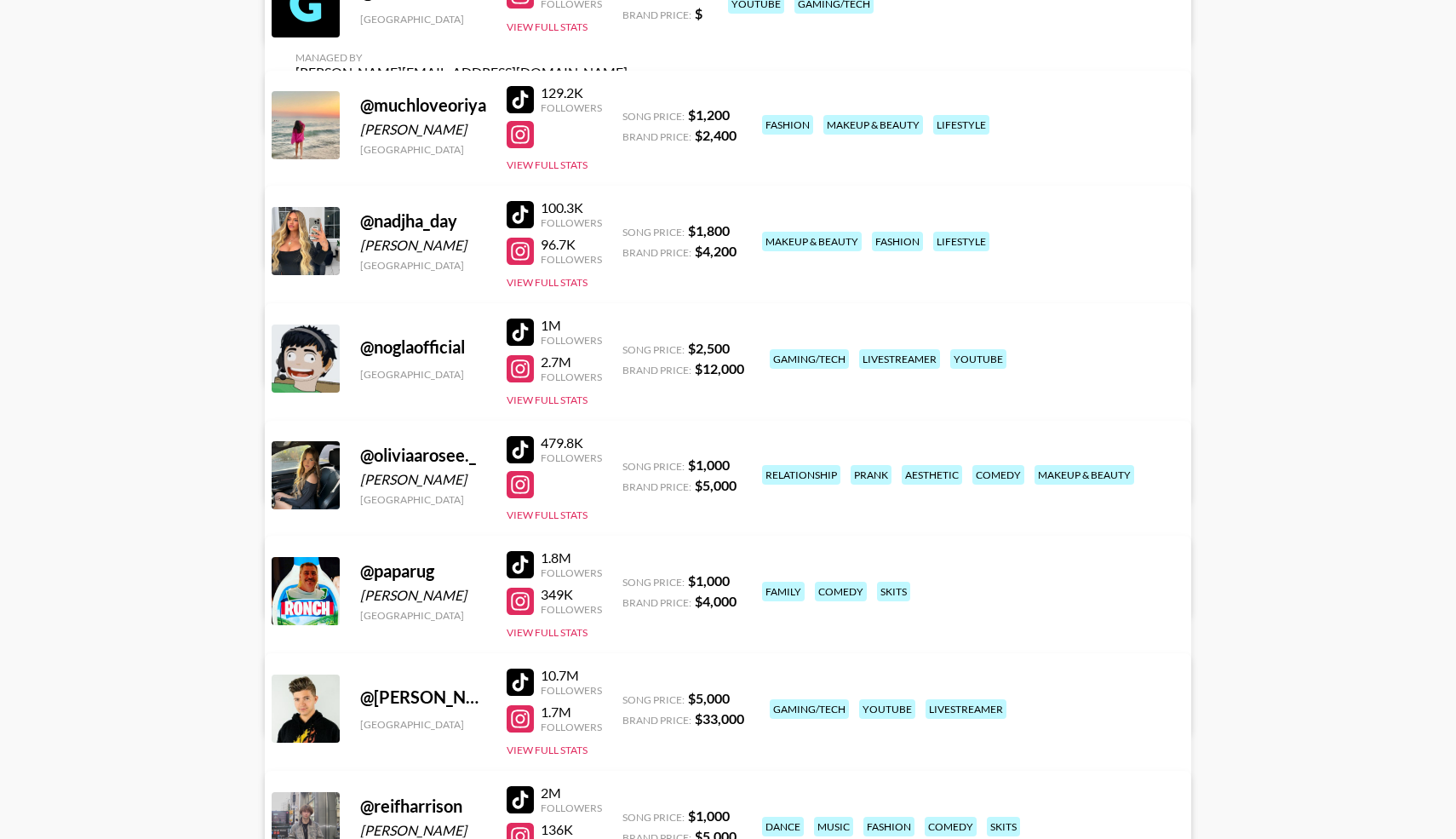
scroll to position [8526, 0]
click at [552, 510] on button "View Full Stats" at bounding box center [547, 516] width 81 height 13
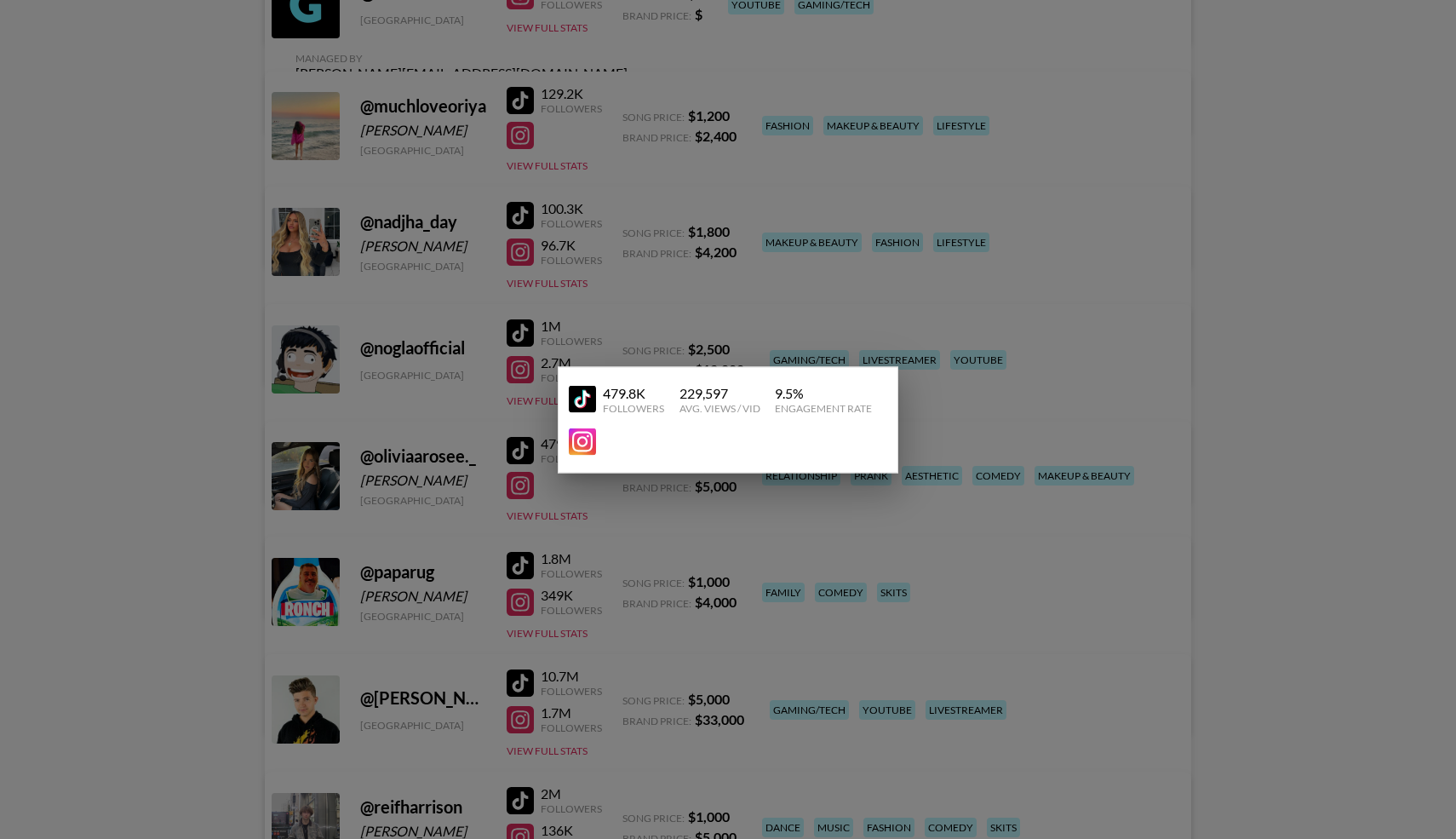
click at [381, 533] on div at bounding box center [728, 419] width 1456 height 839
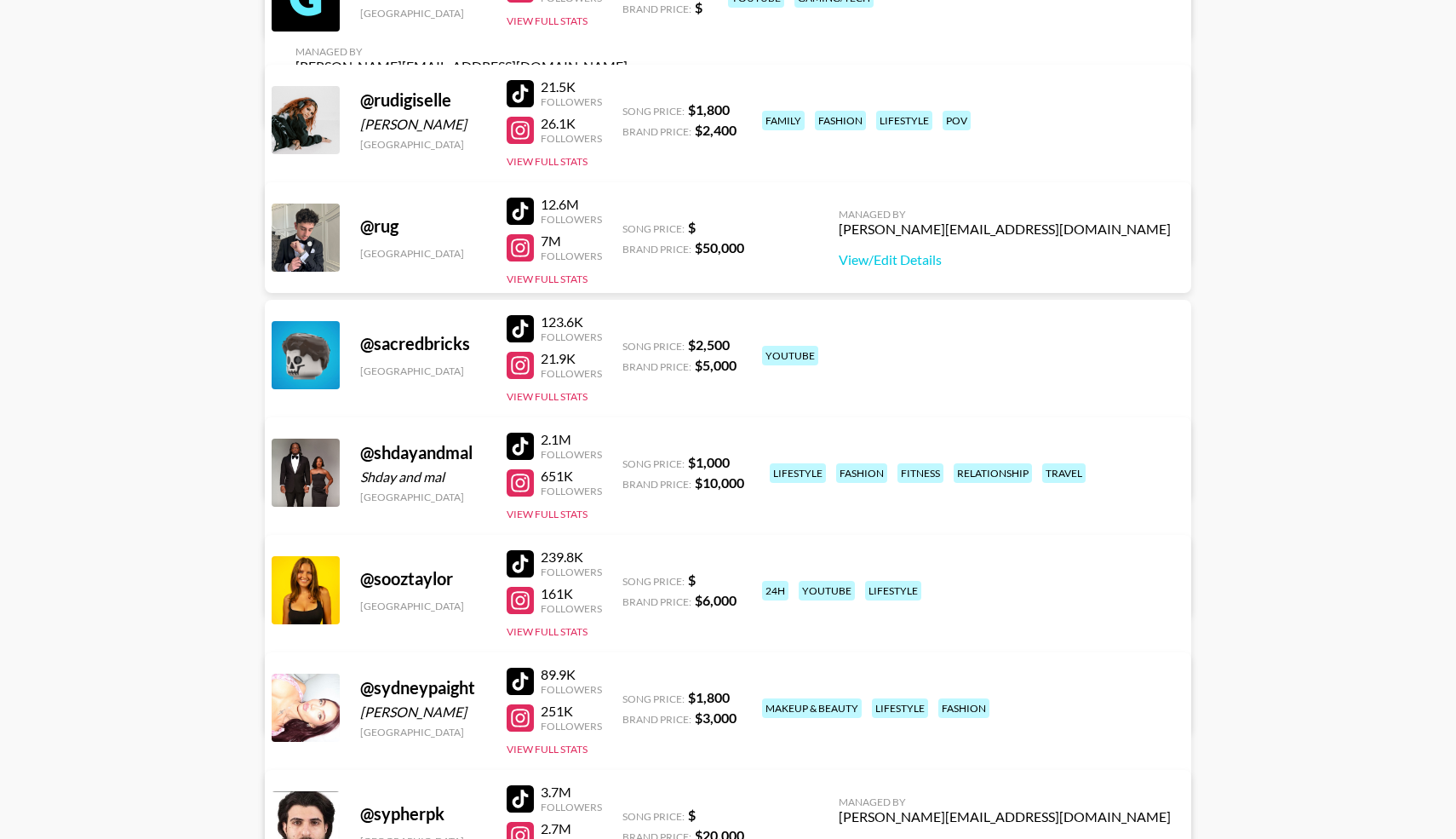
scroll to position [9464, 0]
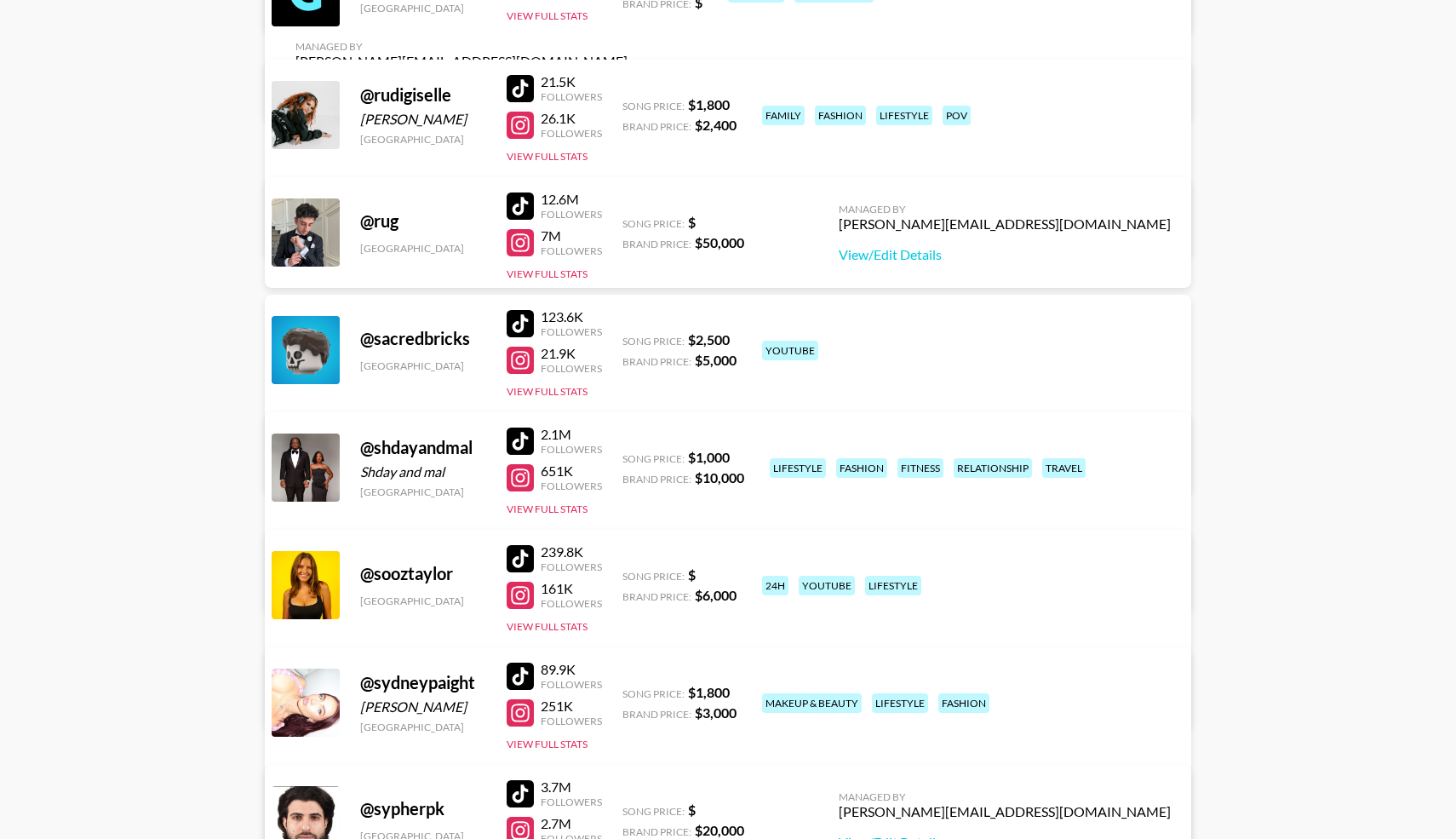
click at [521, 436] on div at bounding box center [520, 442] width 28 height 28
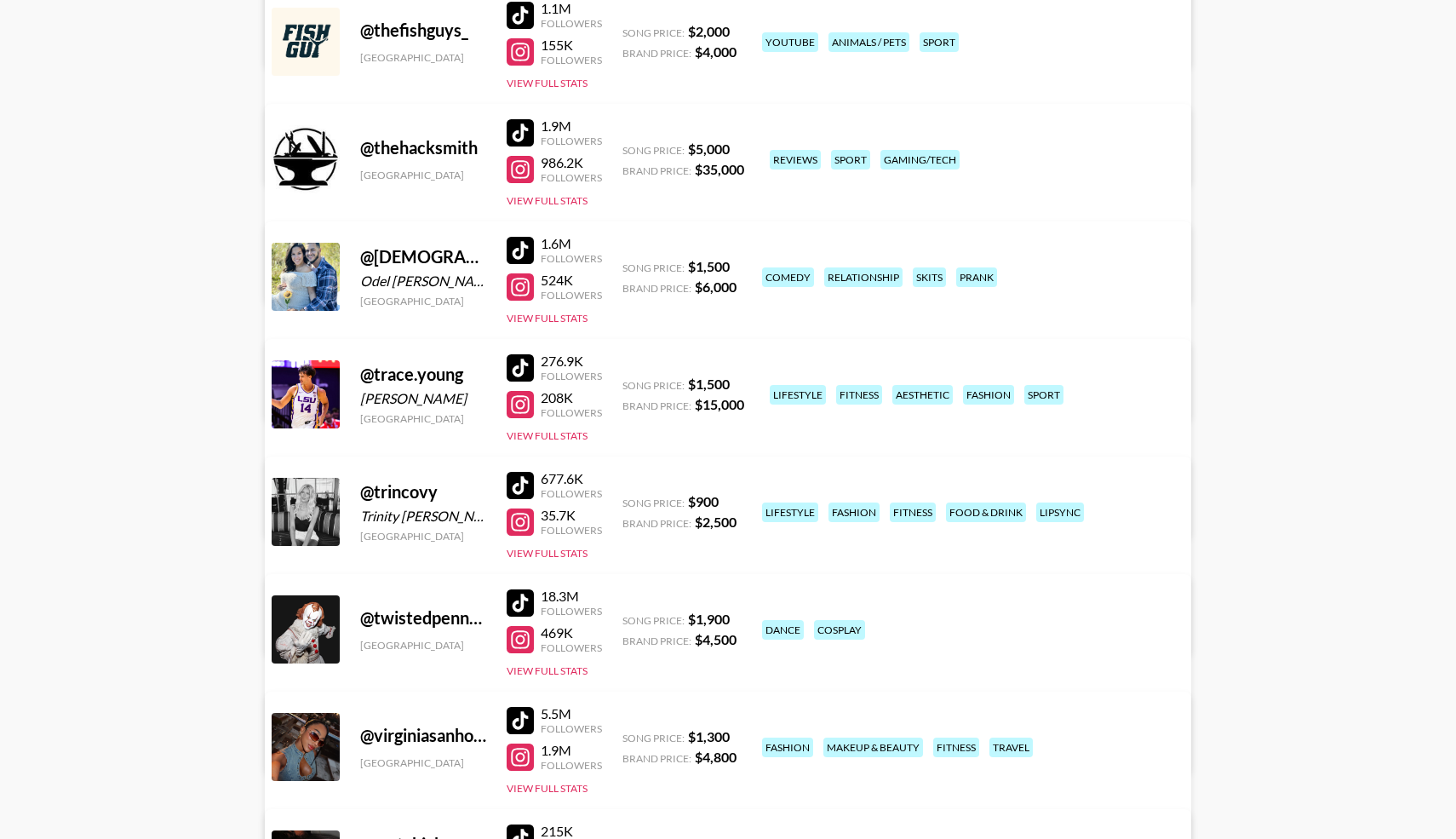
scroll to position [10596, 0]
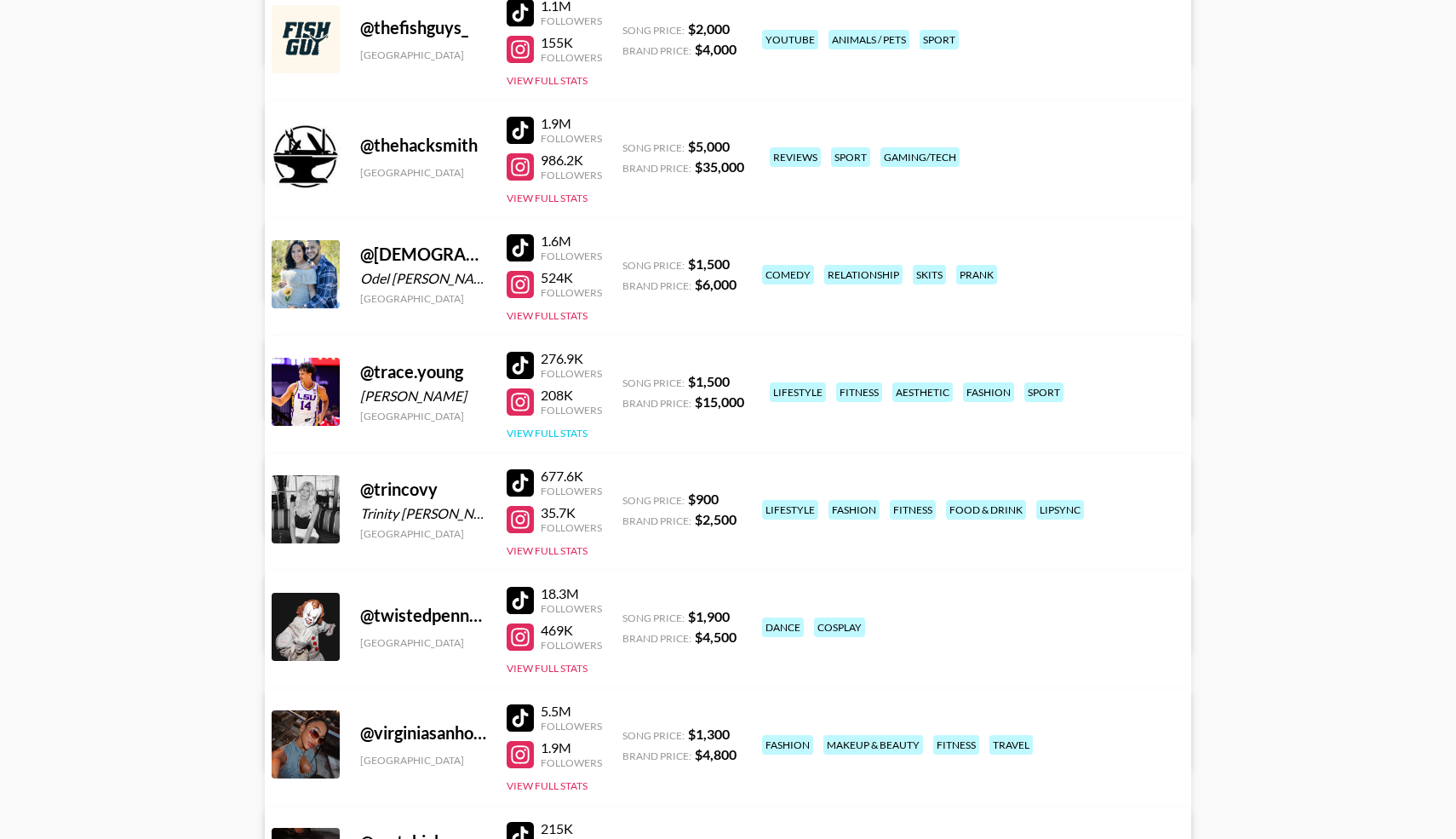
click at [548, 434] on button "View Full Stats" at bounding box center [547, 433] width 81 height 13
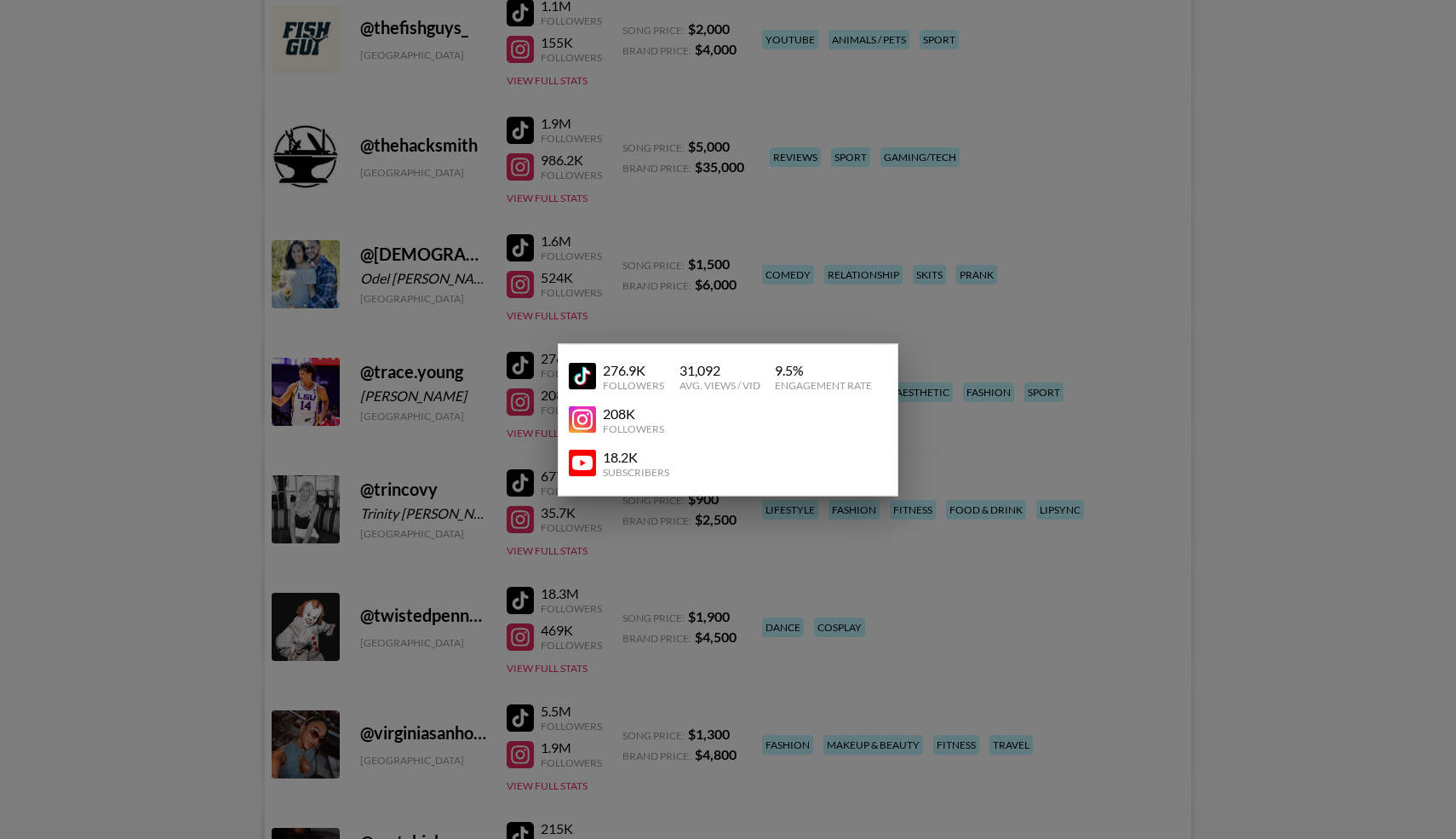
click at [441, 442] on div at bounding box center [728, 419] width 1456 height 839
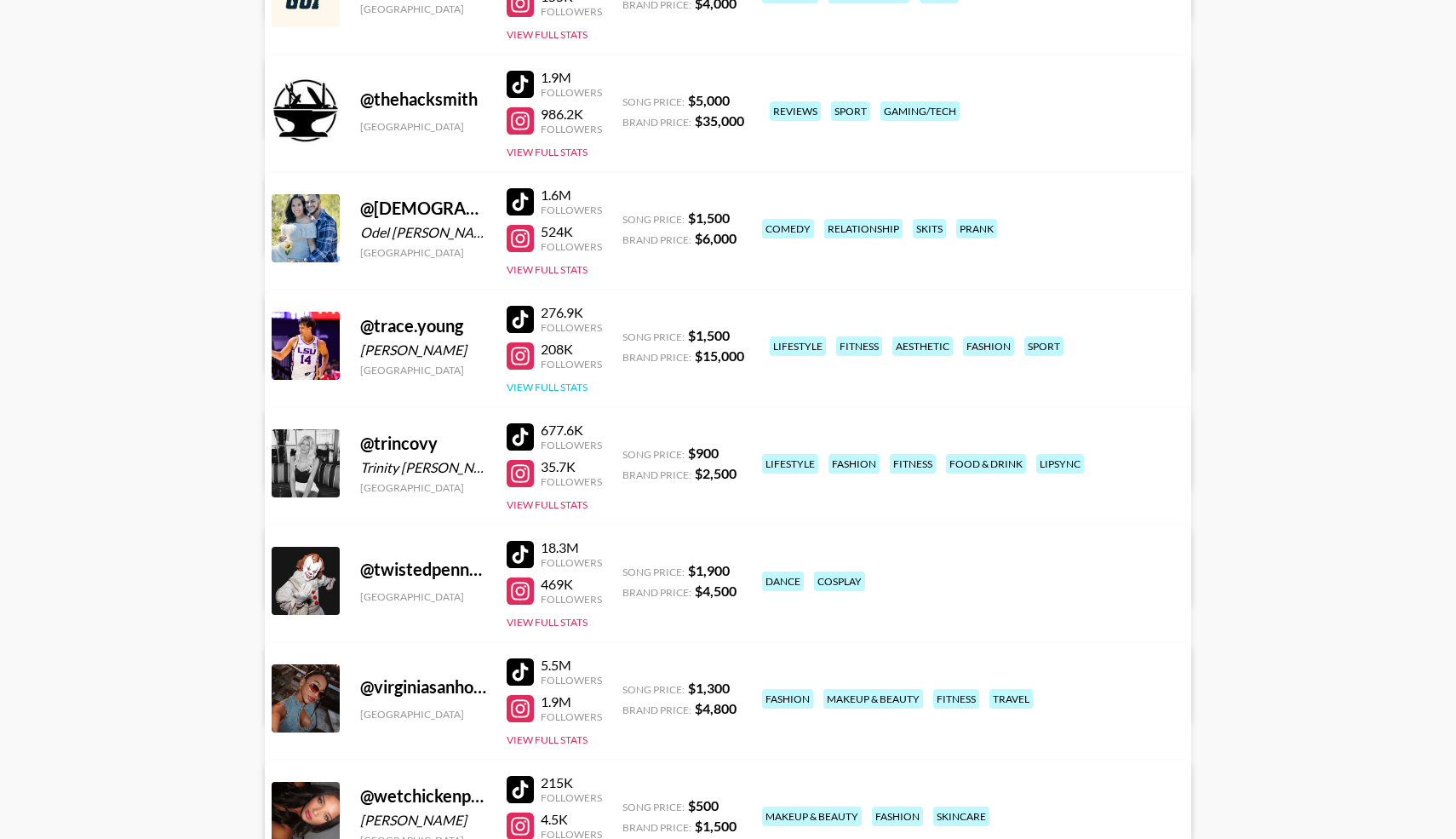
scroll to position [10662, 0]
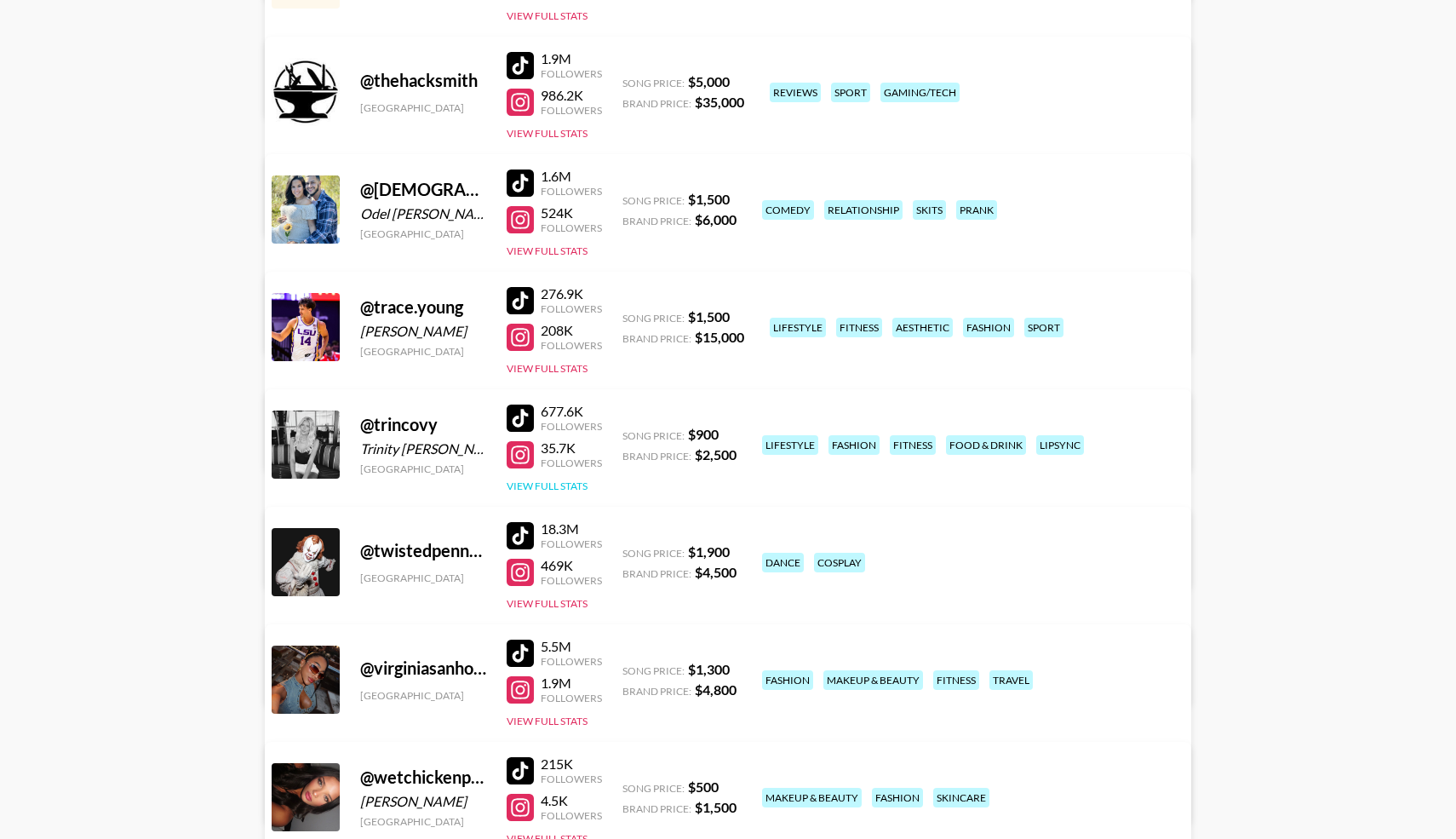
click at [534, 484] on button "View Full Stats" at bounding box center [547, 485] width 81 height 13
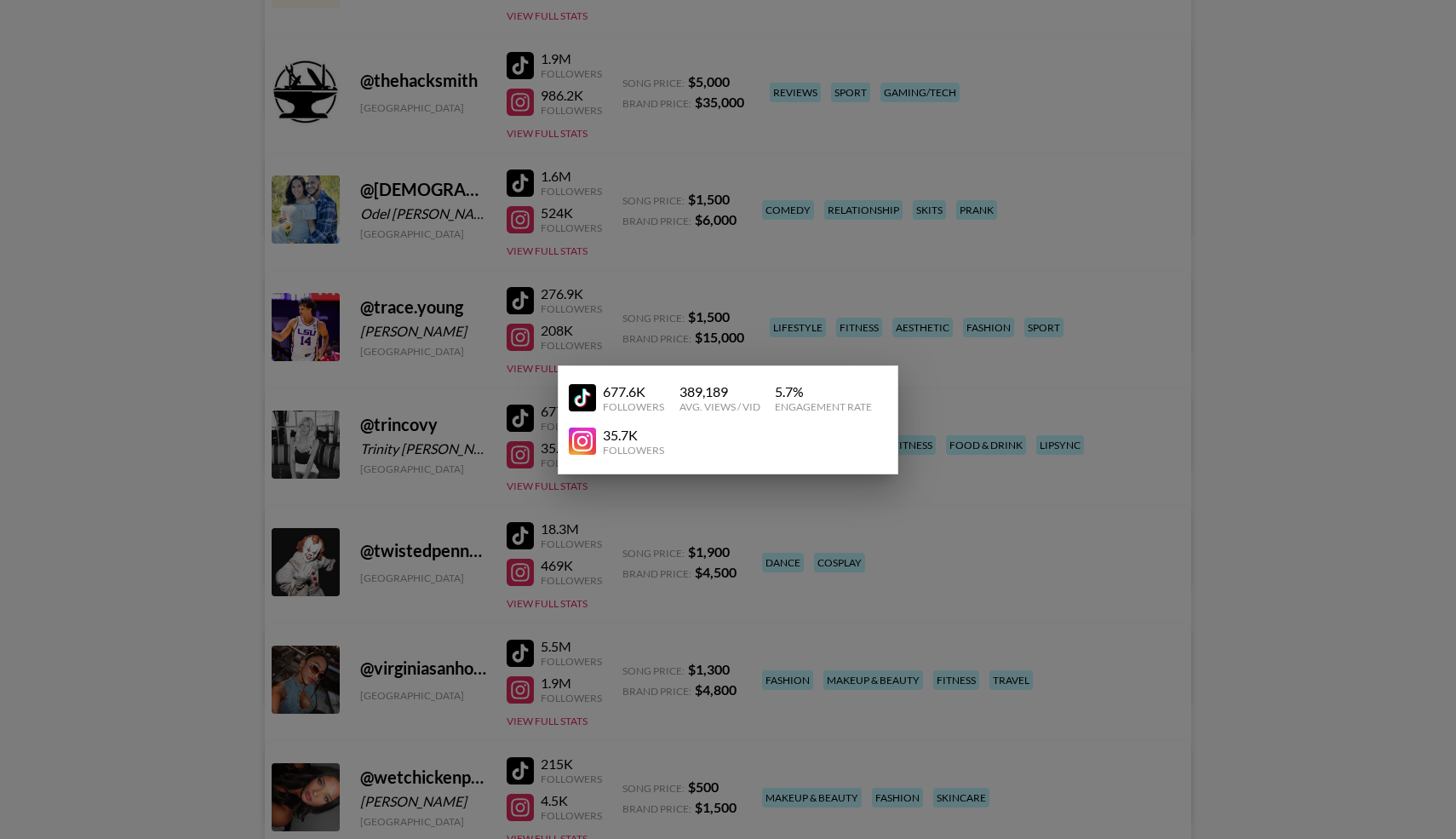
click at [488, 492] on div at bounding box center [728, 419] width 1456 height 839
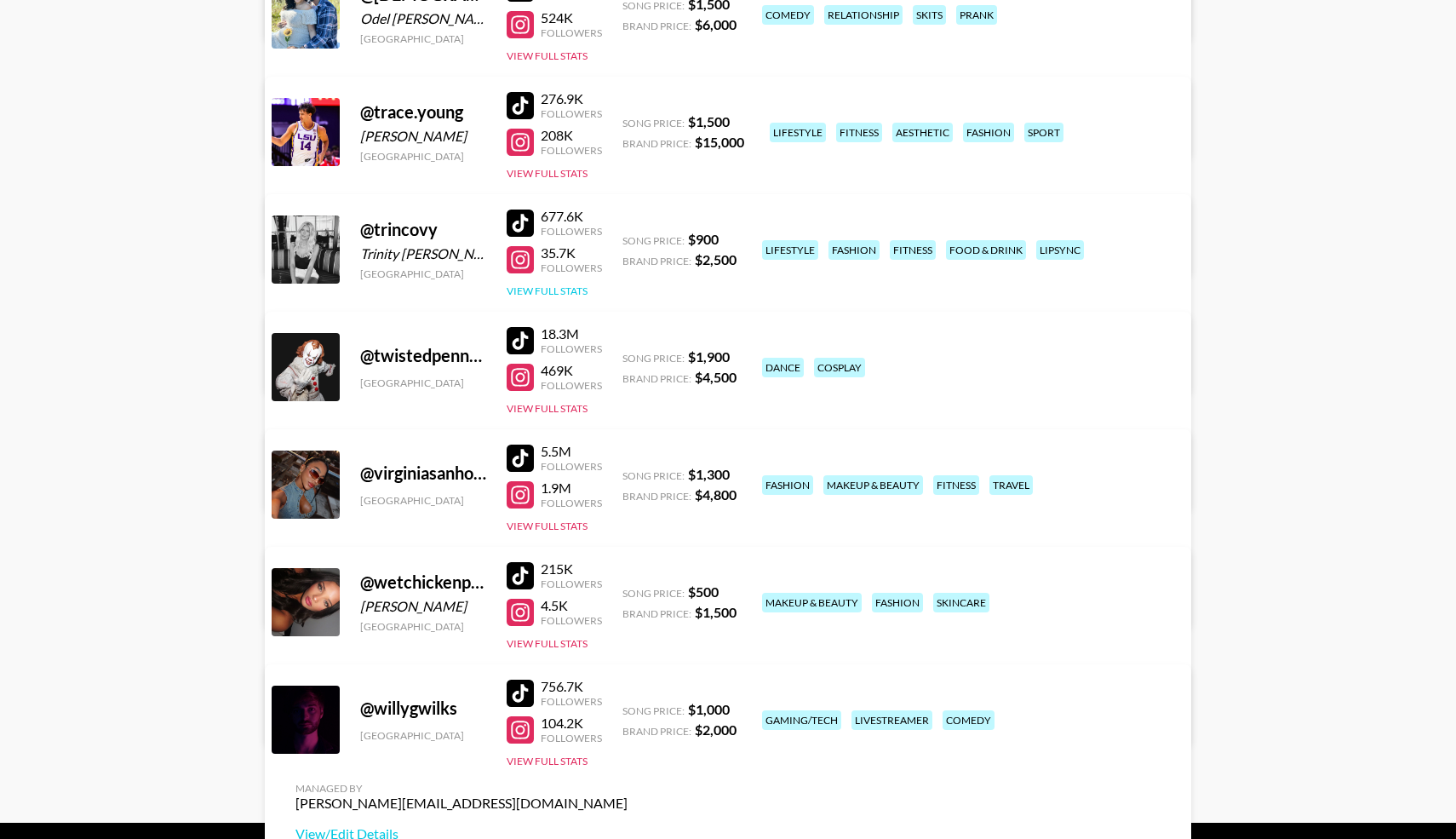
scroll to position [10862, 0]
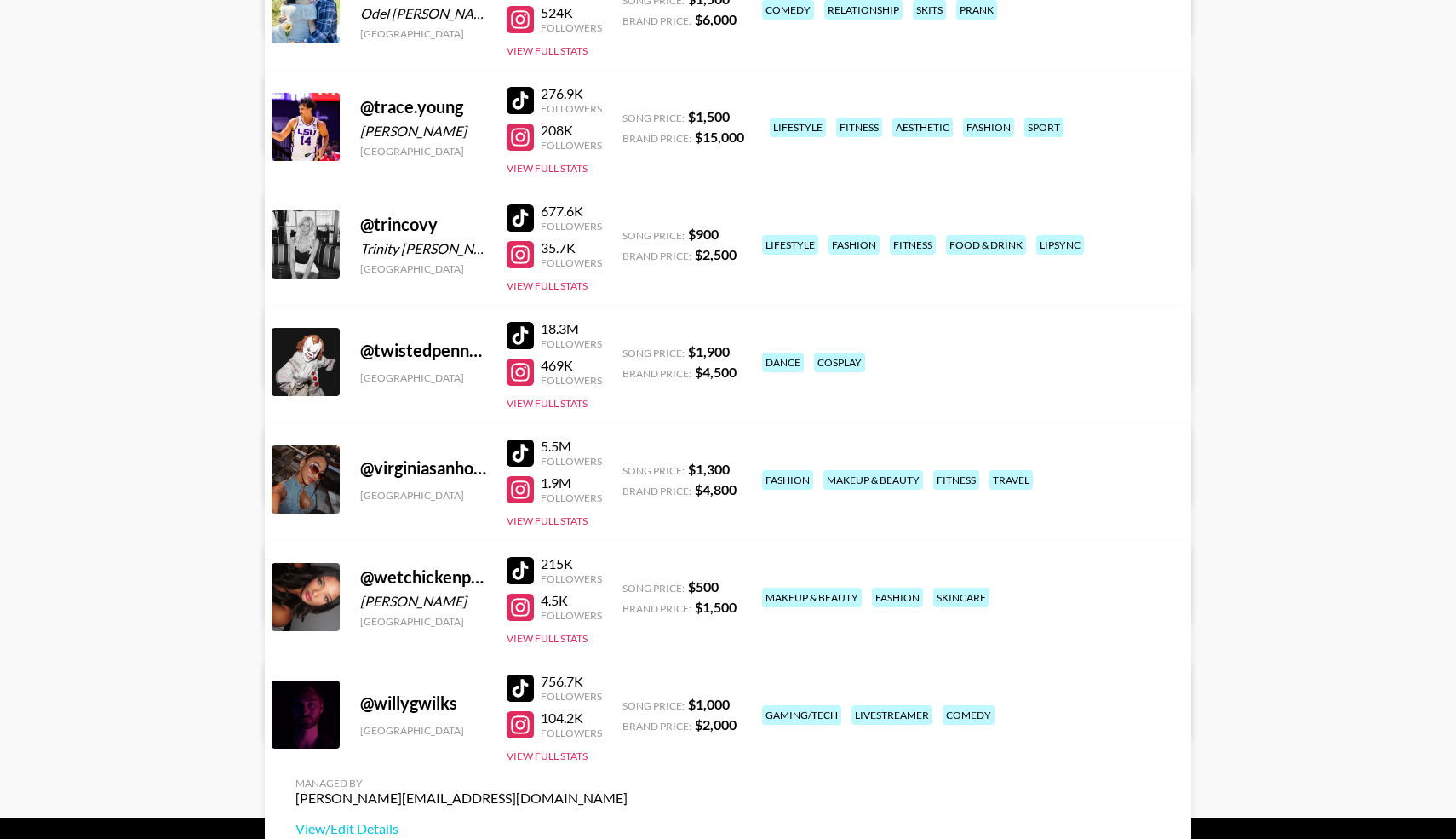
click at [521, 527] on div "5.5M Followers 1.9M Followers View Full Stats" at bounding box center [554, 479] width 96 height 97
click at [521, 521] on button "View Full Stats" at bounding box center [547, 521] width 81 height 13
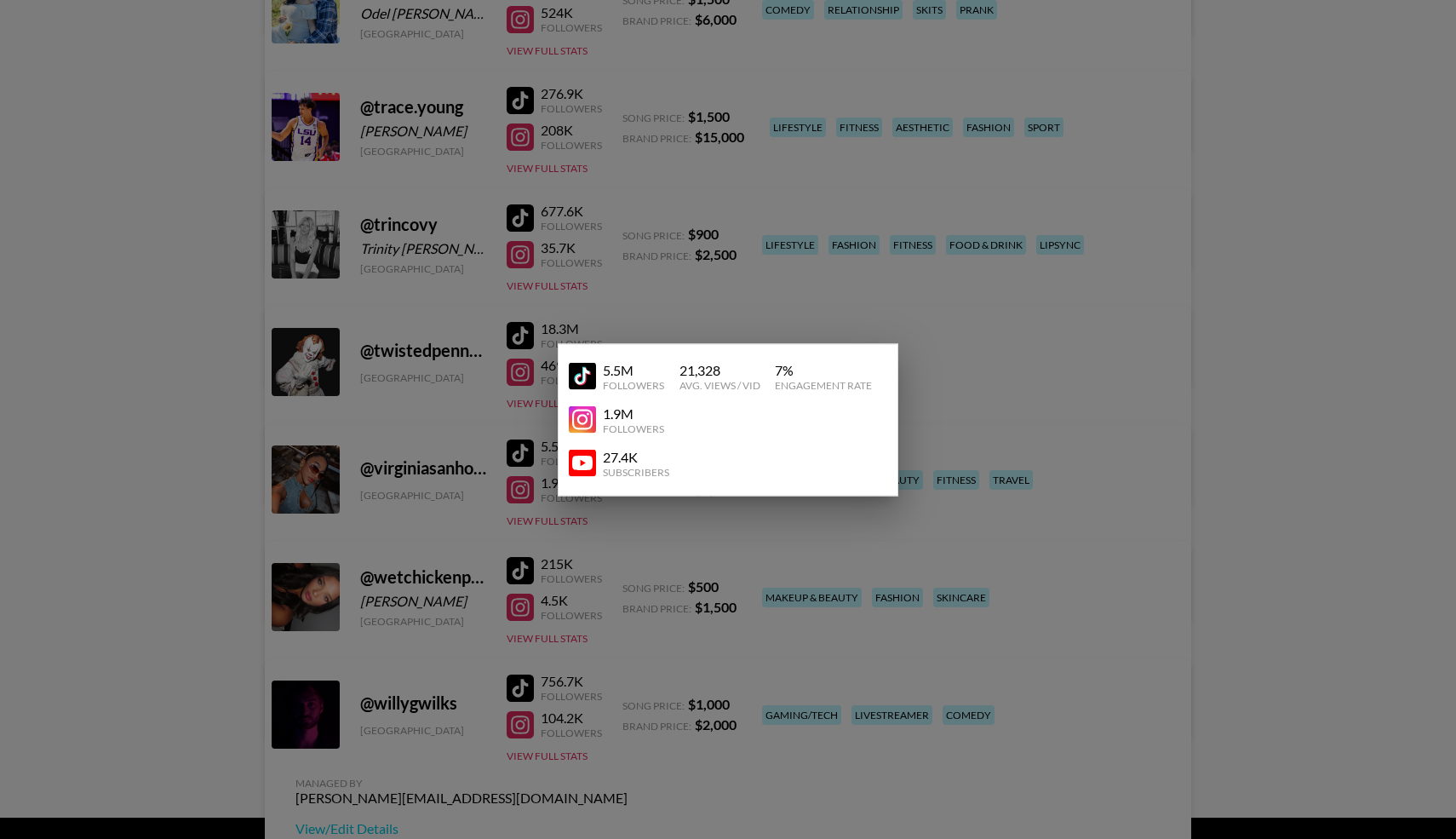
click at [590, 469] on img at bounding box center [583, 463] width 28 height 28
click at [458, 350] on div at bounding box center [728, 419] width 1456 height 839
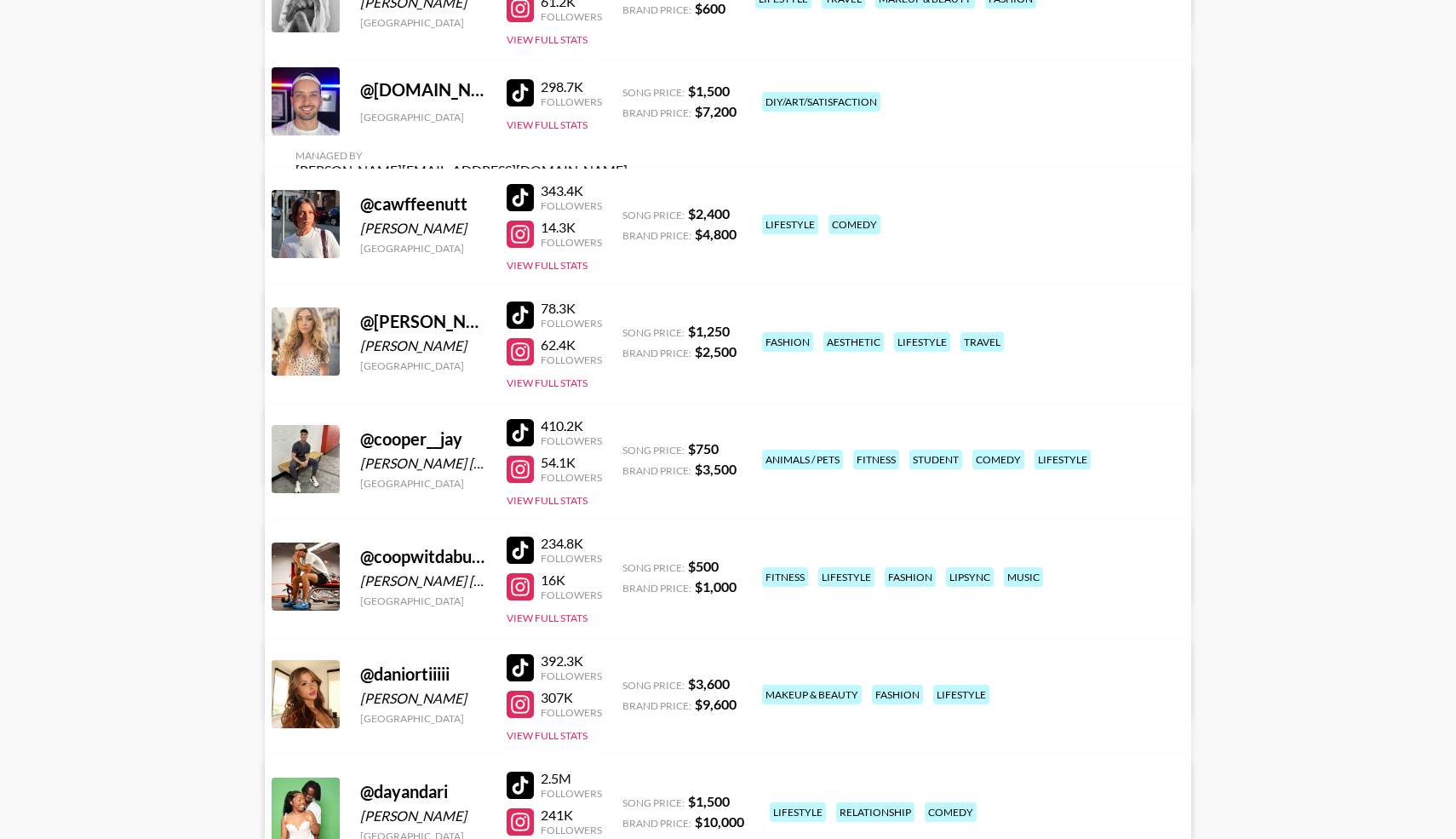
scroll to position [3535, 0]
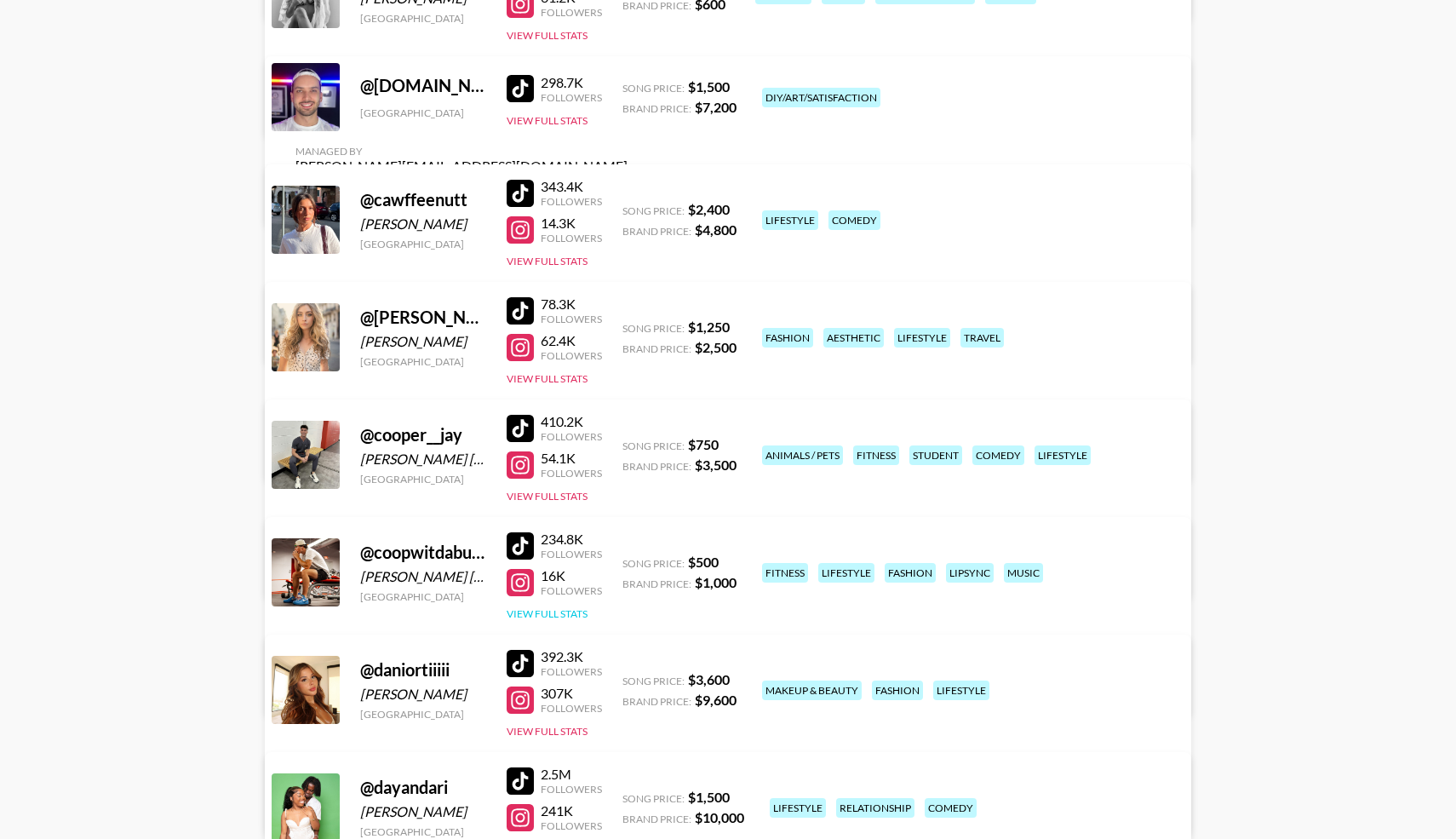
click at [545, 611] on button "View Full Stats" at bounding box center [547, 613] width 81 height 13
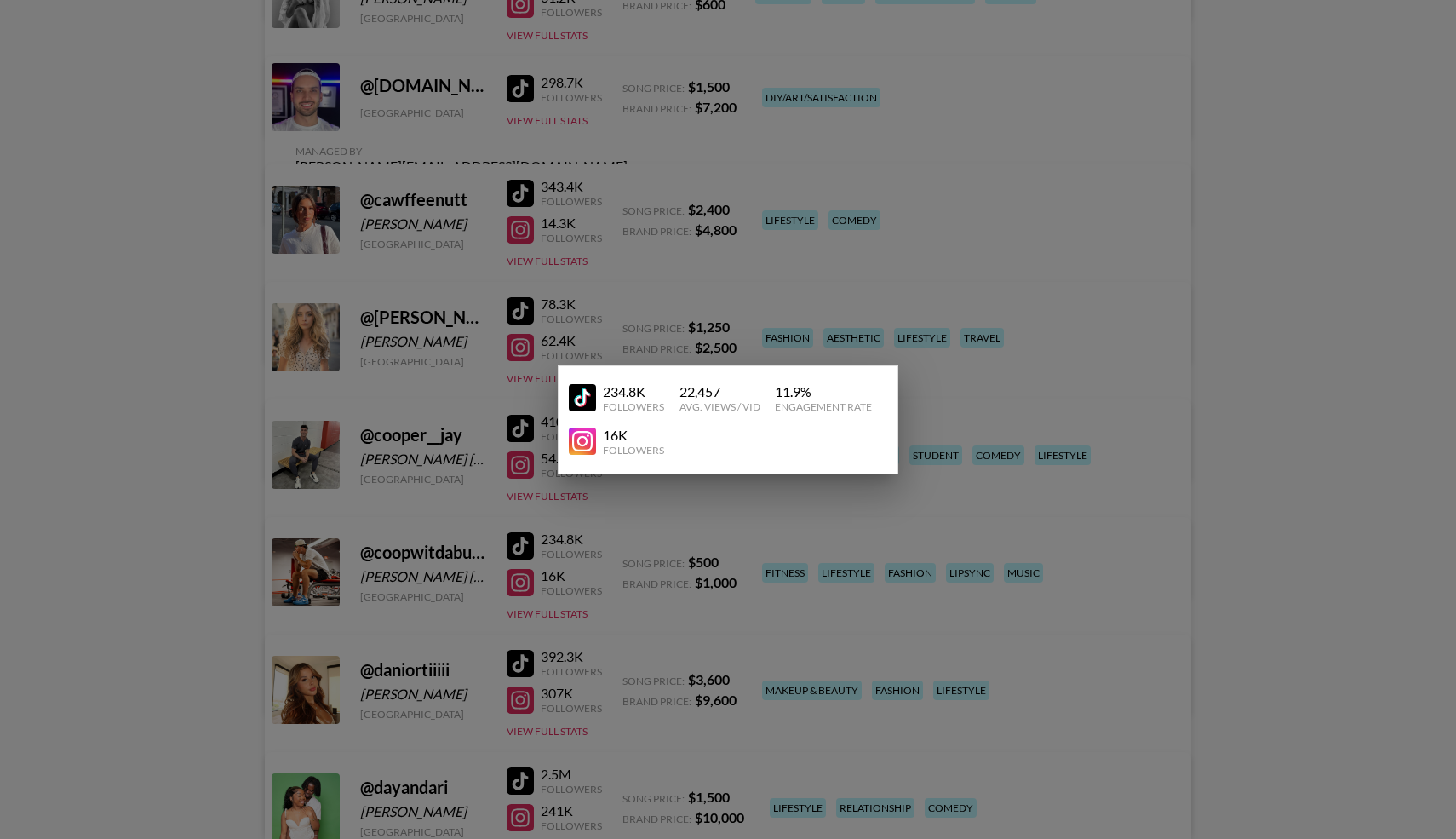
click at [197, 715] on div at bounding box center [728, 419] width 1456 height 839
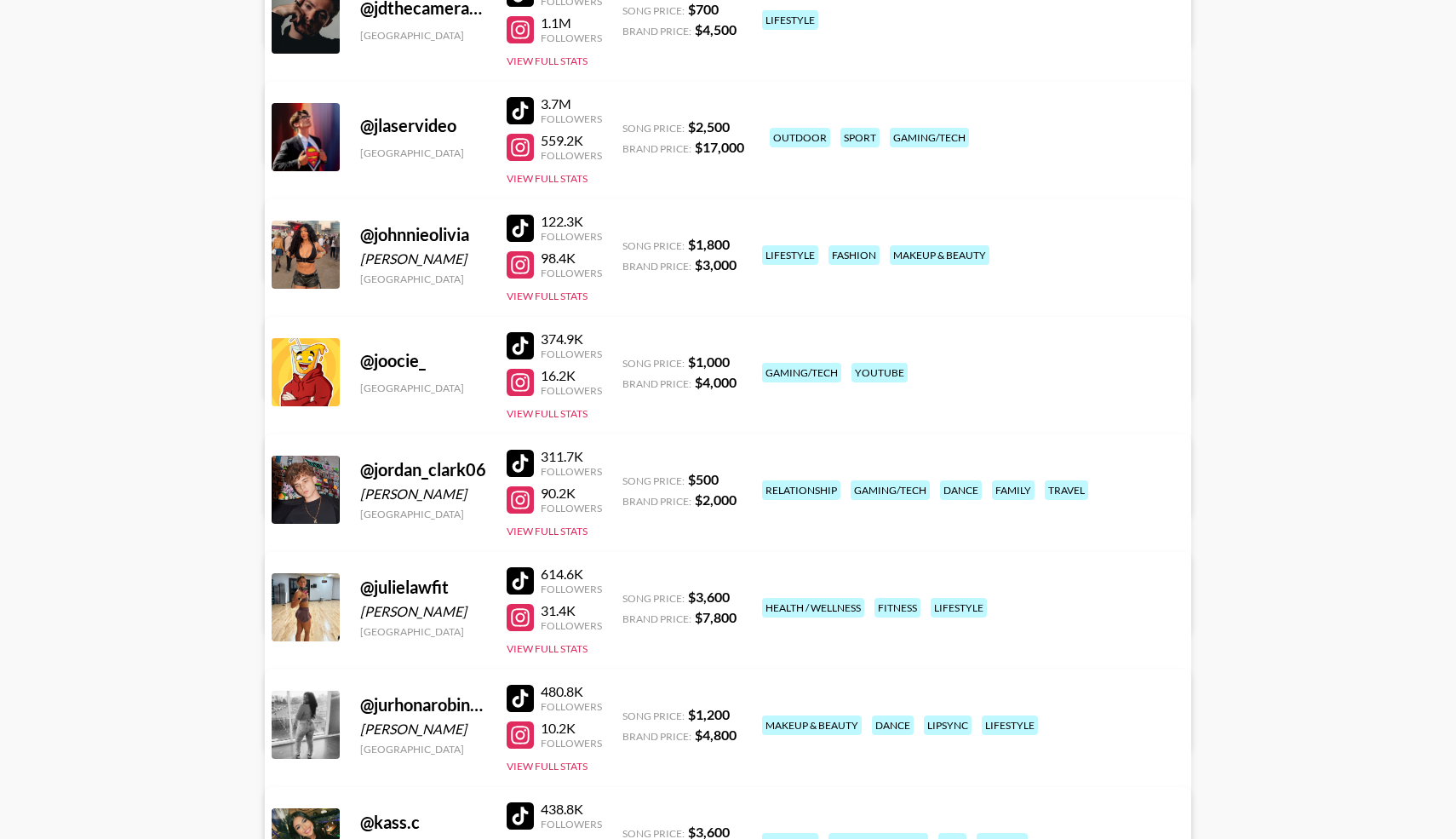
scroll to position [6262, 0]
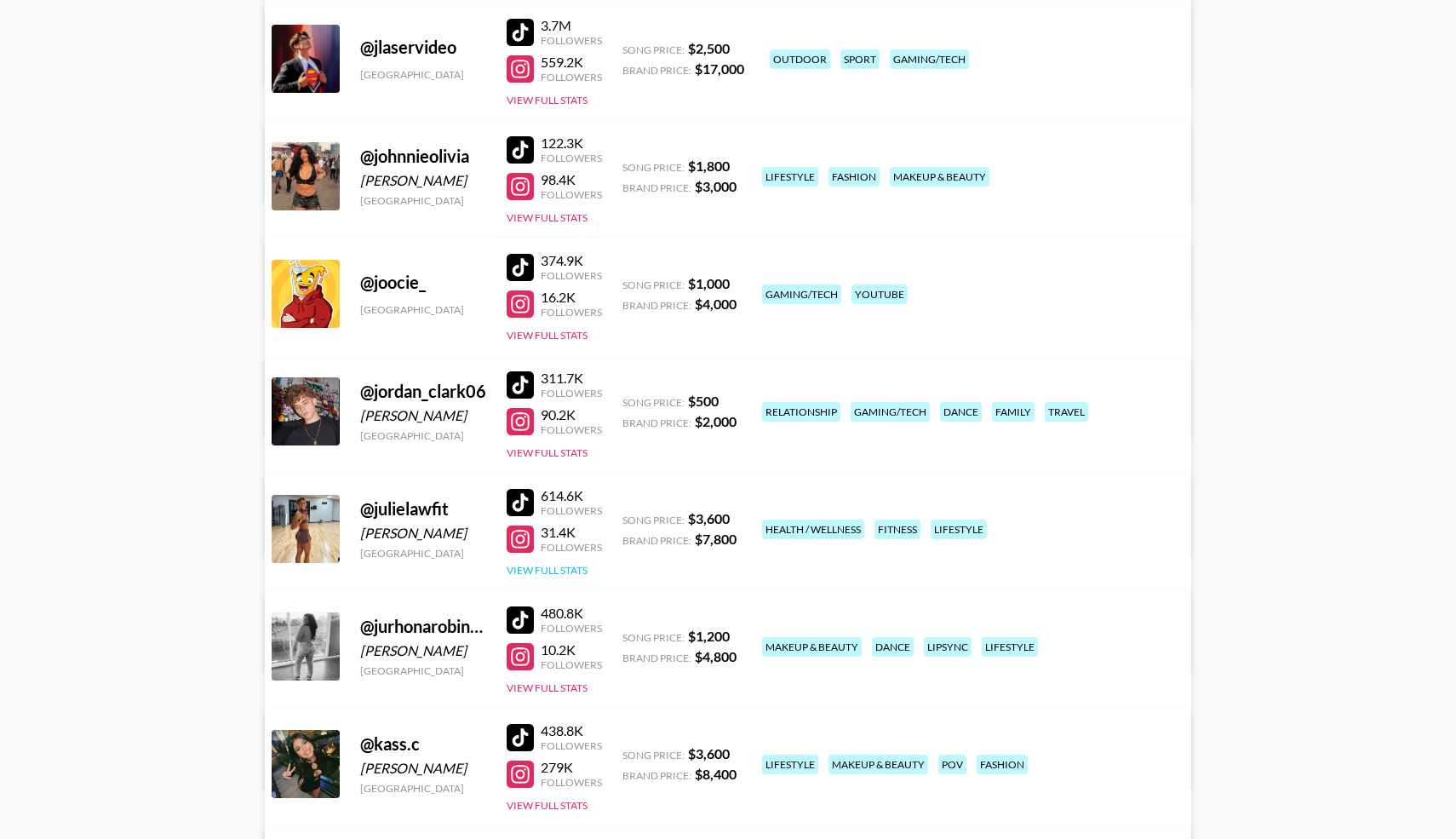
click at [543, 568] on button "View Full Stats" at bounding box center [547, 570] width 81 height 13
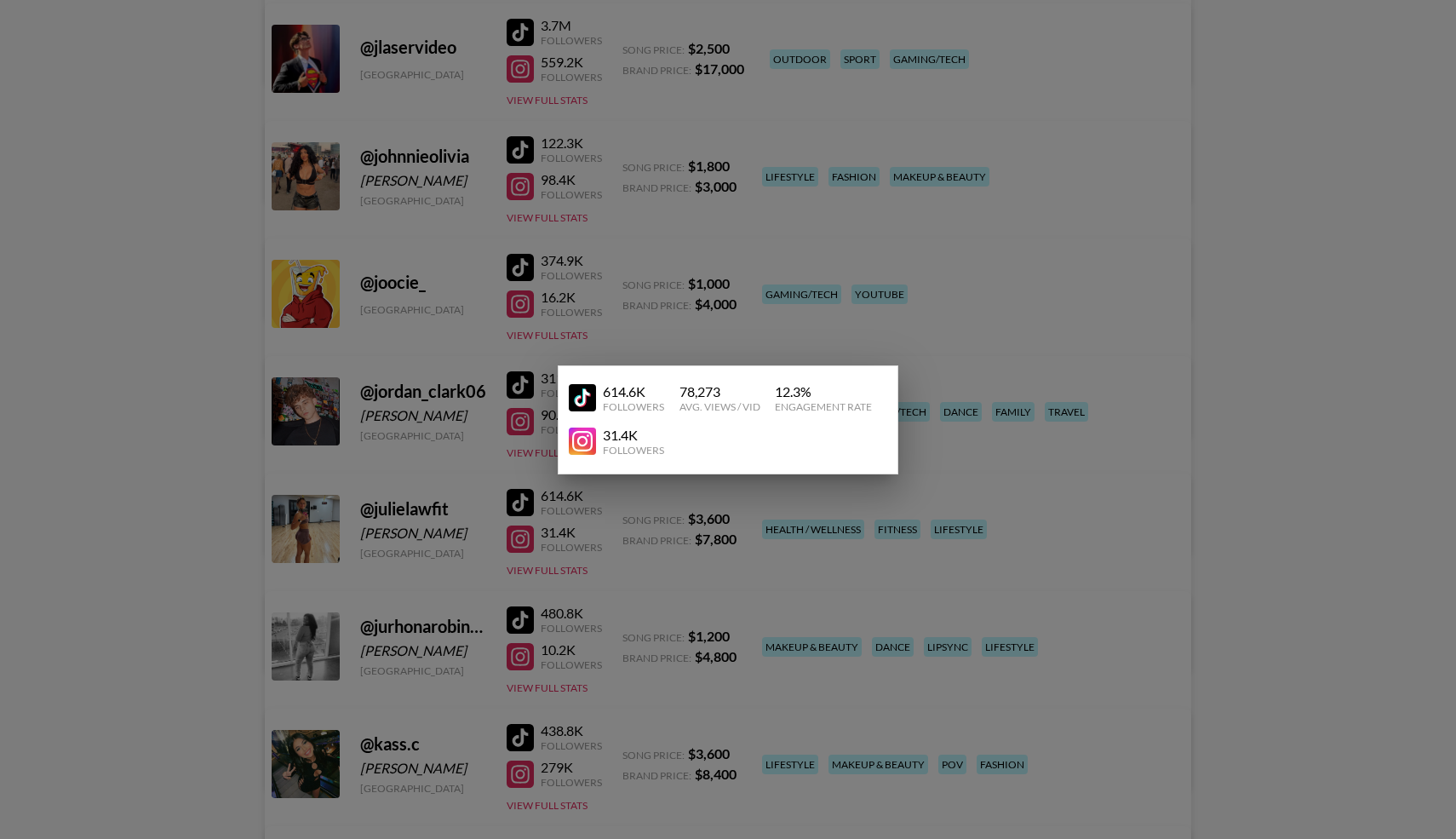
click at [586, 391] on img at bounding box center [583, 398] width 28 height 28
click at [299, 472] on div at bounding box center [728, 419] width 1456 height 839
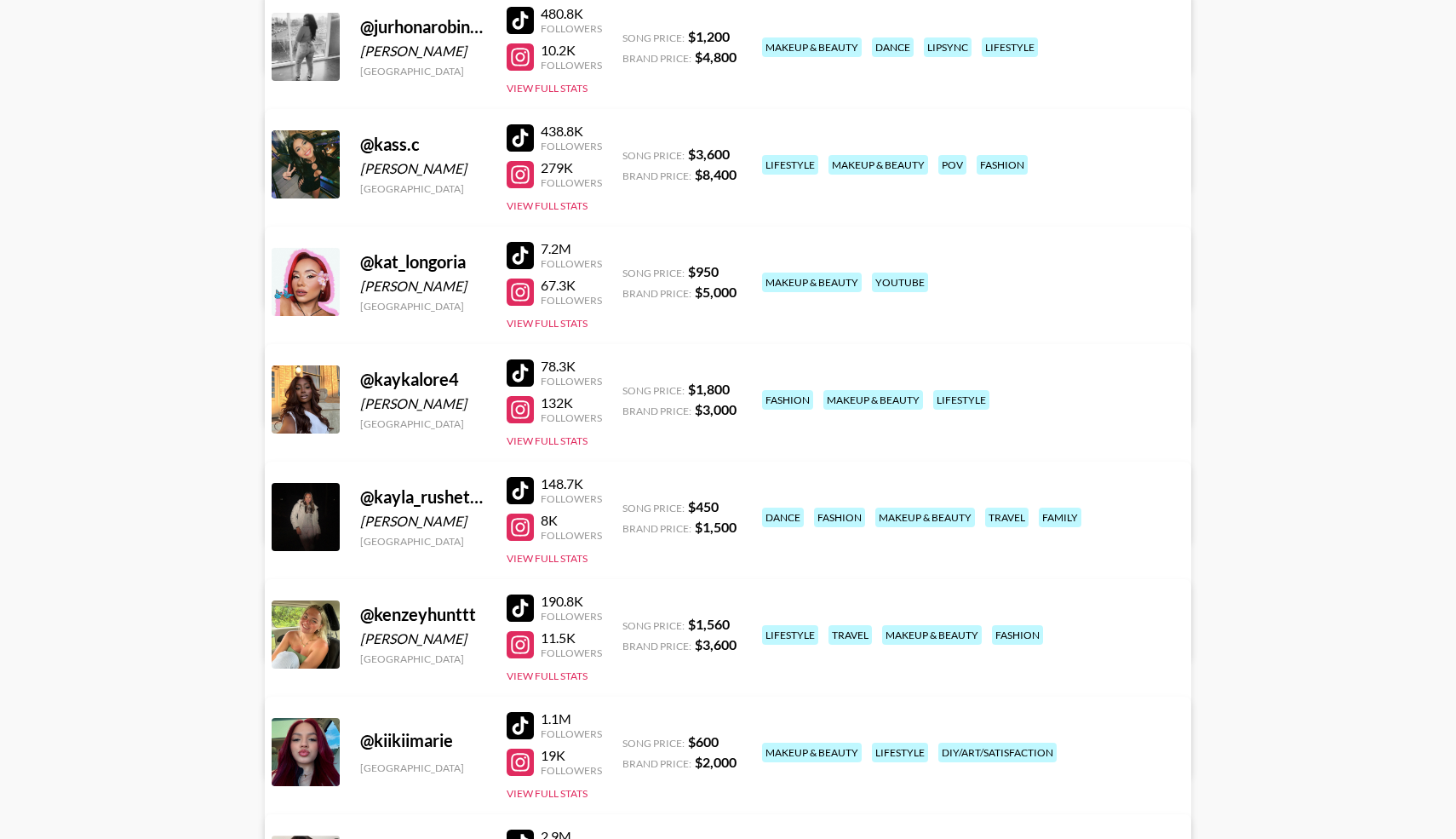
scroll to position [6860, 0]
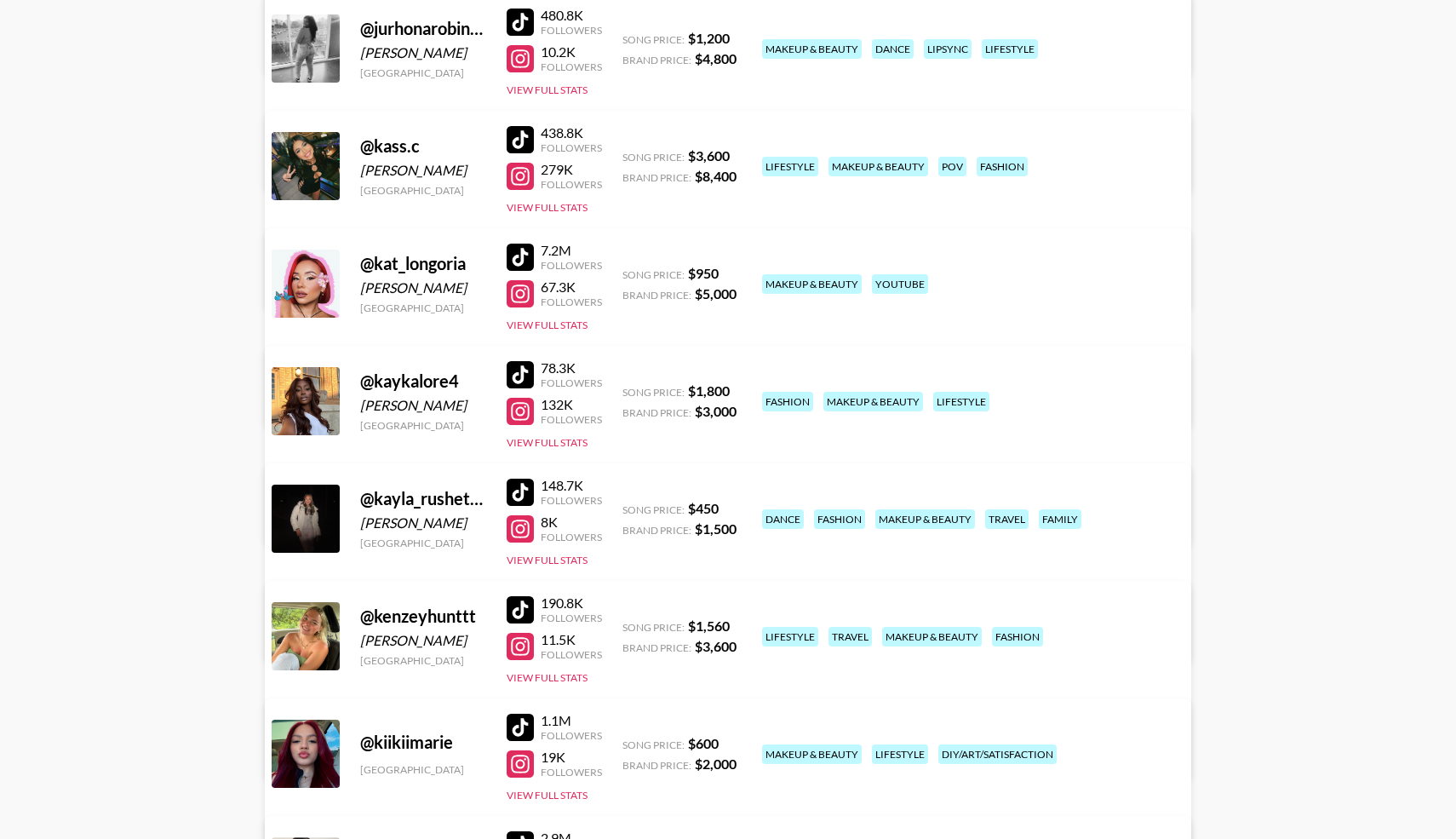
click at [522, 146] on div at bounding box center [520, 140] width 28 height 28
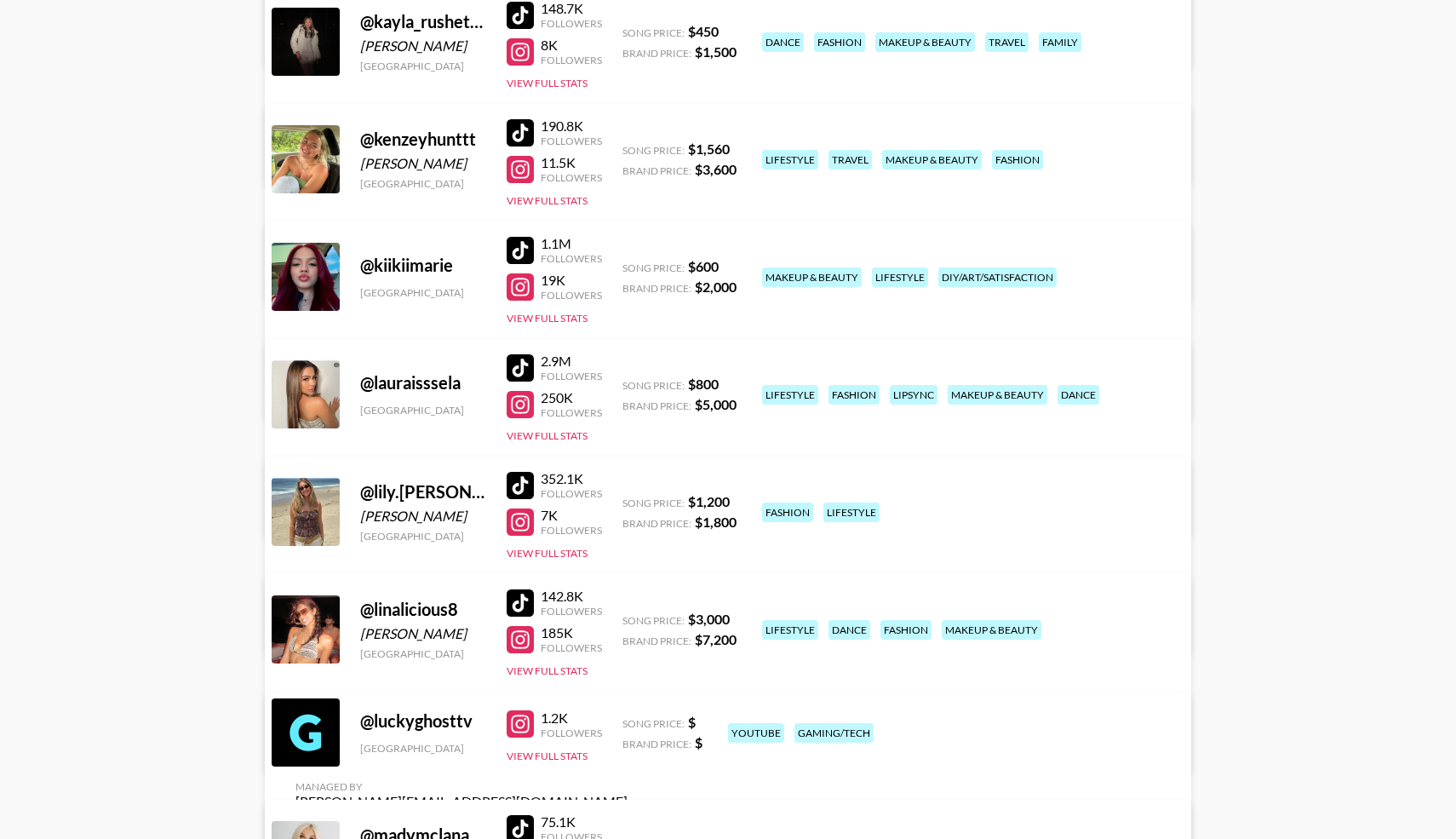
scroll to position [7344, 0]
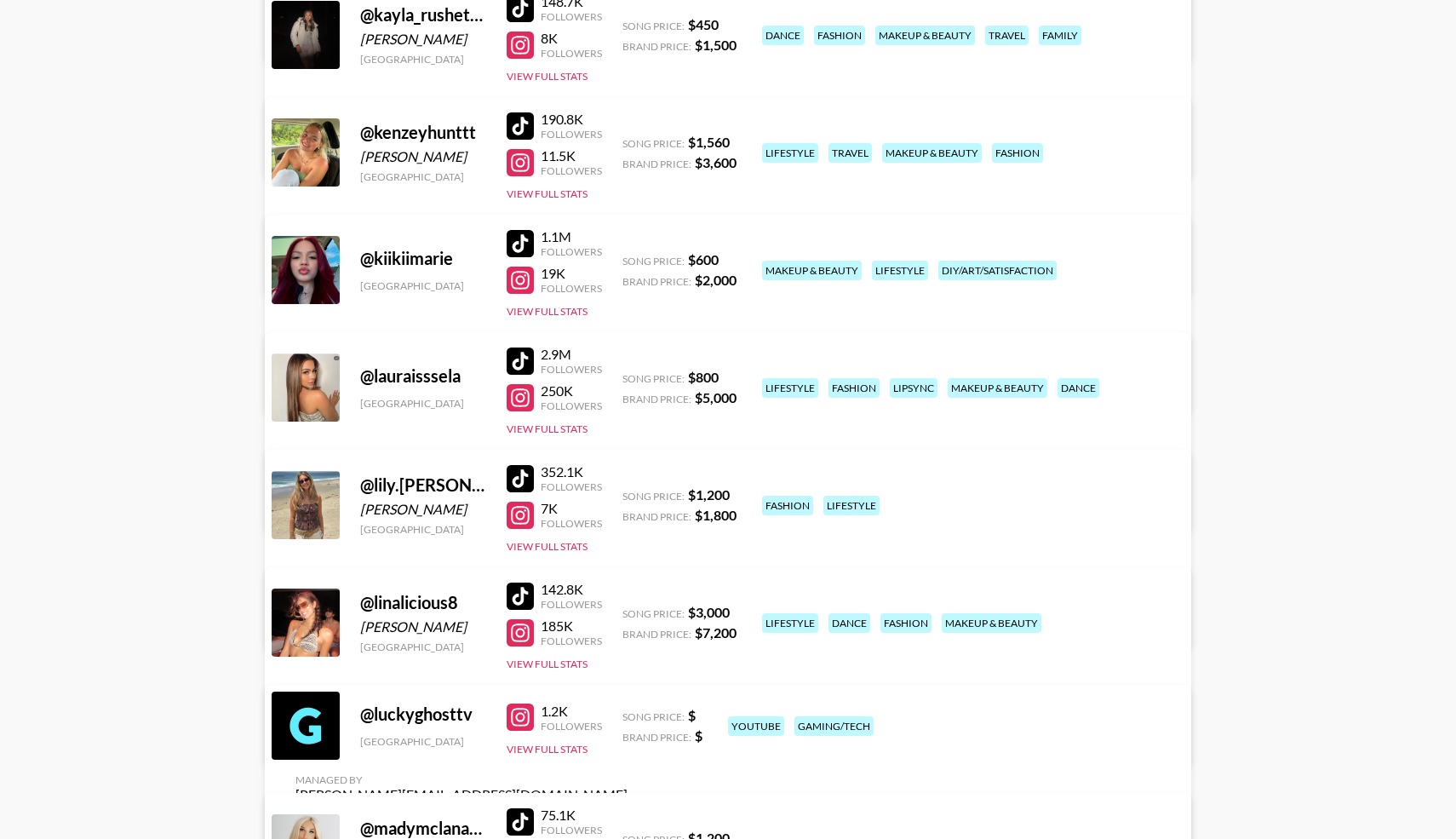
click at [520, 359] on div at bounding box center [520, 361] width 28 height 28
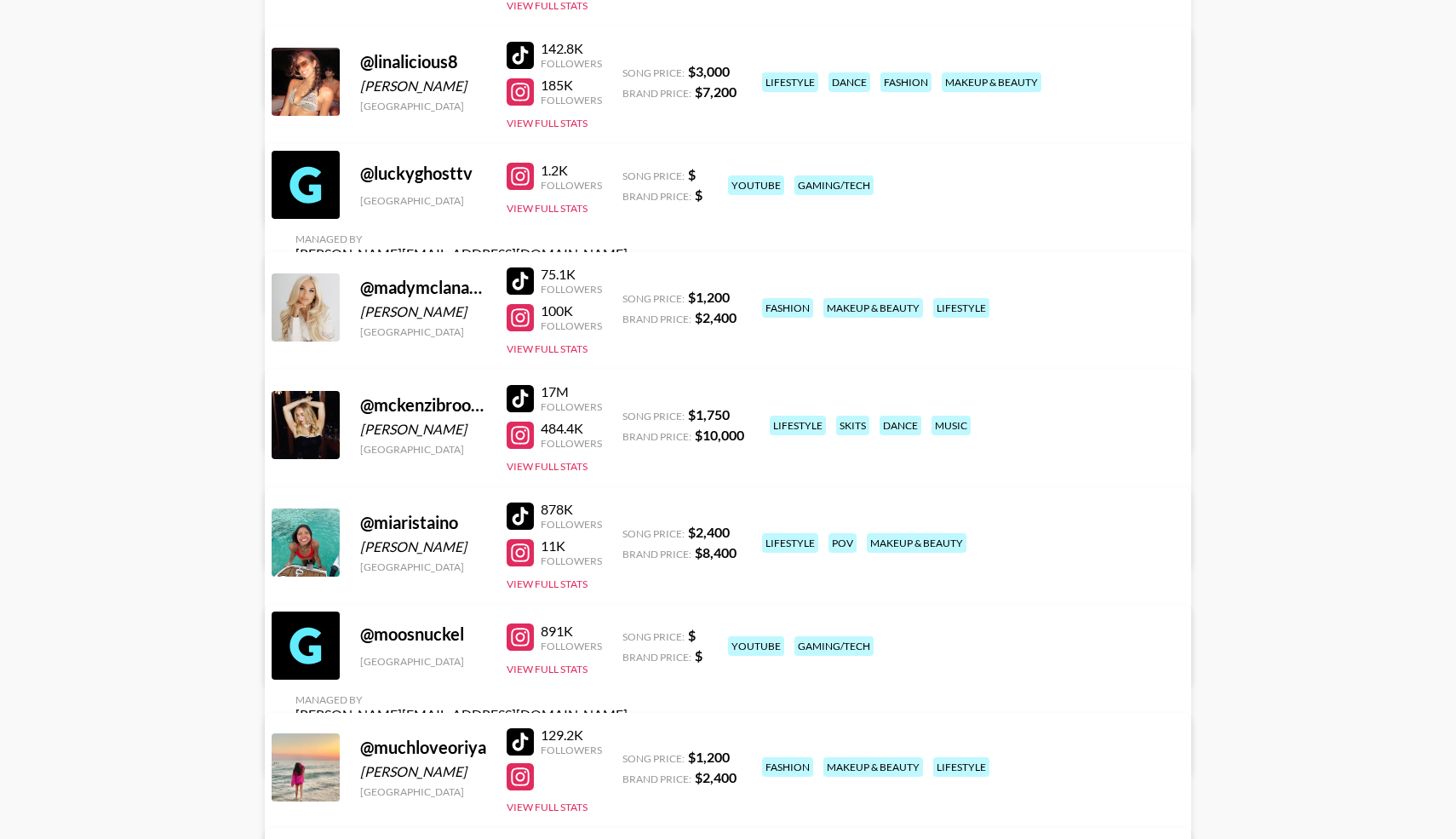
scroll to position [7865, 0]
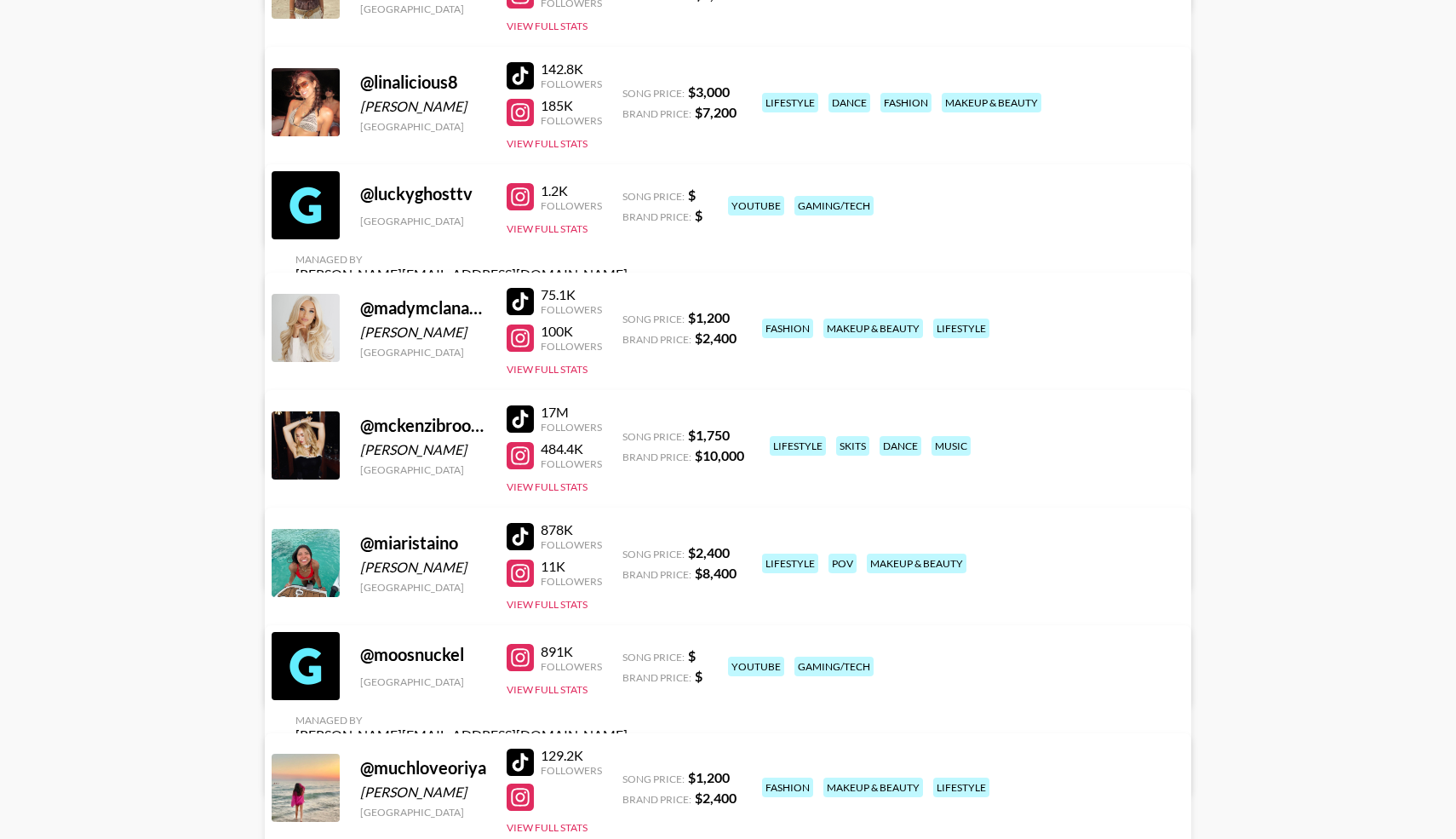
click at [516, 416] on div at bounding box center [520, 419] width 28 height 28
